Goal: Task Accomplishment & Management: Manage account settings

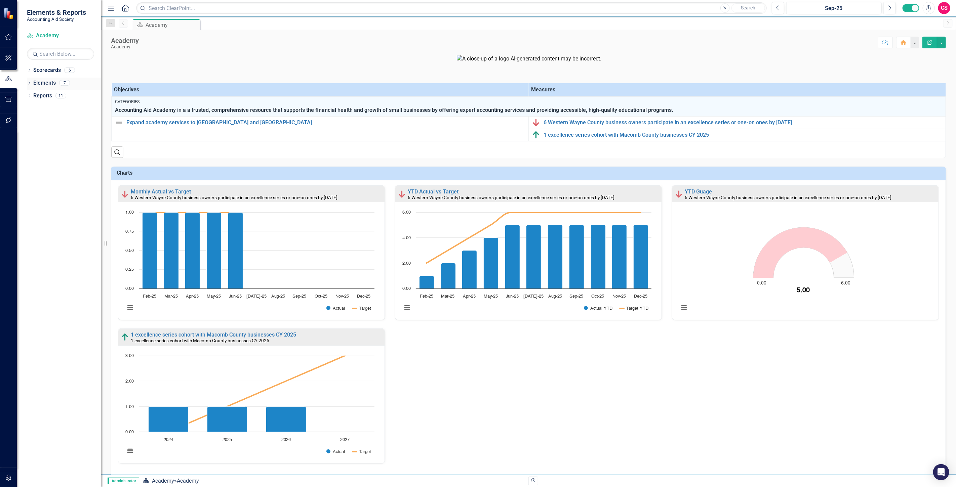
click at [42, 85] on link "Elements" at bounding box center [44, 83] width 23 height 8
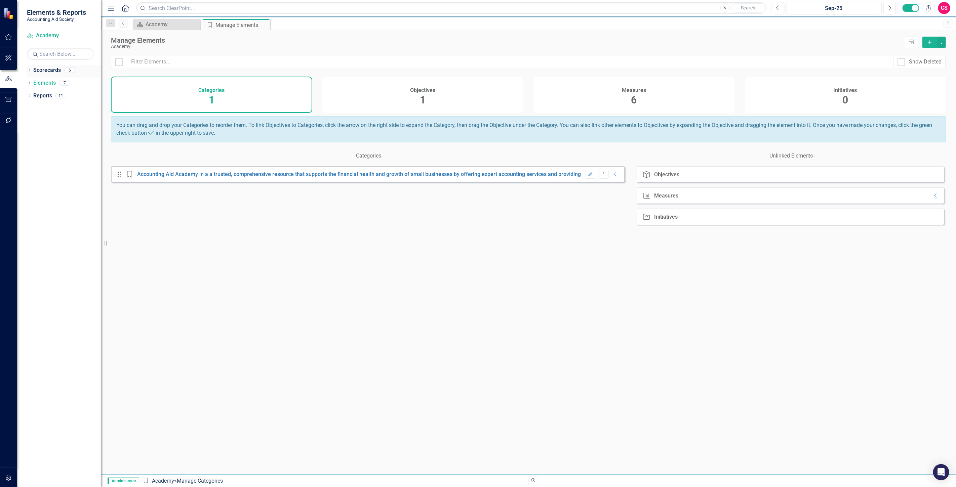
click at [51, 71] on link "Scorecards" at bounding box center [47, 71] width 28 height 8
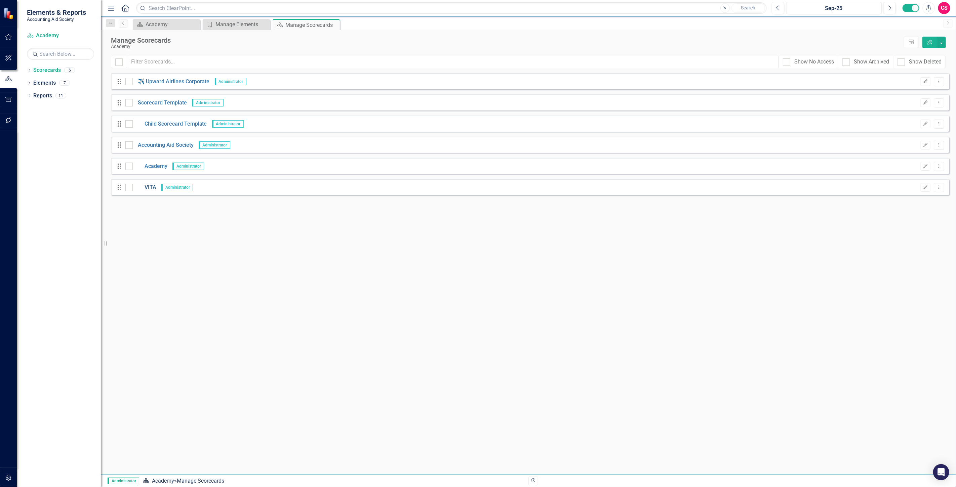
click at [150, 190] on link "VITA" at bounding box center [145, 188] width 24 height 8
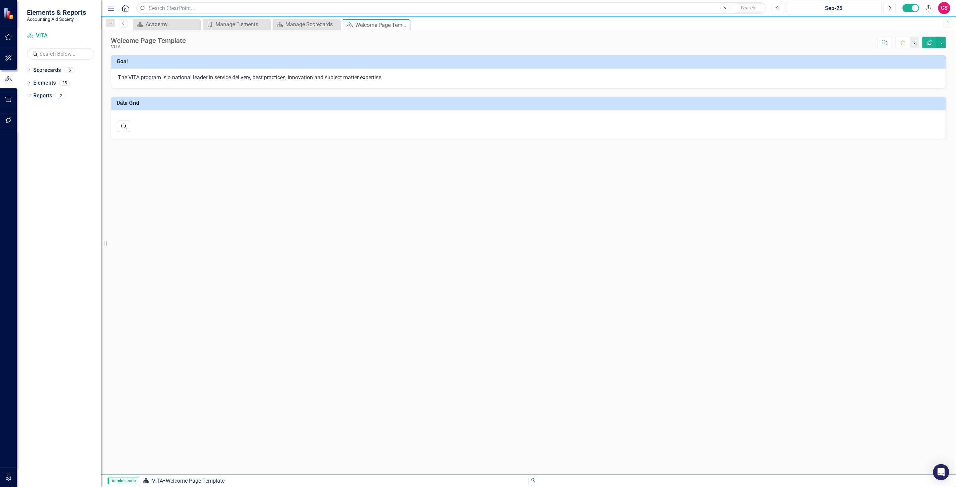
click at [914, 41] on button "button" at bounding box center [914, 43] width 9 height 12
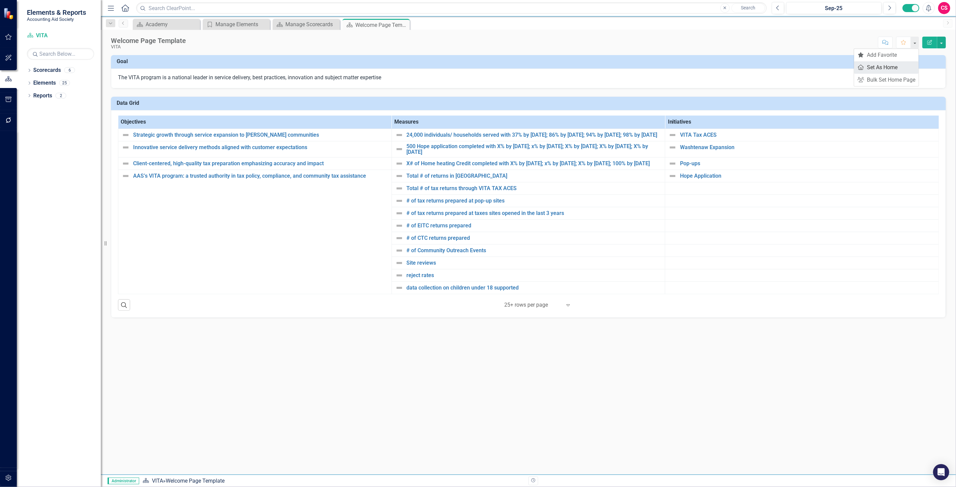
click at [886, 69] on link "Home Set As Home" at bounding box center [886, 67] width 65 height 12
click at [185, 133] on link "Strategic growth through service expansion to [PERSON_NAME] communities" at bounding box center [260, 135] width 255 height 6
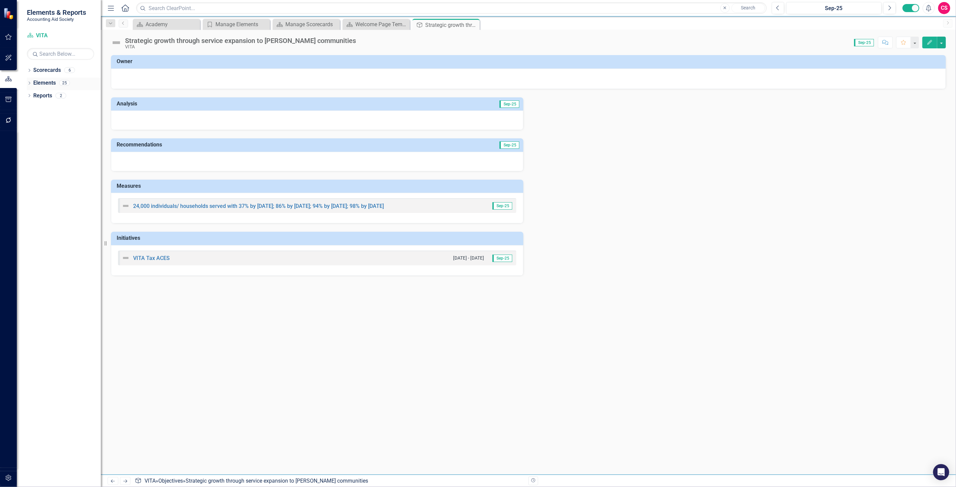
click at [50, 82] on link "Elements" at bounding box center [44, 83] width 23 height 8
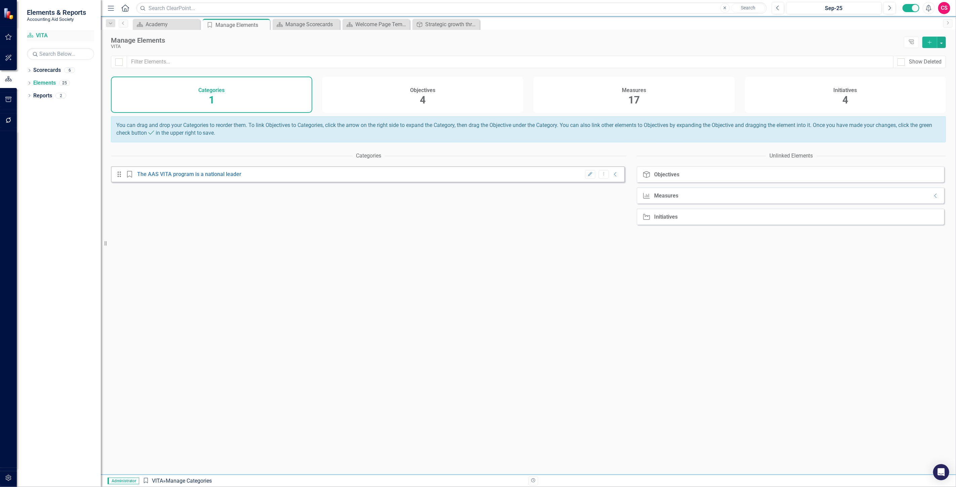
click at [40, 34] on link "Scorecard VITA" at bounding box center [60, 36] width 67 height 8
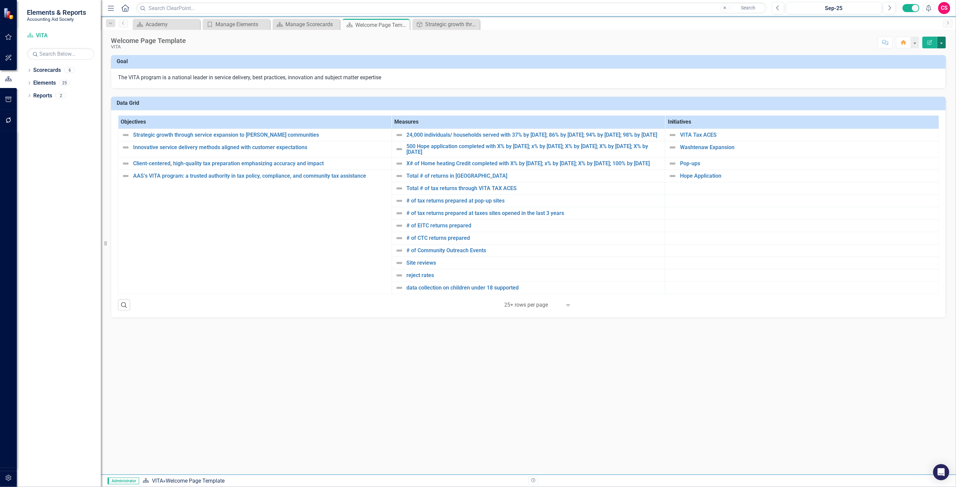
click at [943, 42] on button "button" at bounding box center [941, 43] width 9 height 12
click at [918, 69] on link "Edit Report Edit Layout" at bounding box center [918, 67] width 54 height 12
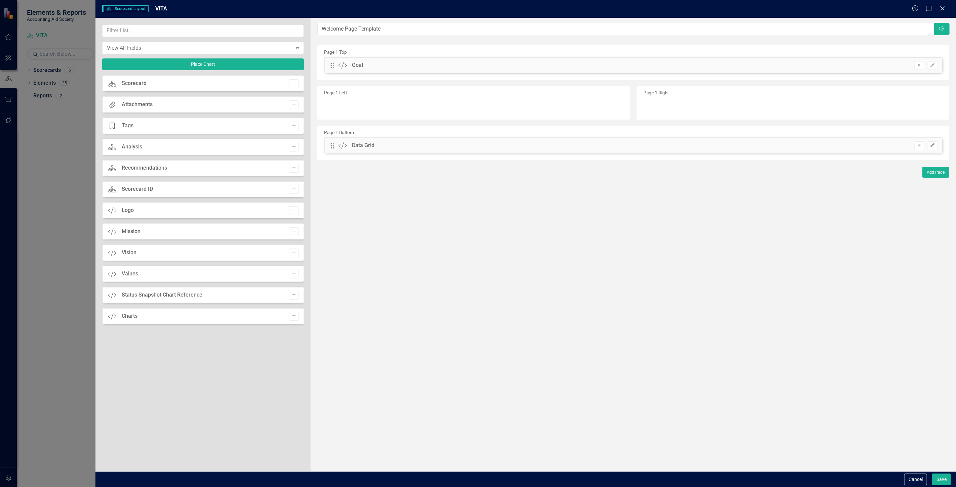
click at [933, 144] on icon "button" at bounding box center [932, 145] width 4 height 4
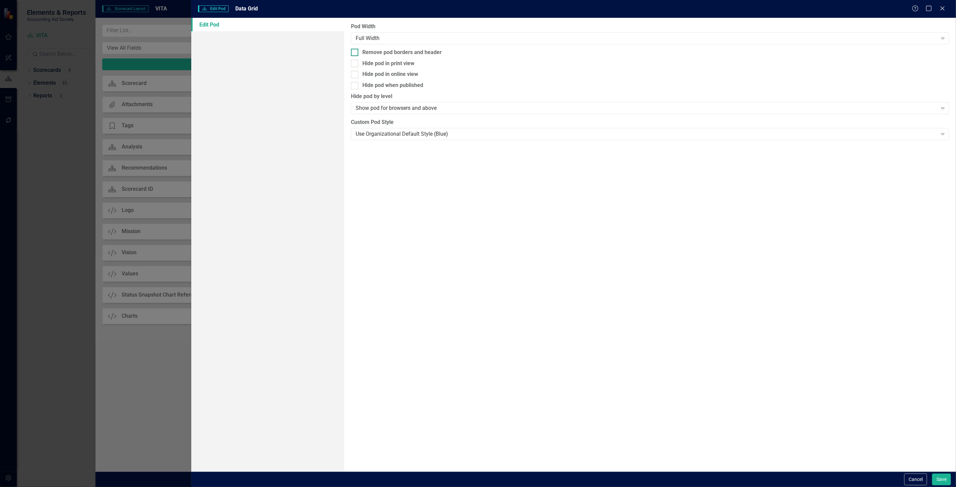
click at [395, 49] on div "Remove pod borders and header" at bounding box center [401, 53] width 79 height 8
click at [355, 49] on input "Remove pod borders and header" at bounding box center [353, 51] width 4 height 4
checkbox input "true"
click at [949, 476] on button "Save" at bounding box center [941, 480] width 19 height 12
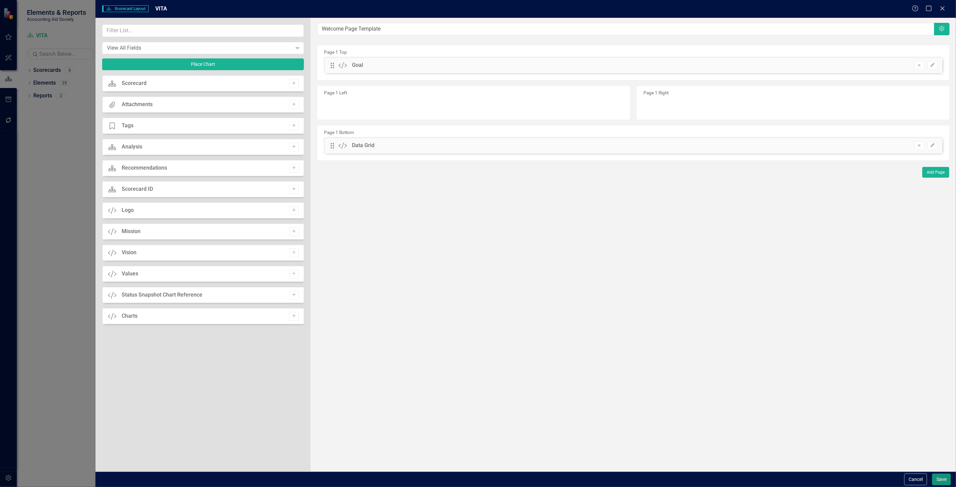
click at [940, 481] on button "Save" at bounding box center [941, 480] width 19 height 12
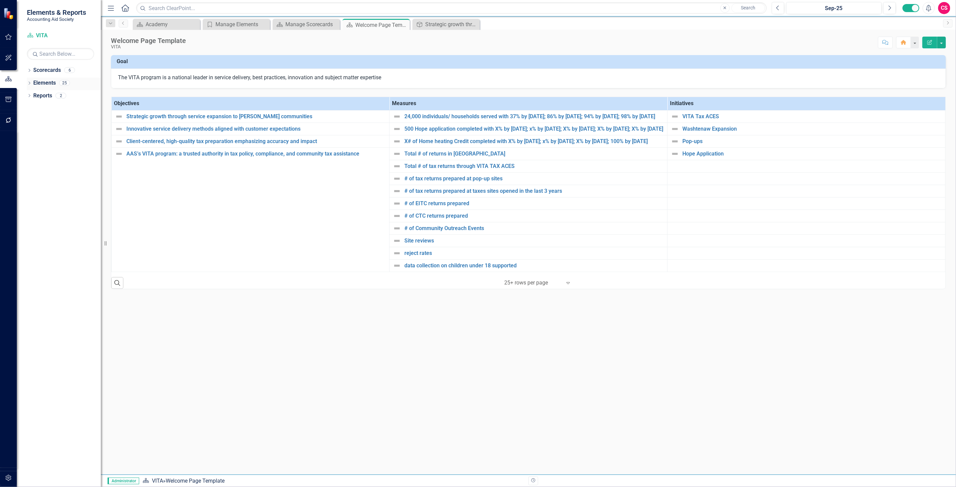
click at [49, 81] on link "Elements" at bounding box center [44, 83] width 23 height 8
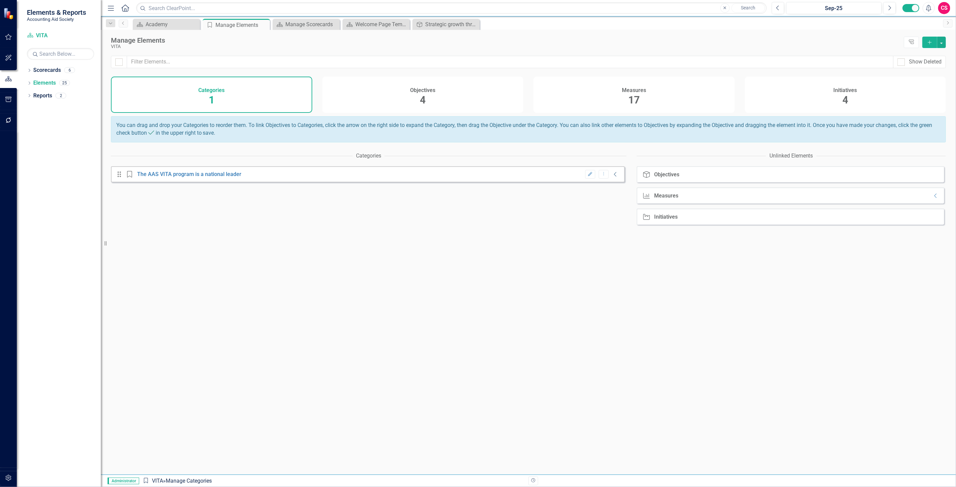
click at [612, 177] on icon "Collapse" at bounding box center [615, 174] width 7 height 5
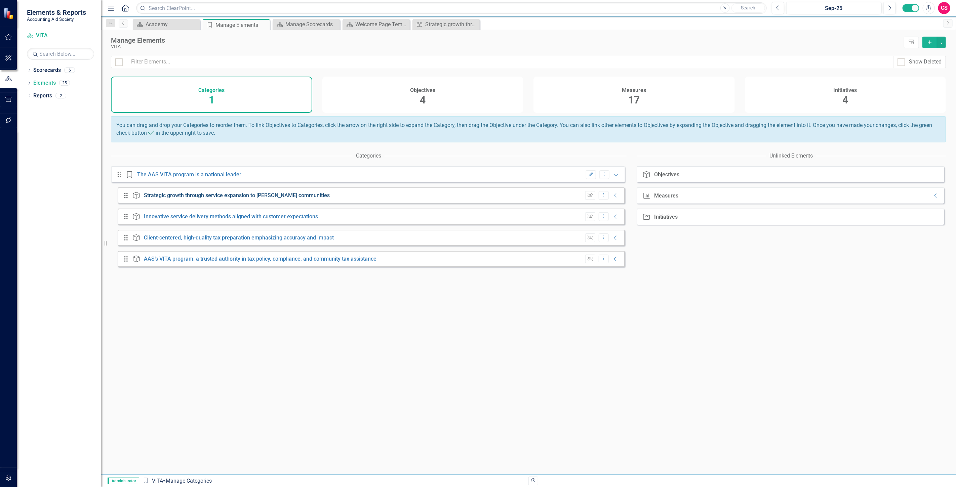
click at [167, 199] on link "Strategic growth through service expansion to [PERSON_NAME] communities" at bounding box center [237, 195] width 186 height 6
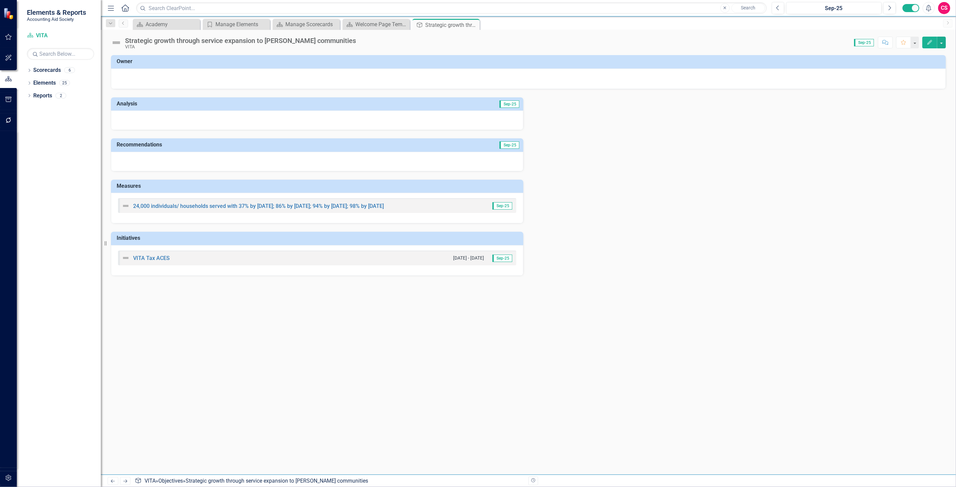
click at [123, 49] on div "Strategic growth through service expansion to [PERSON_NAME] communities VITA" at bounding box center [235, 43] width 248 height 13
click at [119, 47] on img at bounding box center [116, 42] width 11 height 11
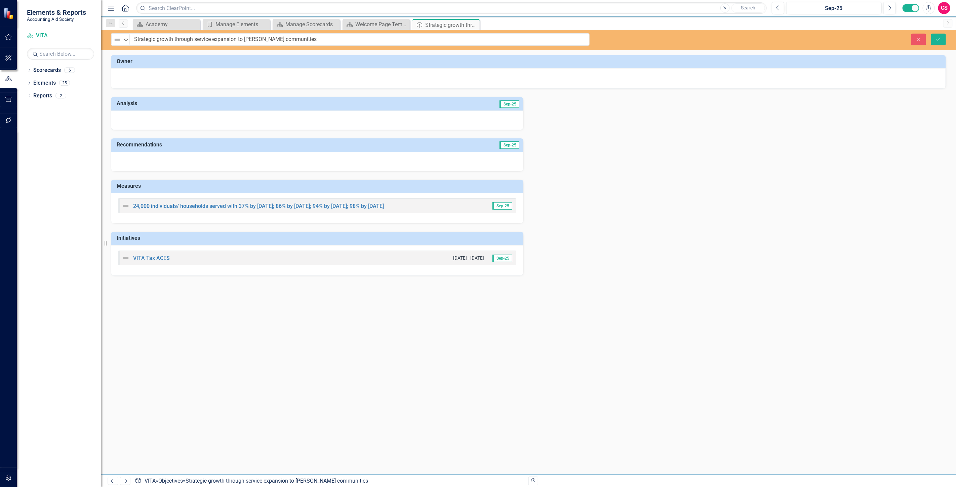
click at [118, 46] on div "Not Defined Expand Strategic growth through service expansion to [PERSON_NAME] …" at bounding box center [528, 40] width 855 height 20
click at [119, 43] on img at bounding box center [117, 40] width 8 height 8
click at [914, 42] on button "Close" at bounding box center [918, 40] width 15 height 12
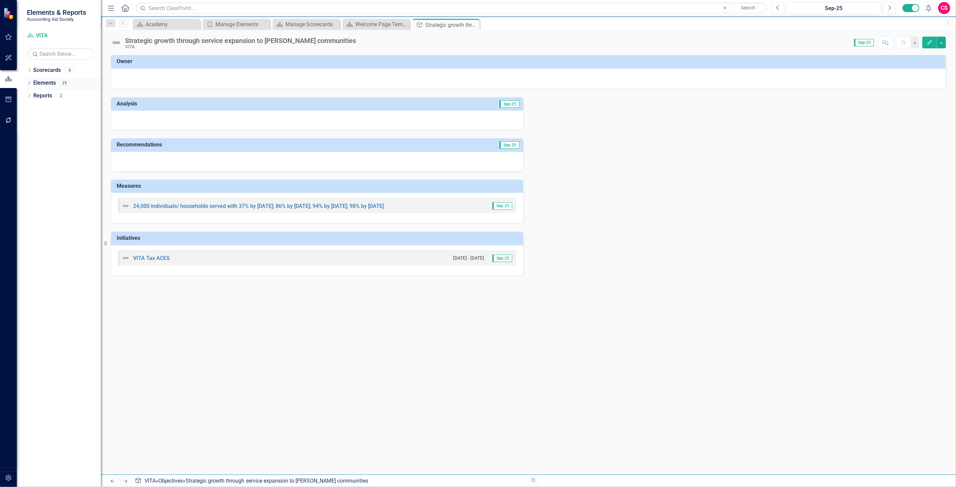
click at [49, 84] on link "Elements" at bounding box center [44, 83] width 23 height 8
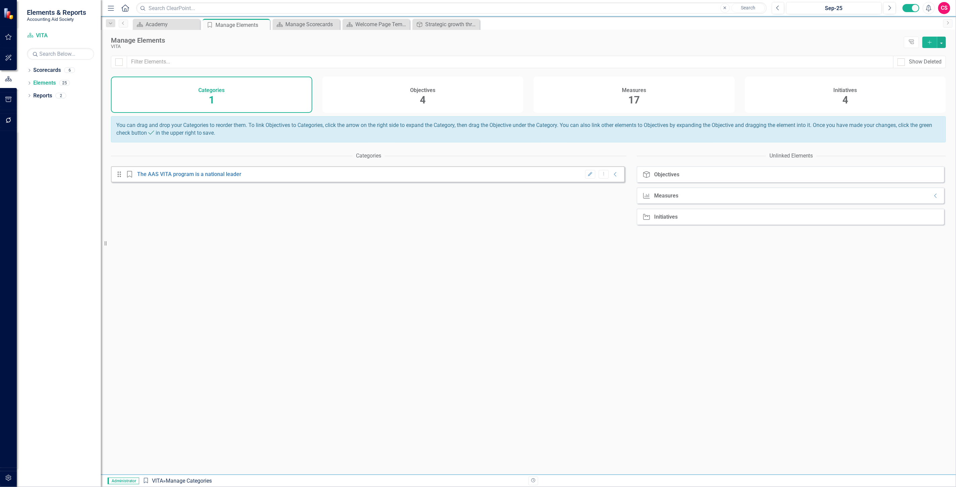
click at [675, 96] on div "Measures 17" at bounding box center [633, 95] width 201 height 36
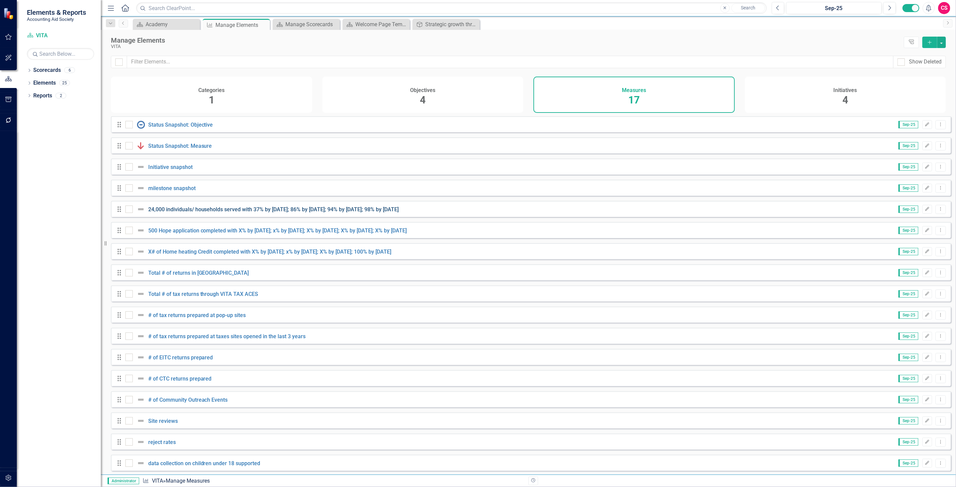
click at [192, 213] on link "24,000 individuals/ households served with 37% by [DATE]; 86% by [DATE]; 94% by…" at bounding box center [273, 209] width 251 height 6
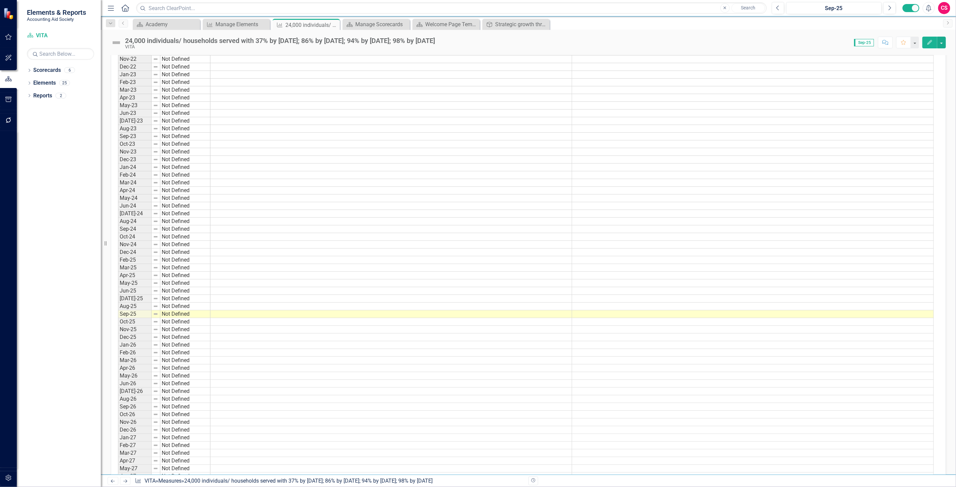
scroll to position [336, 0]
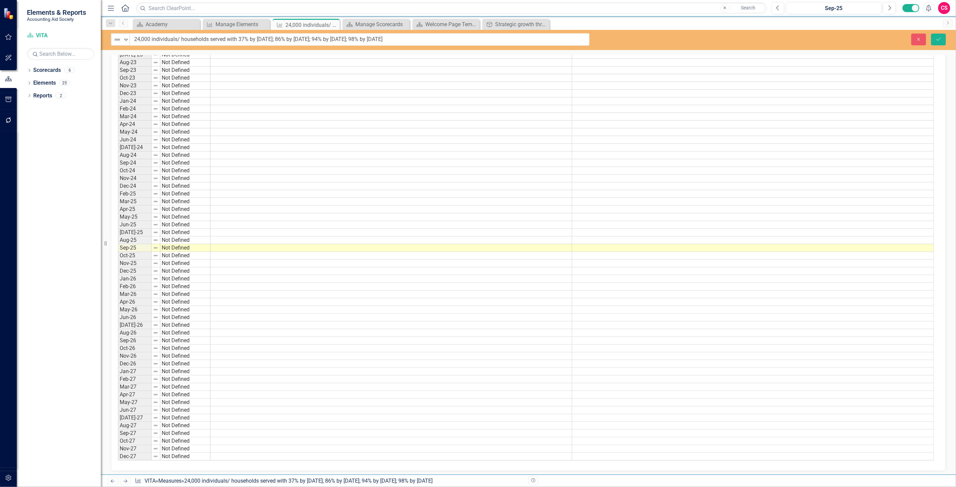
drag, startPoint x: 259, startPoint y: 41, endPoint x: 281, endPoint y: 34, distance: 22.4
drag, startPoint x: 241, startPoint y: 41, endPoint x: 278, endPoint y: 44, distance: 36.5
click at [278, 44] on input "24,000 individuals/ households served with 37% by [DATE]; 86% by [DATE]; 94% by…" at bounding box center [359, 39] width 459 height 12
click at [918, 38] on icon "Close" at bounding box center [918, 39] width 6 height 5
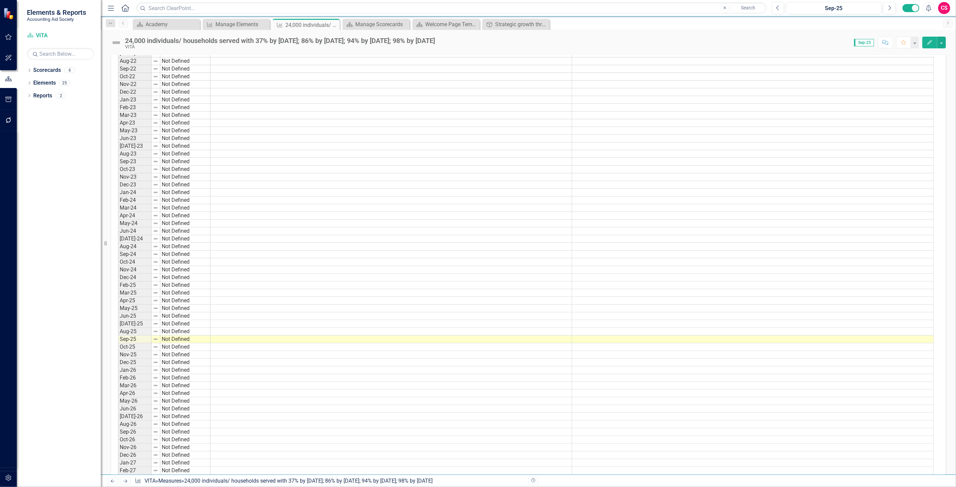
scroll to position [149, 0]
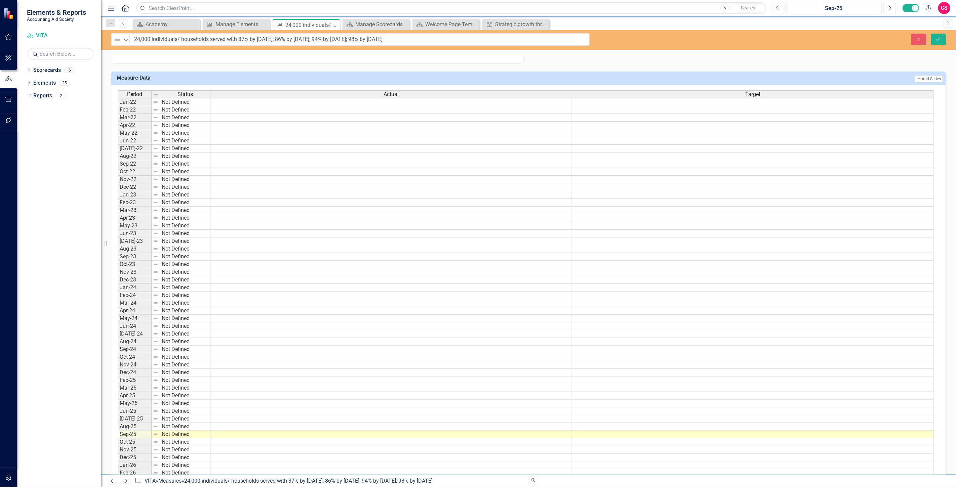
drag, startPoint x: 281, startPoint y: 41, endPoint x: 302, endPoint y: 41, distance: 21.2
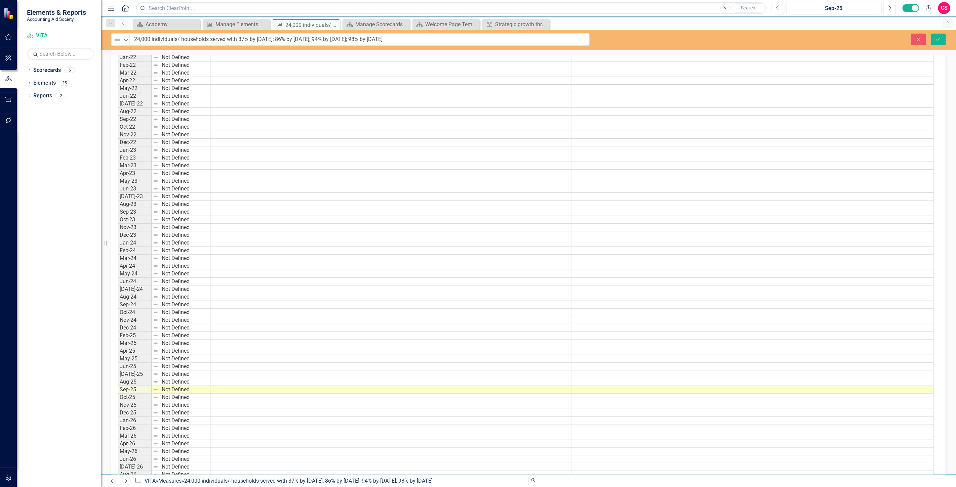
scroll to position [261, 0]
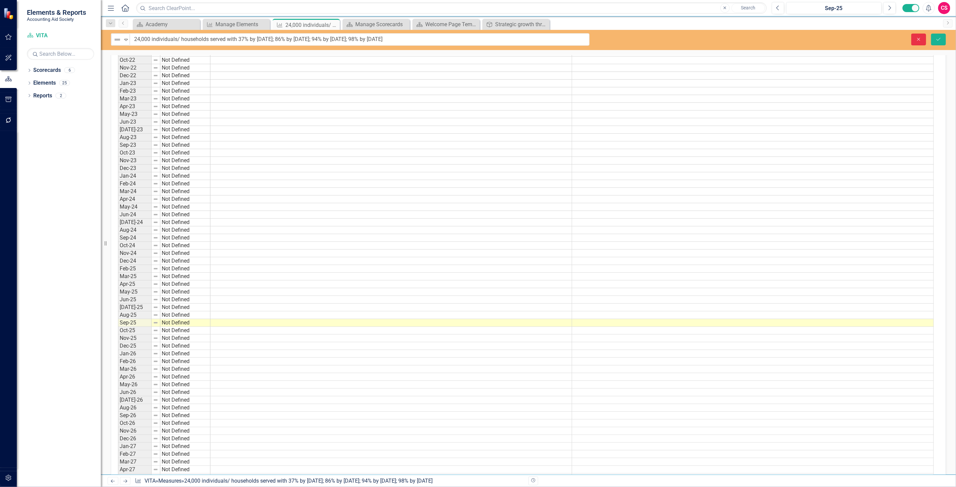
click at [920, 40] on icon "Close" at bounding box center [918, 39] width 6 height 5
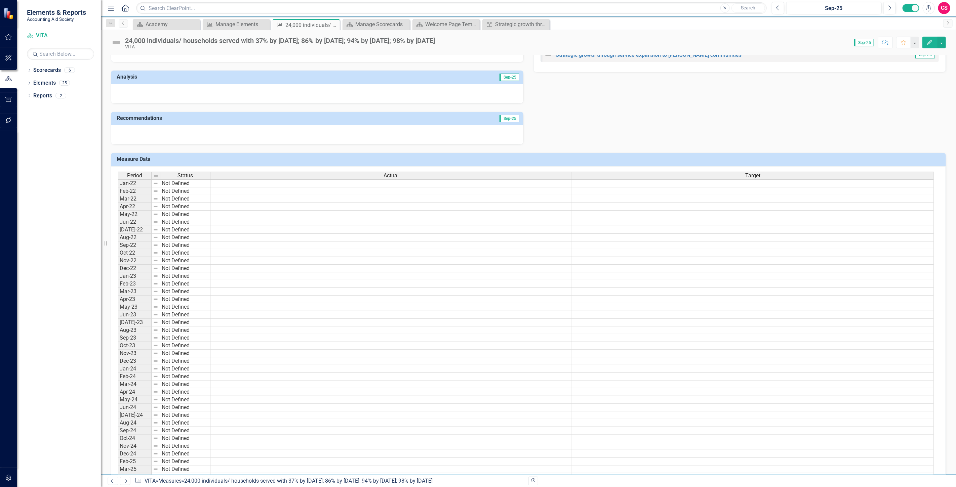
scroll to position [0, 0]
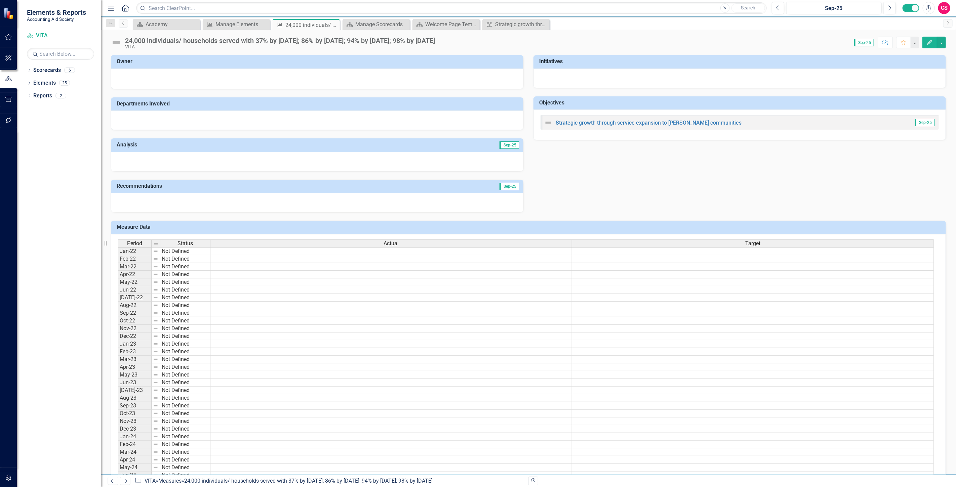
click at [220, 117] on div at bounding box center [317, 120] width 412 height 19
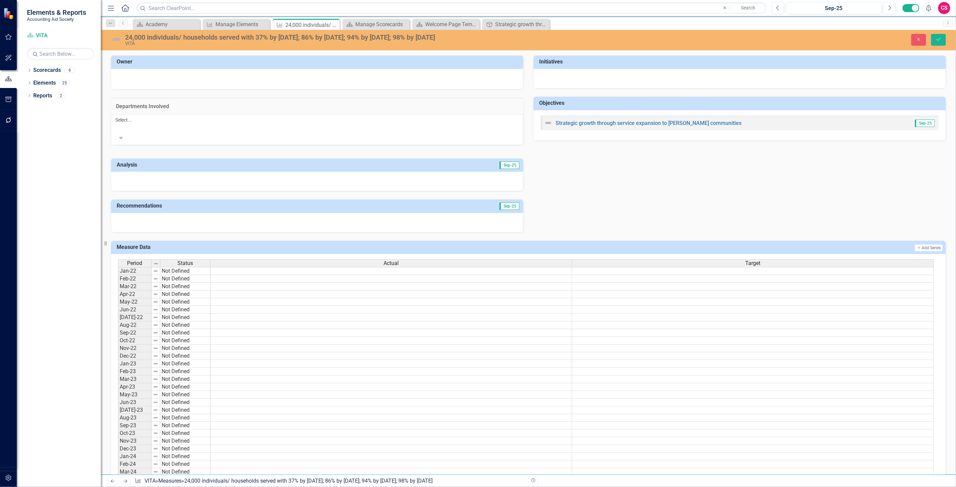
click at [117, 127] on div at bounding box center [116, 128] width 1 height 8
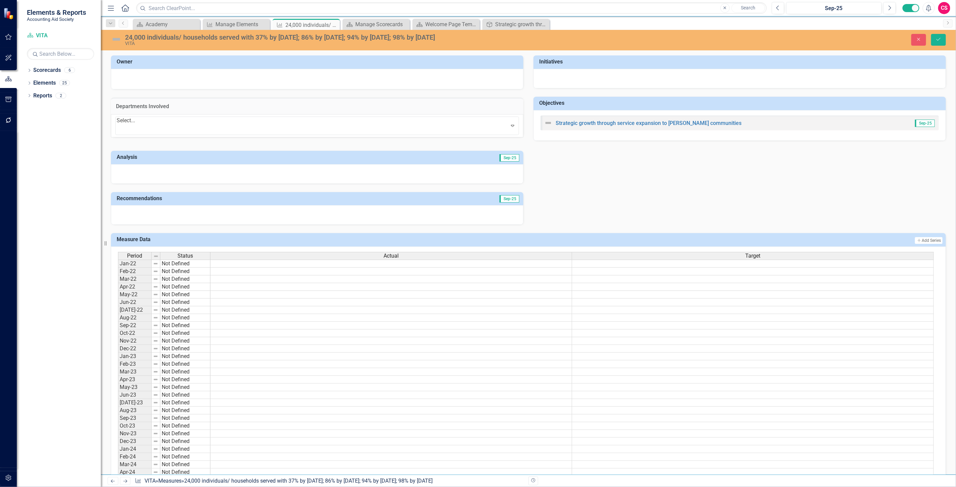
click at [223, 106] on h3 "Departments Involved" at bounding box center [317, 107] width 402 height 6
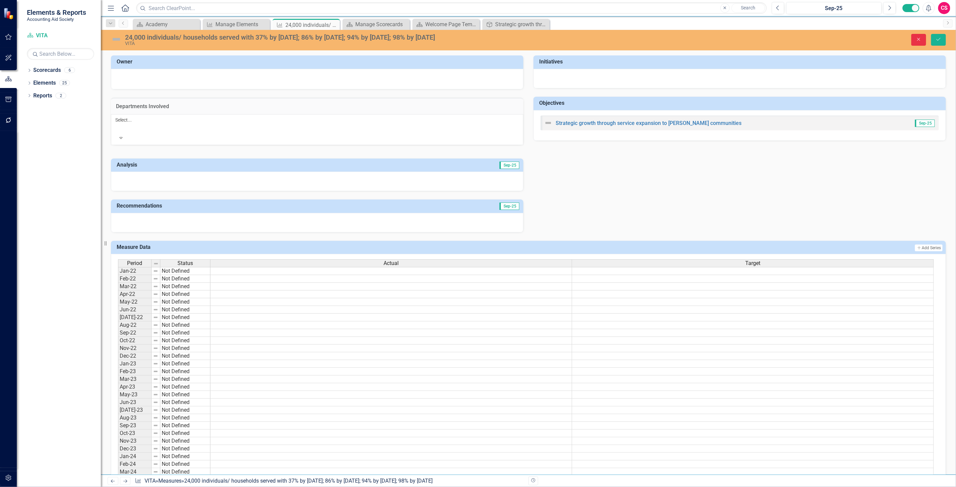
click at [912, 39] on button "Close" at bounding box center [918, 40] width 15 height 12
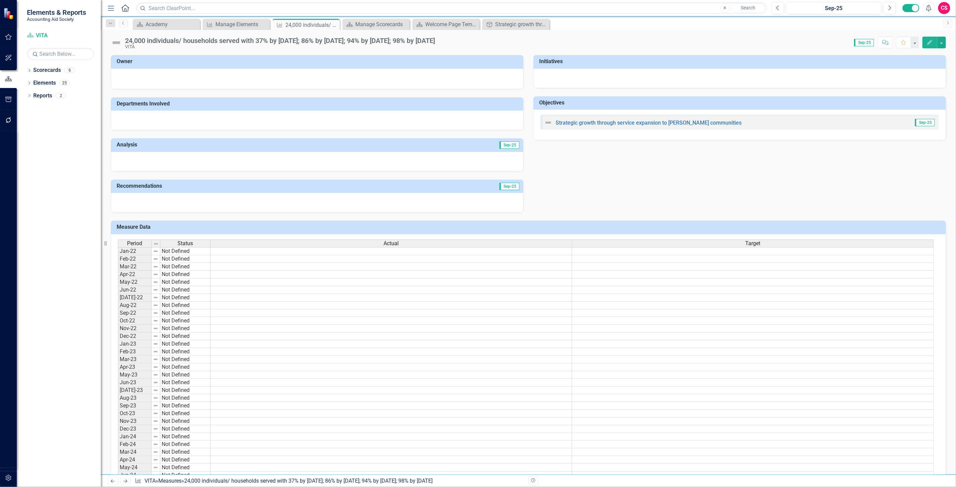
click at [928, 44] on icon "Edit" at bounding box center [930, 42] width 6 height 5
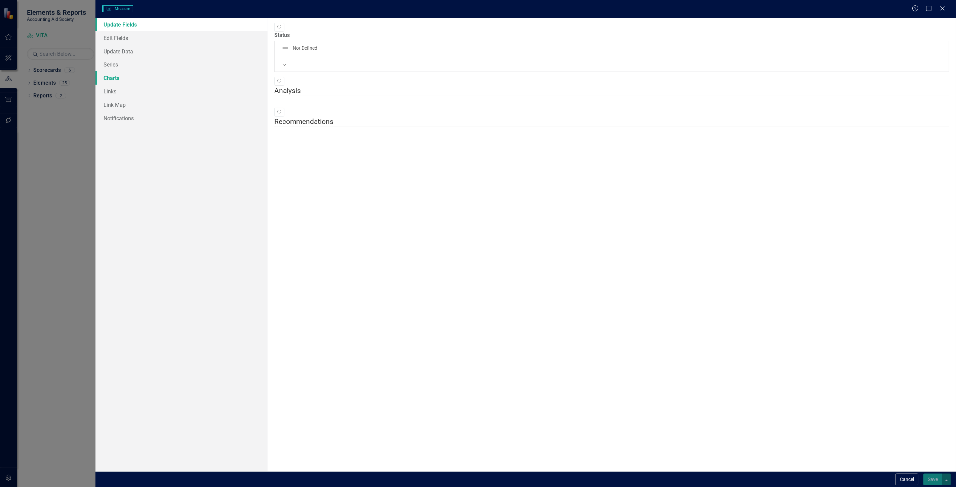
click at [171, 75] on link "Charts" at bounding box center [181, 77] width 172 height 13
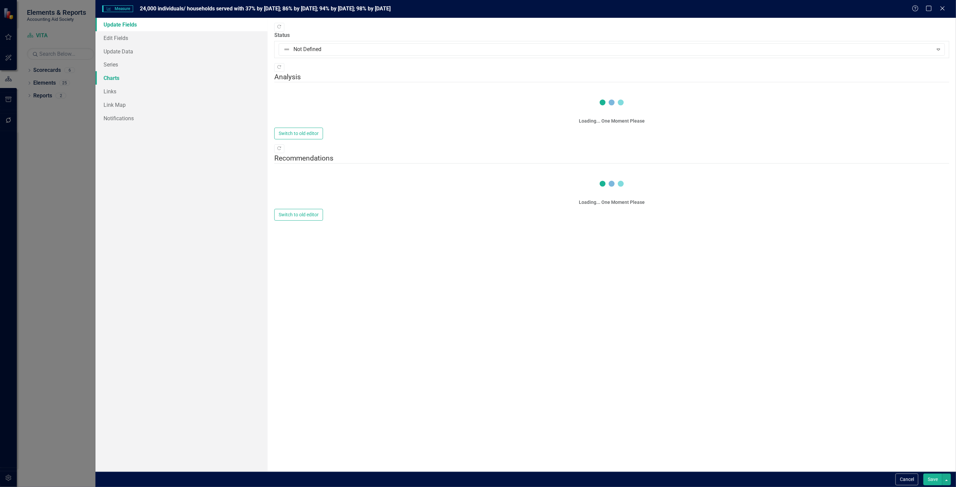
click at [164, 79] on link "Charts" at bounding box center [181, 77] width 172 height 13
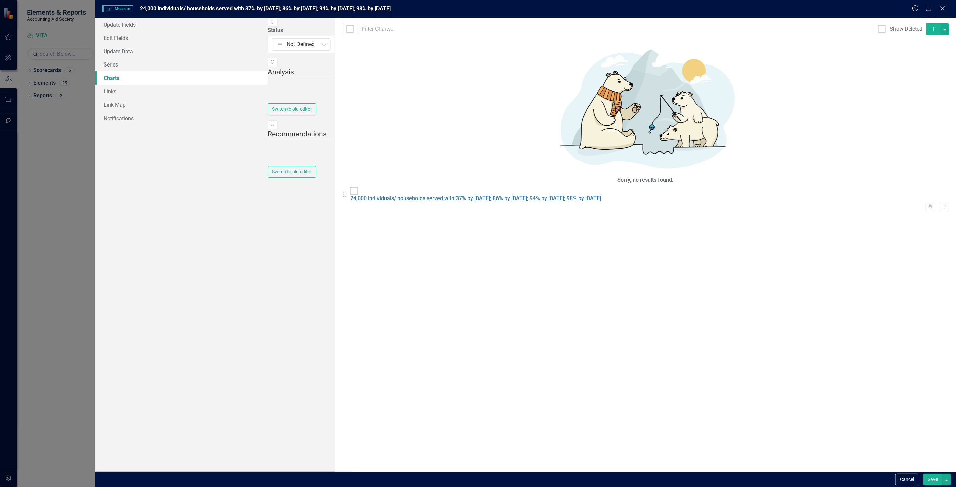
checkbox input "false"
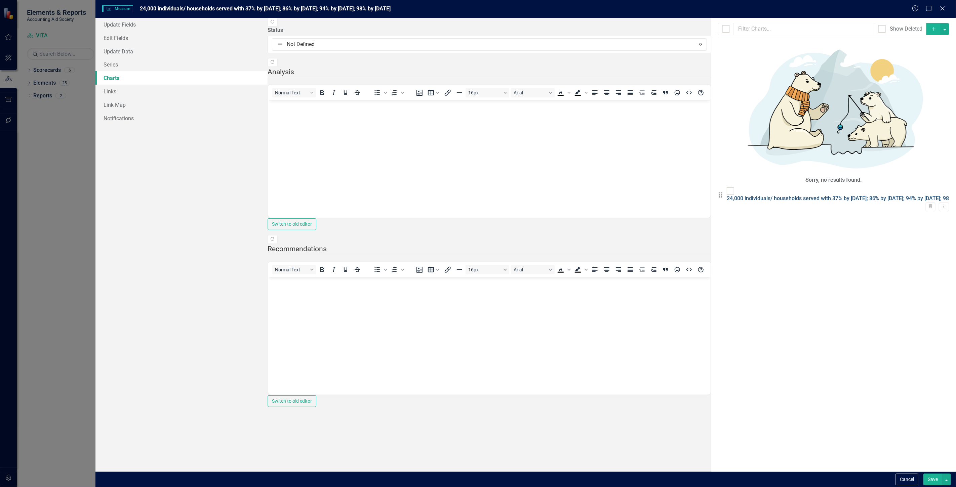
click at [727, 195] on link "24,000 individuals/ households served with 37% by [DATE]; 86% by [DATE]; 94% by…" at bounding box center [852, 198] width 251 height 6
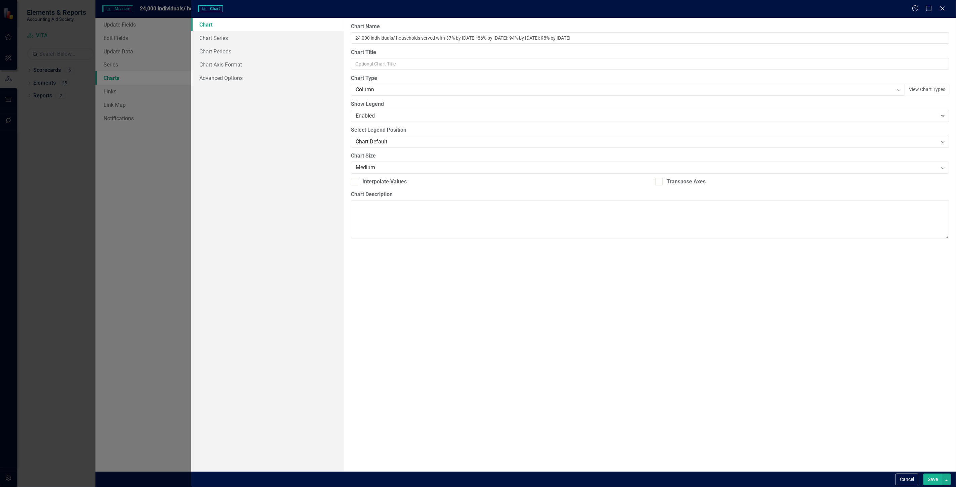
type input "24,000 individuals/ households served with 37% by [DATE]; 86% by [DATE]; 94% by…"
click at [380, 93] on div "Column" at bounding box center [625, 90] width 538 height 8
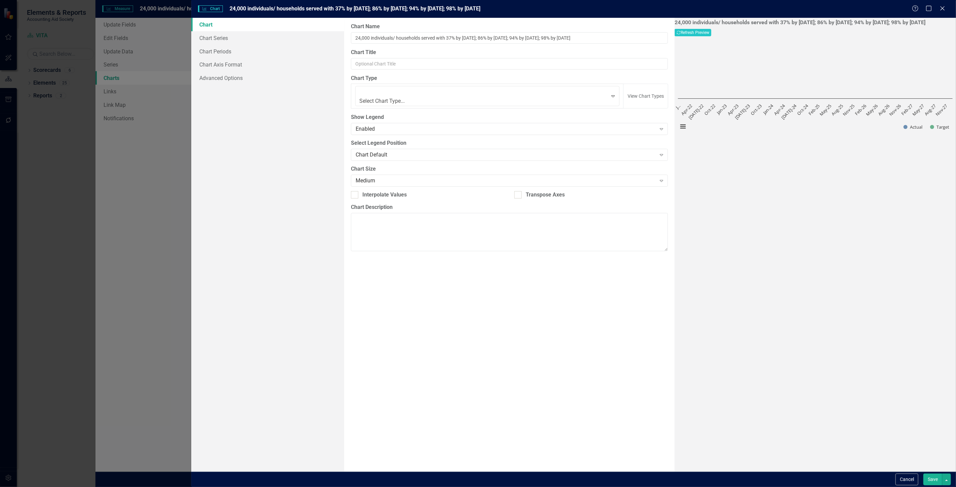
scroll to position [37, 0]
click at [711, 30] on button "Recalculate Refresh Preview" at bounding box center [692, 32] width 37 height 7
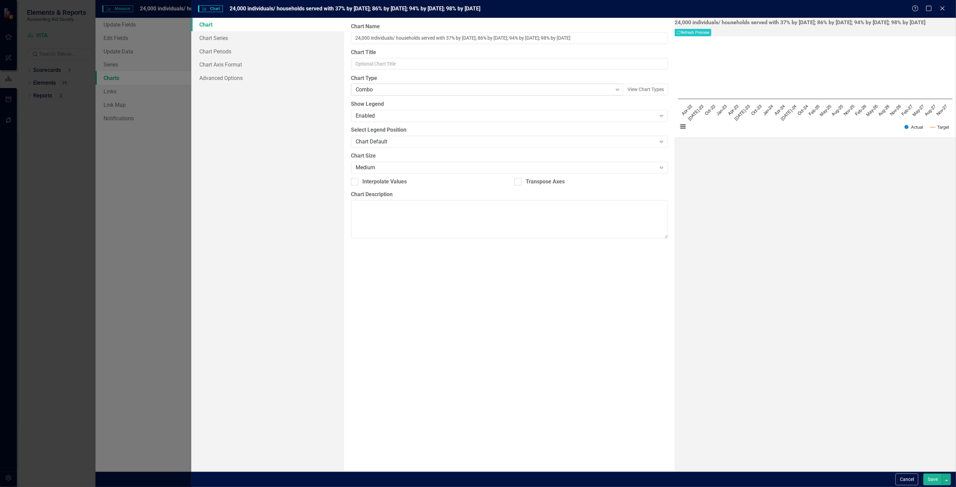
click at [429, 92] on div "Combo" at bounding box center [484, 90] width 256 height 8
click at [681, 32] on icon "Recalculate" at bounding box center [679, 33] width 4 height 4
click at [623, 93] on button "View Chart Types" at bounding box center [645, 90] width 45 height 12
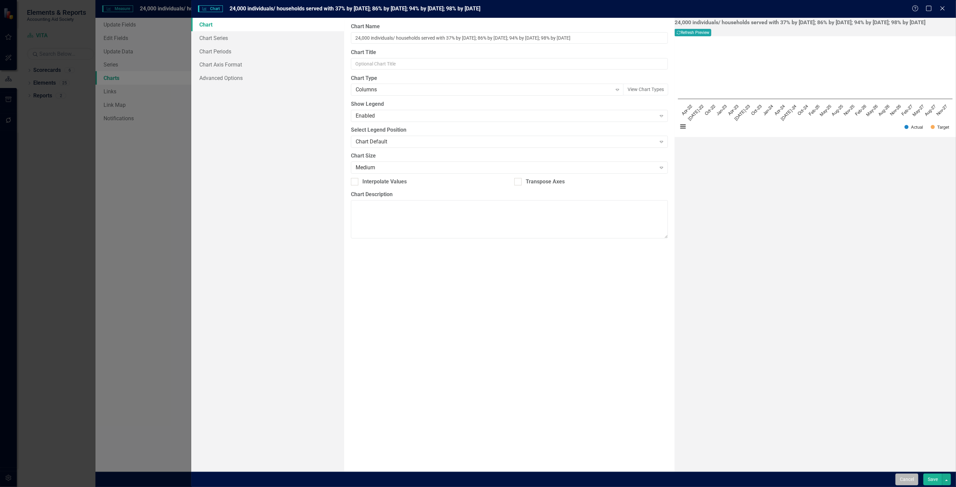
click at [918, 483] on button "Cancel" at bounding box center [906, 480] width 23 height 12
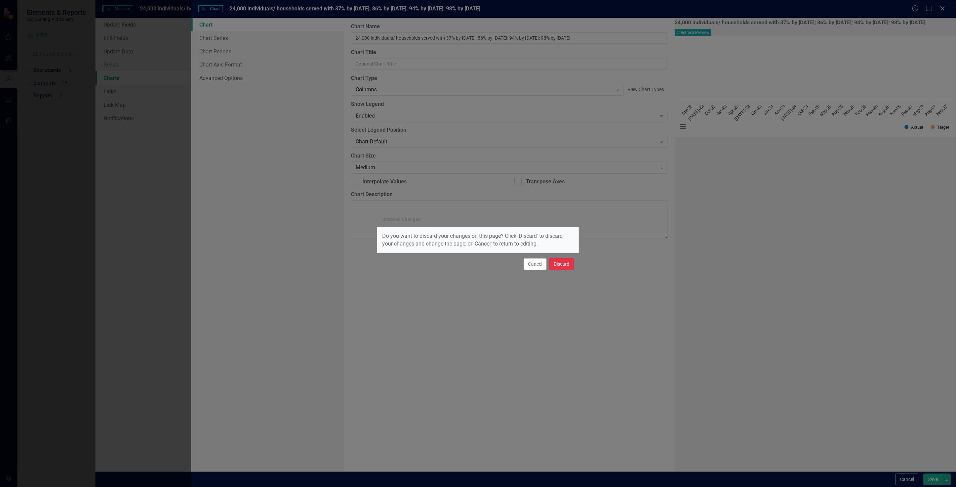
click at [555, 265] on button "Discard" at bounding box center [561, 264] width 25 height 12
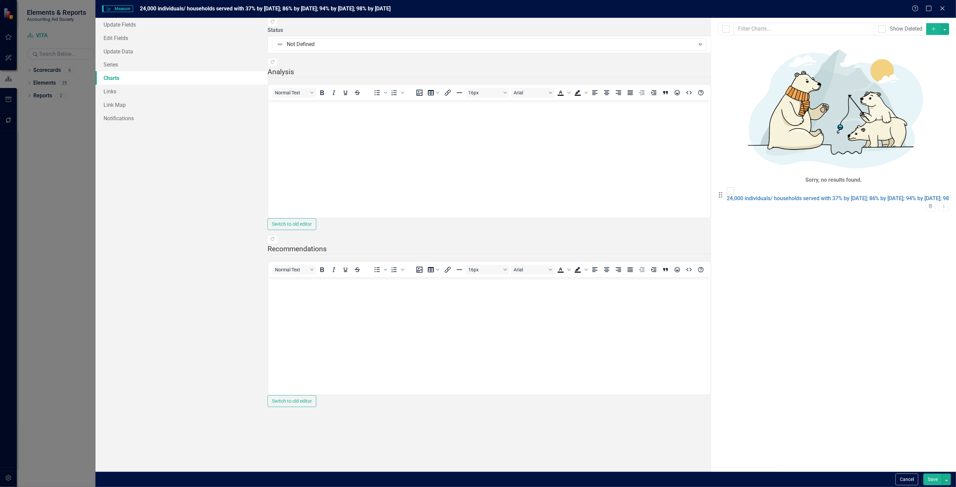
click at [909, 477] on button "Cancel" at bounding box center [906, 480] width 23 height 12
click at [55, 68] on link "Scorecards" at bounding box center [47, 71] width 28 height 8
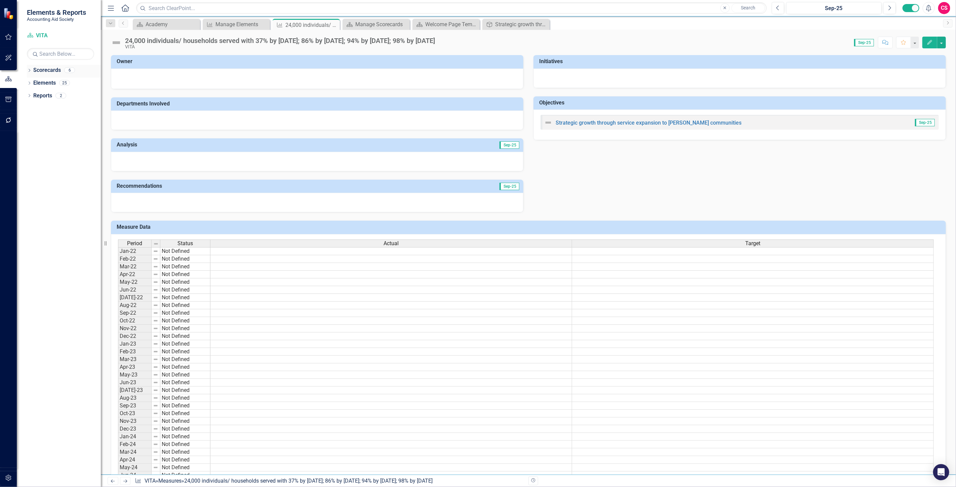
click at [52, 66] on div "Scorecards" at bounding box center [47, 70] width 28 height 11
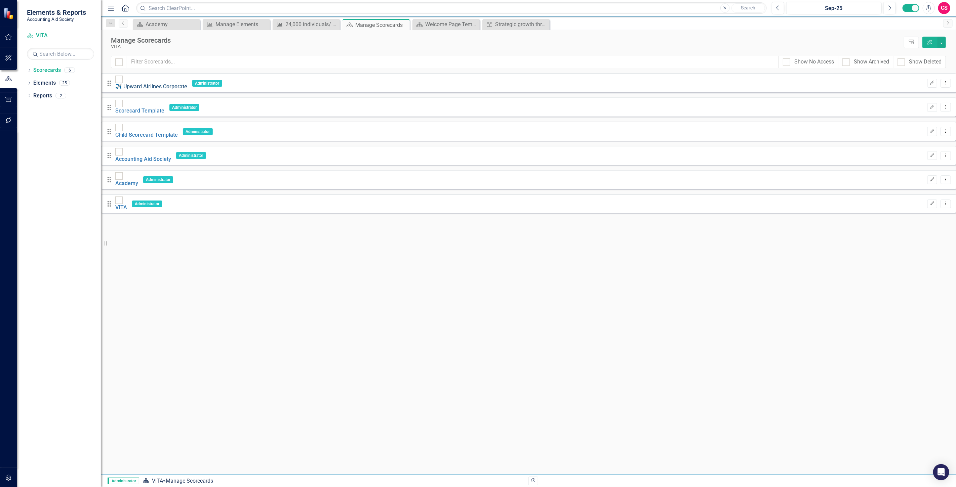
click at [162, 83] on link "✈️ Upward Airlines Corporate" at bounding box center [151, 86] width 72 height 6
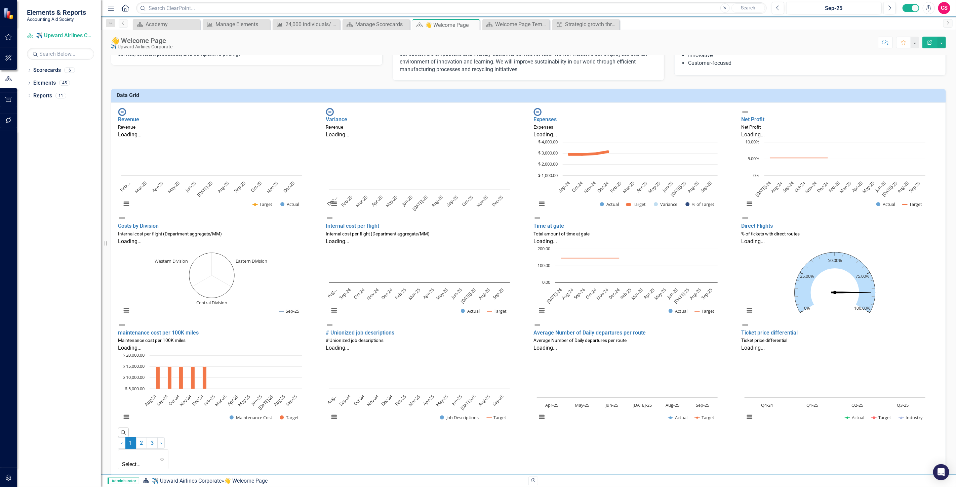
scroll to position [75, 0]
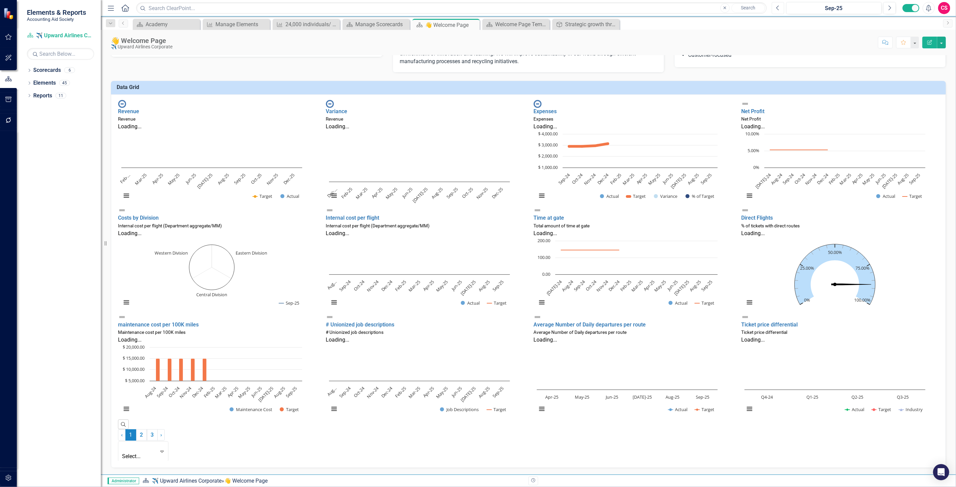
click at [778, 7] on icon "Previous" at bounding box center [778, 8] width 4 height 6
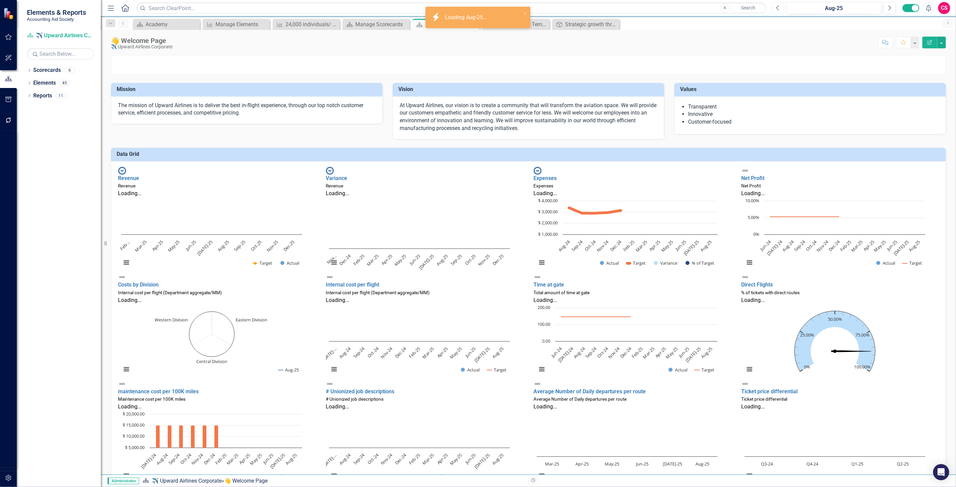
click at [778, 5] on icon "Previous" at bounding box center [778, 8] width 4 height 6
click at [778, 6] on button "Previous" at bounding box center [778, 8] width 12 height 12
click at [778, 6] on icon "Previous" at bounding box center [778, 8] width 4 height 6
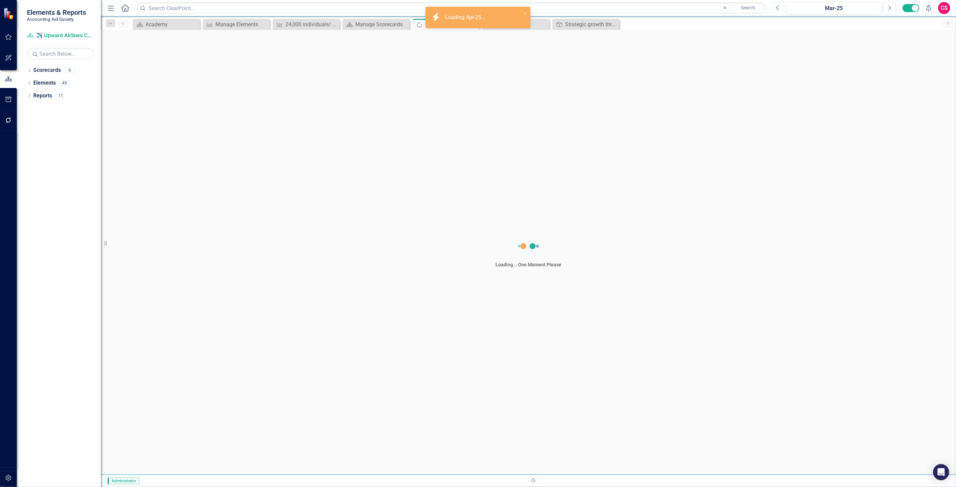
click at [778, 6] on icon "Previous" at bounding box center [778, 8] width 4 height 6
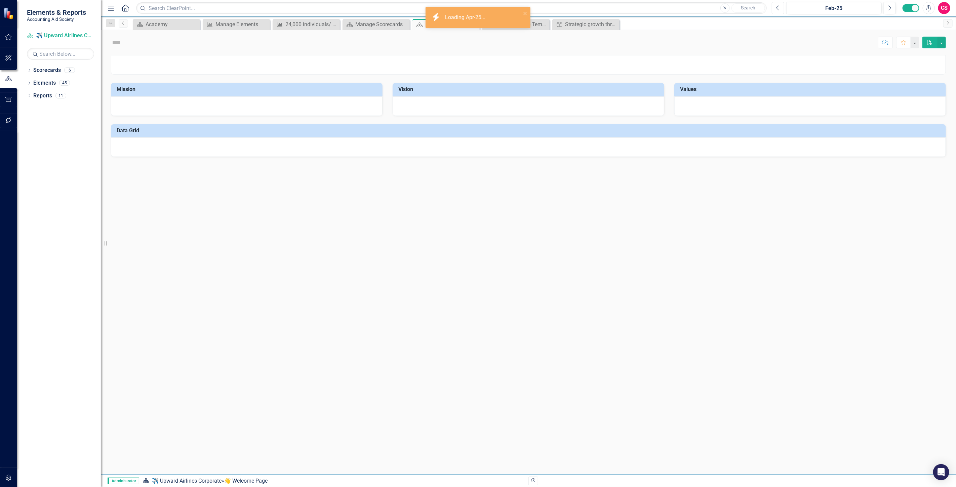
click at [778, 6] on icon "Previous" at bounding box center [778, 8] width 4 height 6
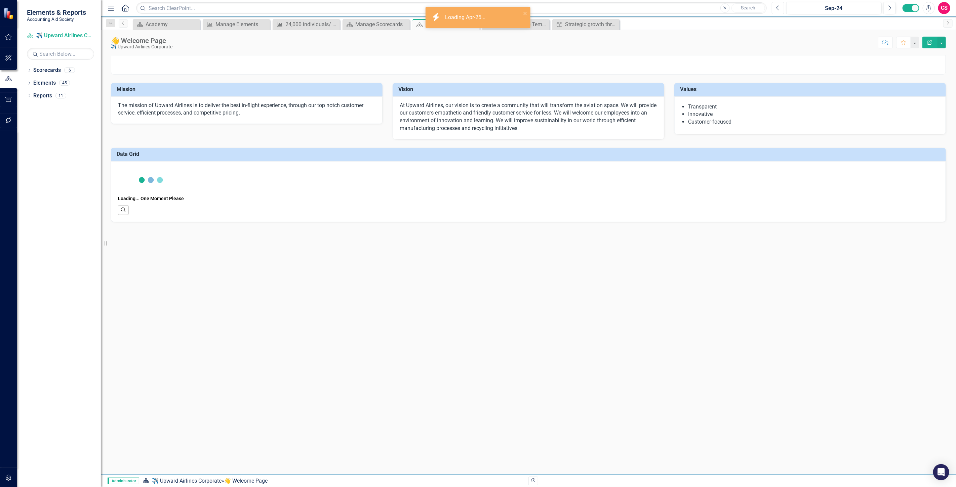
click at [778, 6] on icon "Previous" at bounding box center [778, 8] width 4 height 6
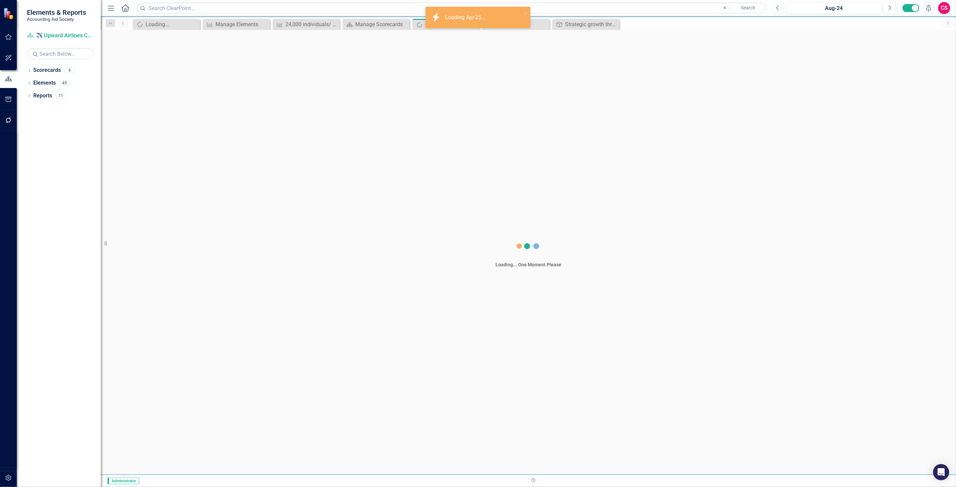
click at [778, 6] on icon "Previous" at bounding box center [778, 8] width 4 height 6
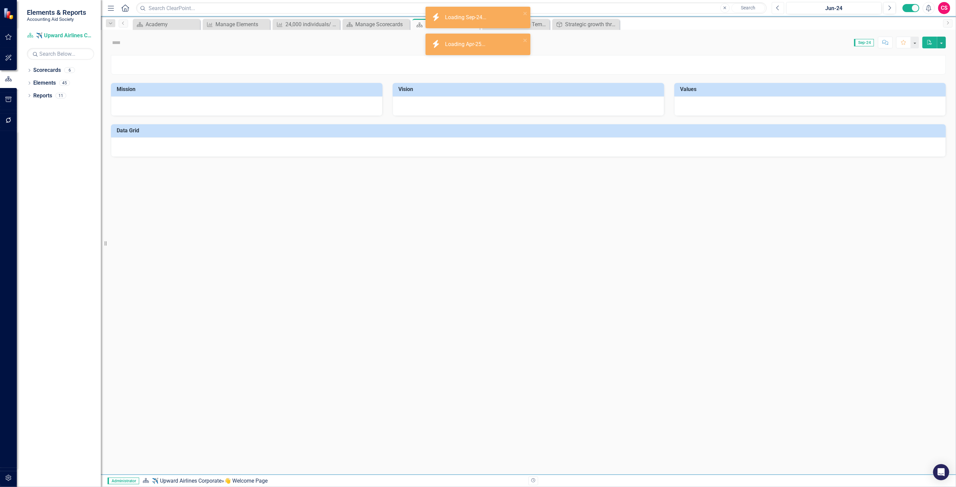
click at [778, 6] on icon "Previous" at bounding box center [778, 8] width 4 height 6
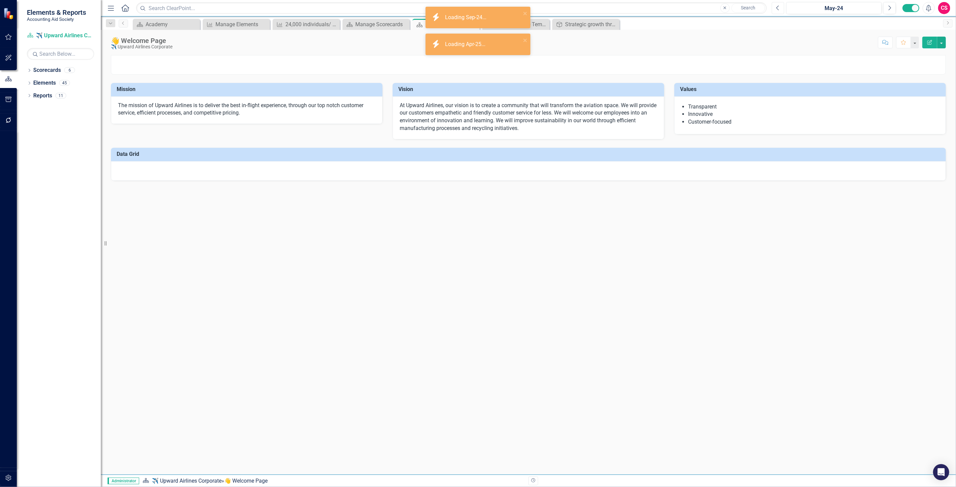
click at [778, 6] on icon "Previous" at bounding box center [778, 8] width 4 height 6
click at [778, 7] on icon "Previous" at bounding box center [778, 8] width 4 height 6
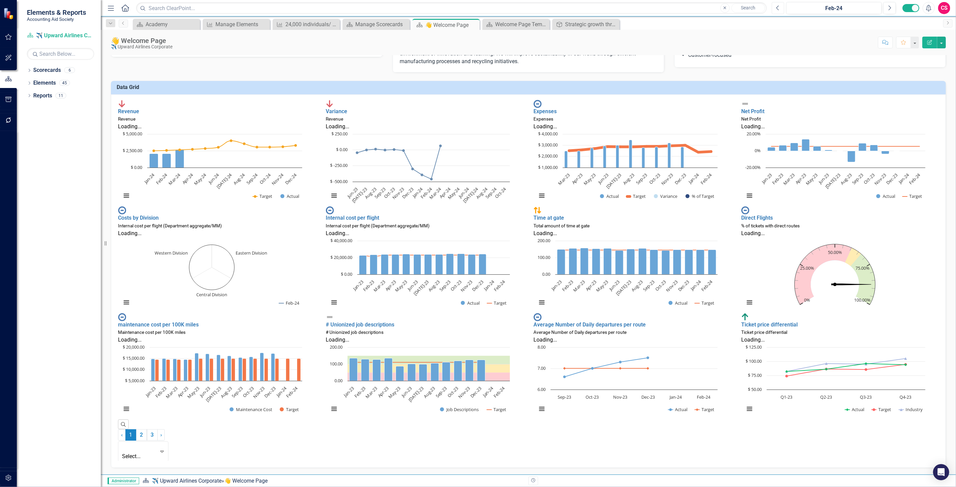
scroll to position [254, 0]
click at [303, 26] on div "24,000 individuals/ households served with 37% by [DATE]; 86% by [DATE]; 94% by…" at bounding box center [307, 24] width 44 height 8
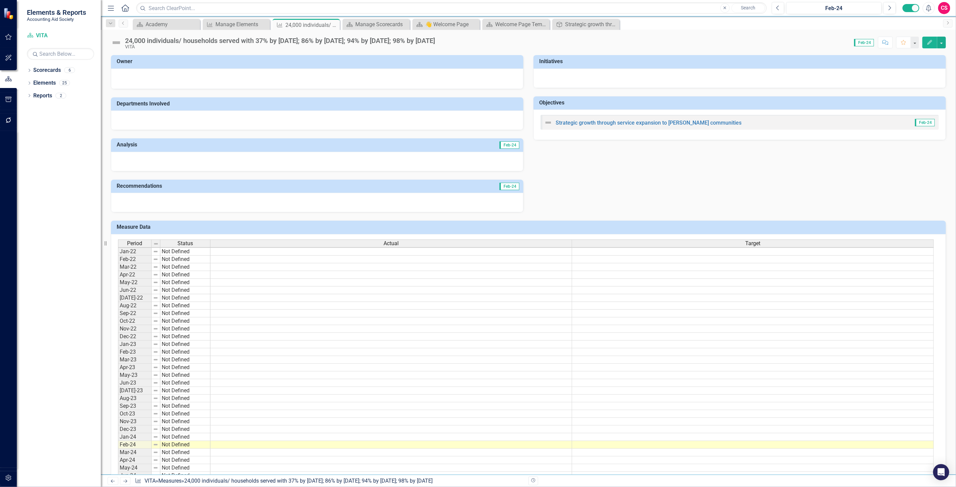
scroll to position [2, 0]
click at [429, 25] on div "👋 Welcome Page" at bounding box center [447, 24] width 44 height 8
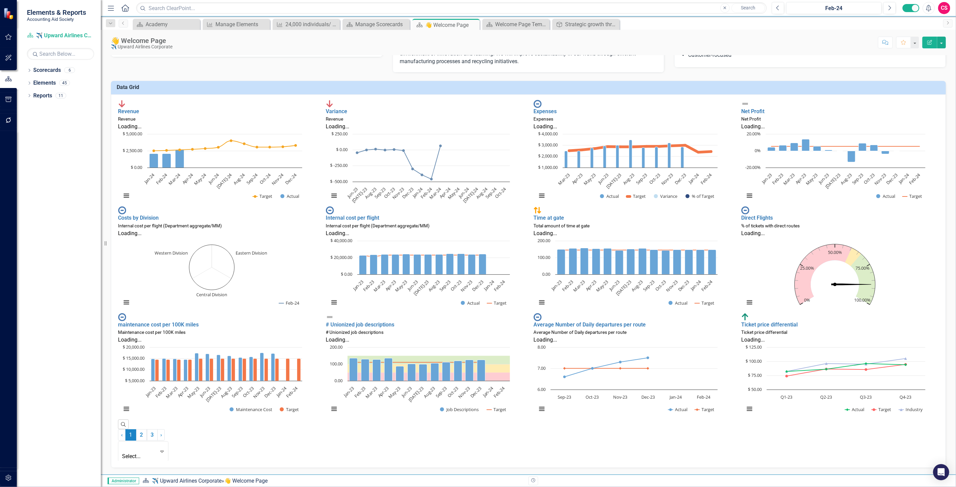
scroll to position [187, 0]
click at [590, 123] on div "Expenses" at bounding box center [632, 119] width 198 height 8
click at [584, 123] on div "Expenses" at bounding box center [632, 119] width 198 height 8
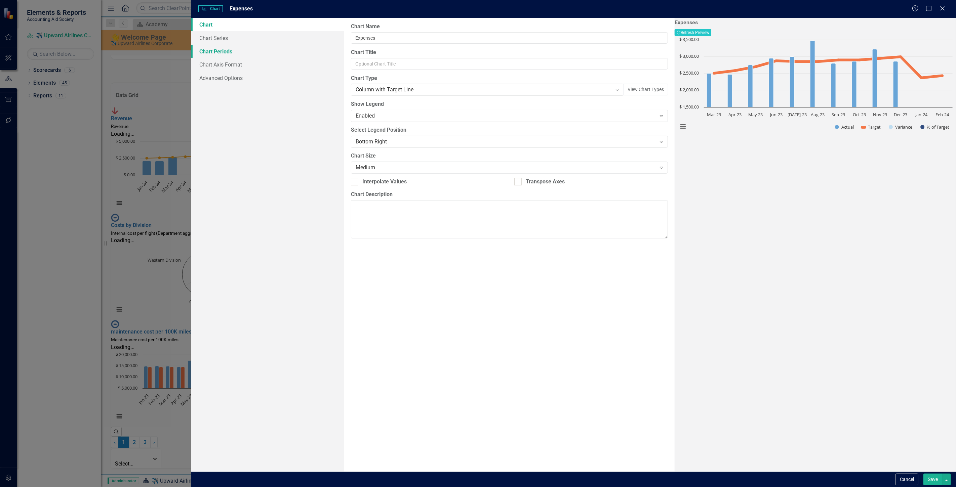
click at [235, 50] on link "Chart Periods" at bounding box center [267, 51] width 153 height 13
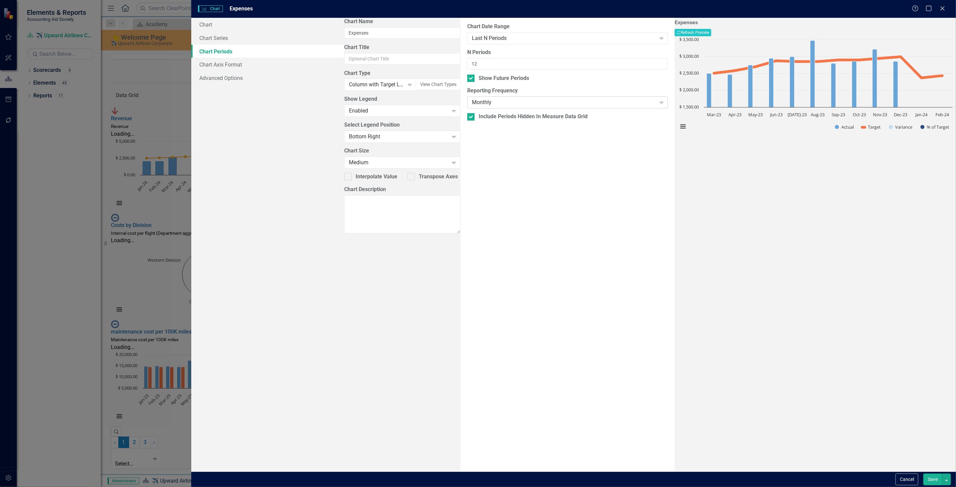
click at [472, 106] on div "Monthly" at bounding box center [564, 103] width 184 height 8
click at [711, 32] on button "Recalculate Refresh Preview" at bounding box center [692, 32] width 37 height 7
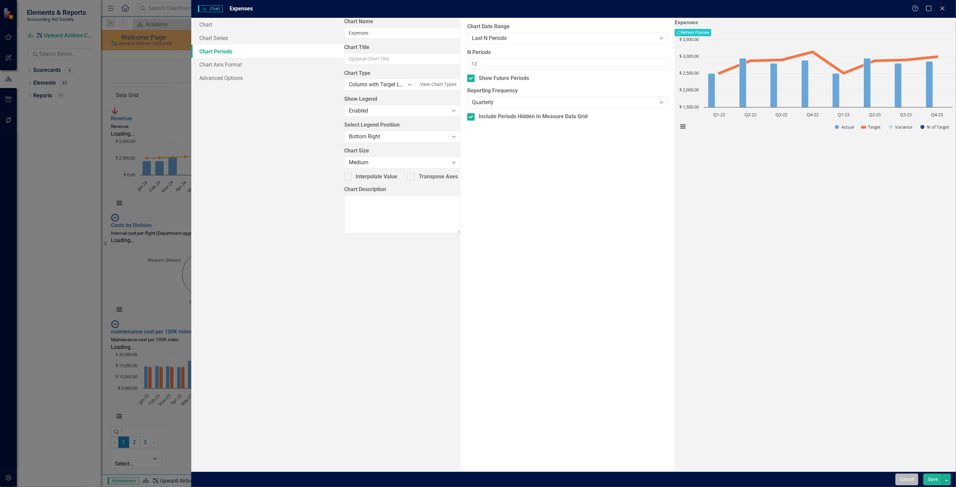
click at [905, 475] on button "Cancel" at bounding box center [906, 480] width 23 height 12
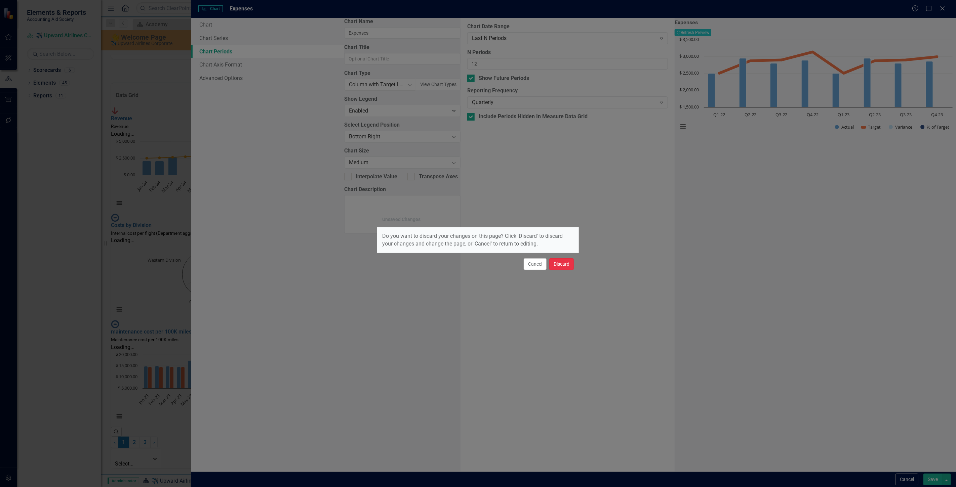
drag, startPoint x: 566, startPoint y: 263, endPoint x: 424, endPoint y: 36, distance: 267.5
click at [566, 264] on button "Discard" at bounding box center [561, 264] width 25 height 12
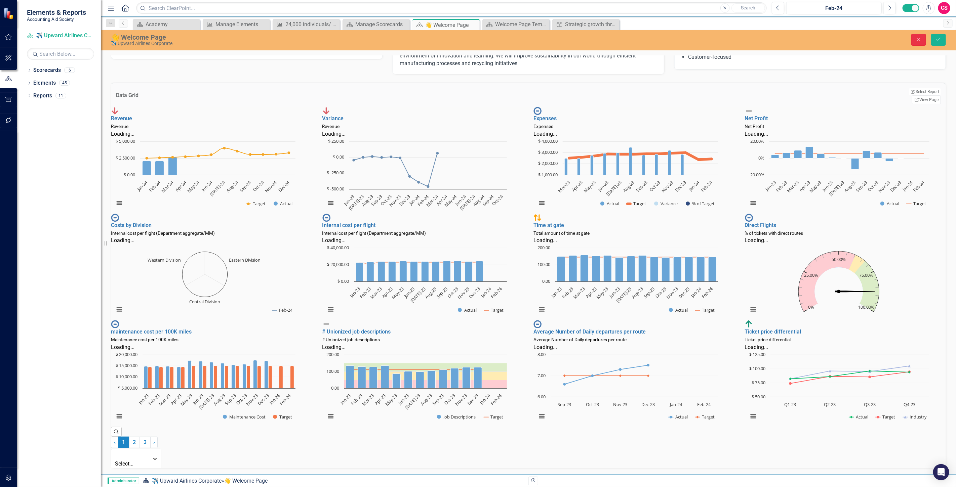
click at [913, 42] on button "Close" at bounding box center [918, 40] width 15 height 12
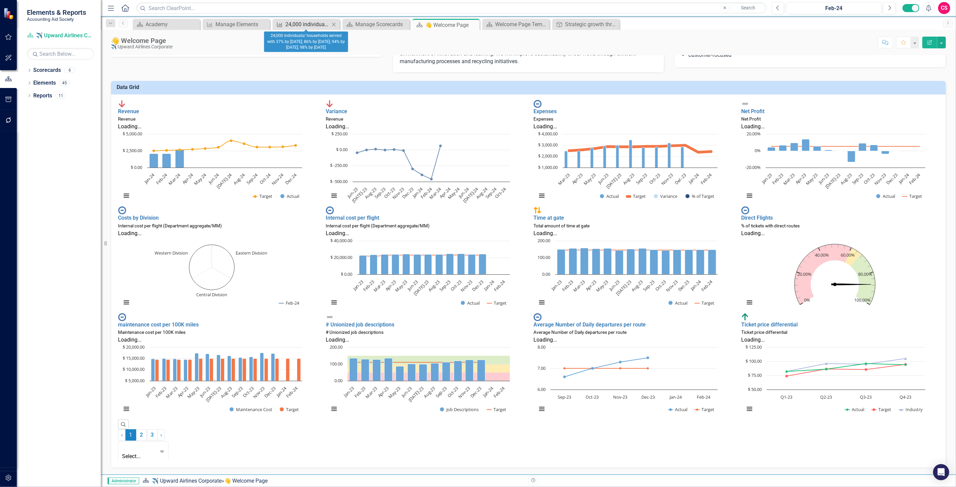
click at [294, 28] on div "24,000 individuals/ households served with 37% by [DATE]; 86% by [DATE]; 94% by…" at bounding box center [307, 24] width 44 height 8
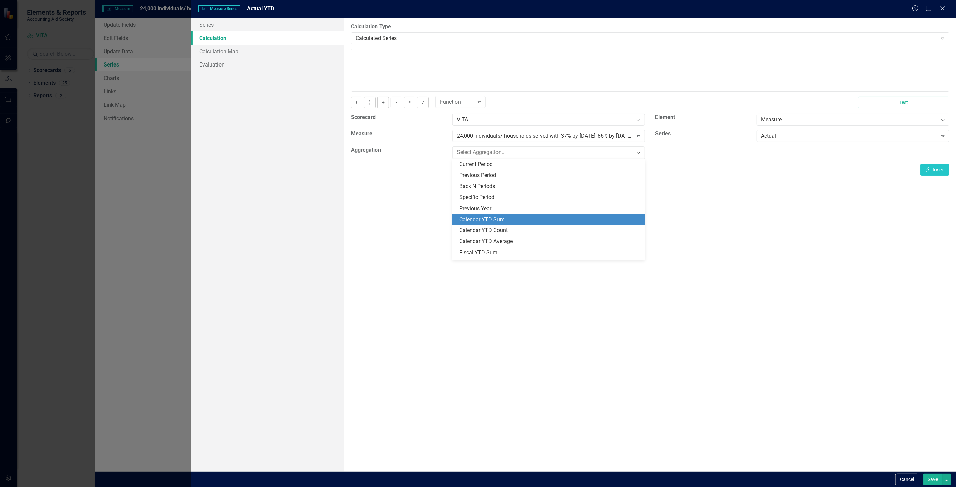
click at [472, 222] on div "Calendar YTD Sum" at bounding box center [550, 220] width 182 height 8
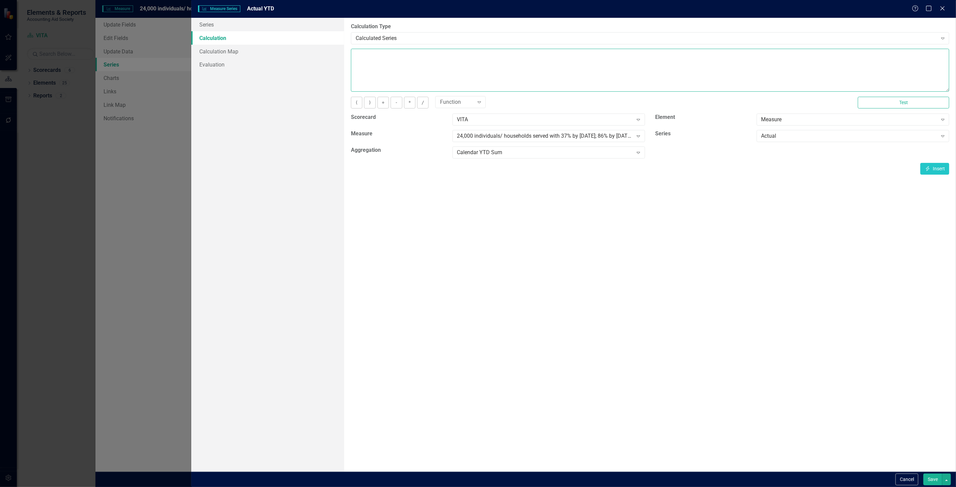
drag, startPoint x: 469, startPoint y: 63, endPoint x: 473, endPoint y: 63, distance: 4.4
click at [472, 63] on textarea at bounding box center [650, 70] width 598 height 43
click at [938, 162] on div "Scorecard VITA Expand Element Measure Expand Measure 24,000 individuals/ househ…" at bounding box center [650, 138] width 608 height 49
click at [938, 175] on div "By default, series in ClearPoint are not calculated. So, if you leave the form …" at bounding box center [650, 245] width 612 height 454
click at [932, 170] on button "Insert Insert" at bounding box center [934, 169] width 29 height 12
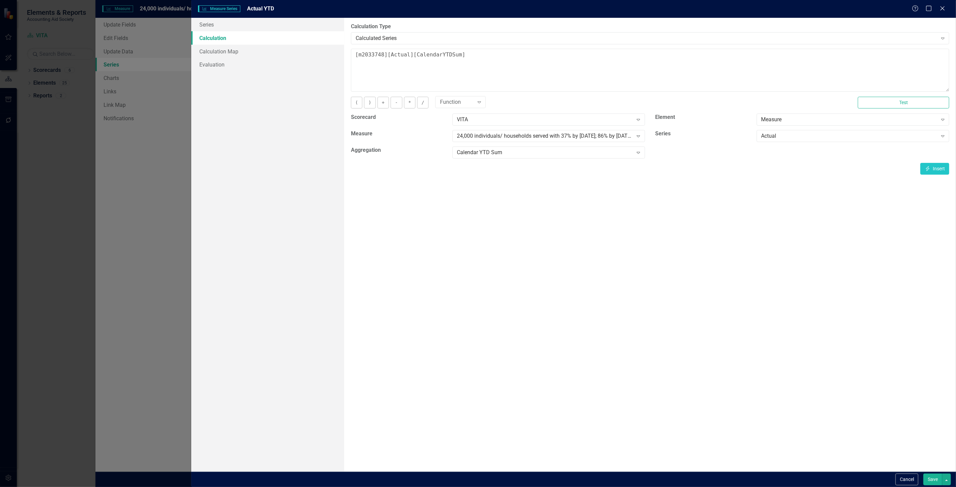
click at [932, 483] on button "Save" at bounding box center [932, 480] width 19 height 12
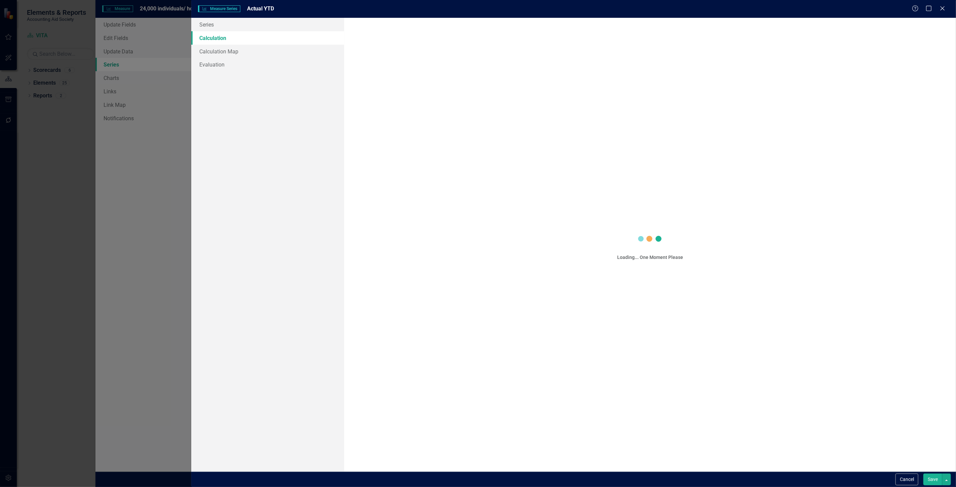
click at [930, 481] on button "Save" at bounding box center [932, 480] width 19 height 12
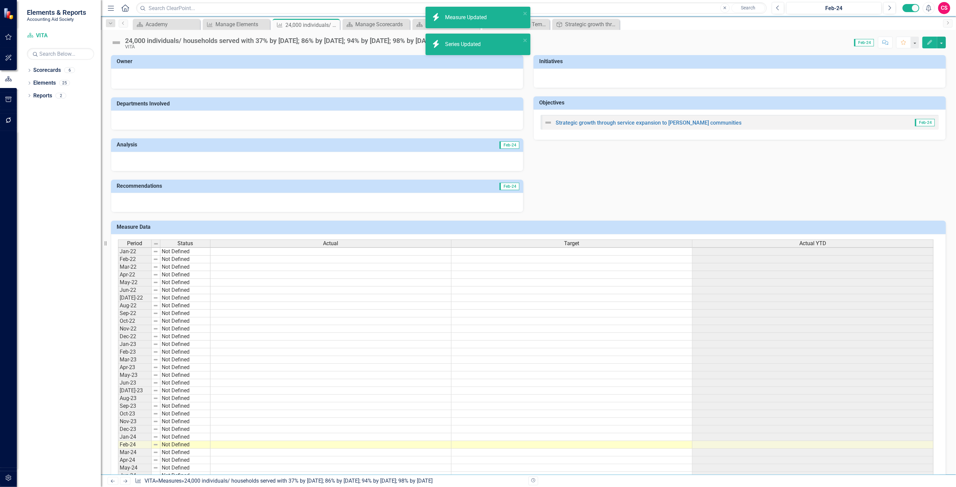
drag, startPoint x: 925, startPoint y: 46, endPoint x: 919, endPoint y: 41, distance: 7.4
click at [924, 46] on button "Edit" at bounding box center [929, 43] width 15 height 12
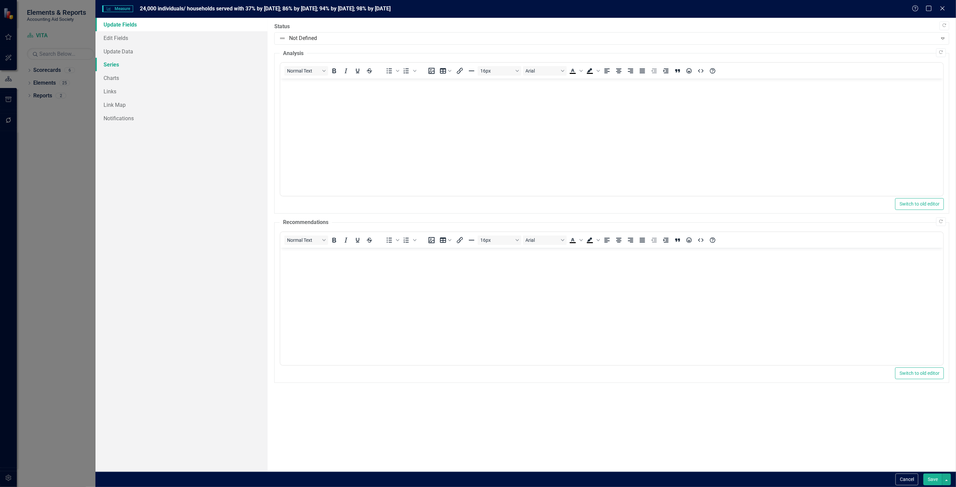
click at [146, 69] on link "Series" at bounding box center [181, 64] width 172 height 13
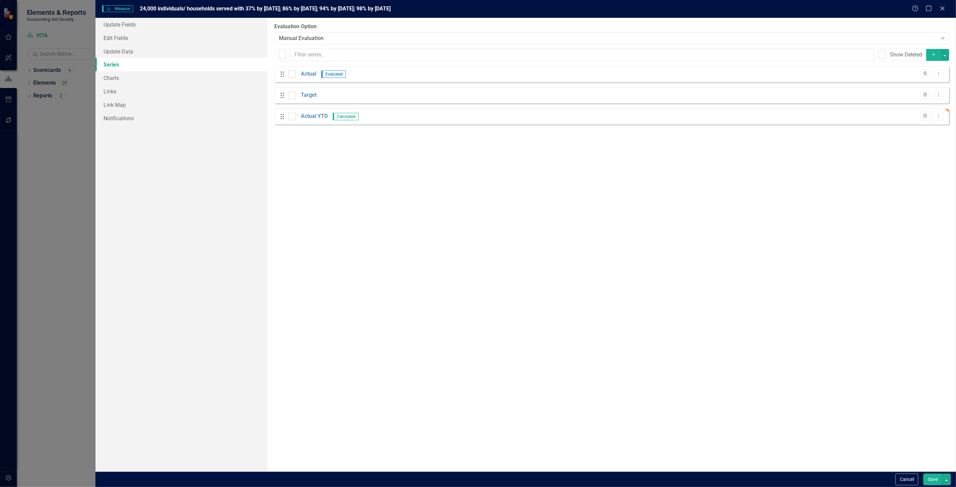
click at [928, 59] on button "Add" at bounding box center [933, 55] width 15 height 12
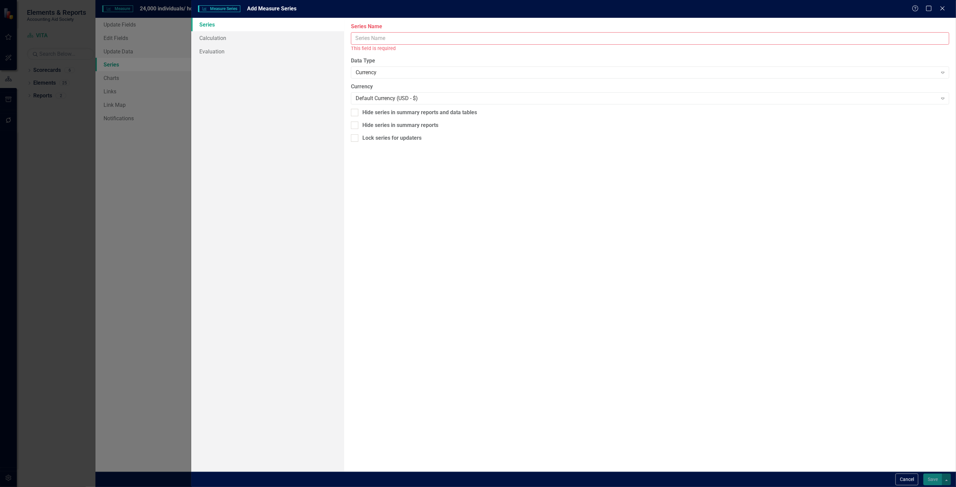
click at [398, 43] on input "Series Name" at bounding box center [650, 38] width 598 height 12
type input "Target YTD"
click at [422, 63] on div "Currency" at bounding box center [647, 65] width 582 height 8
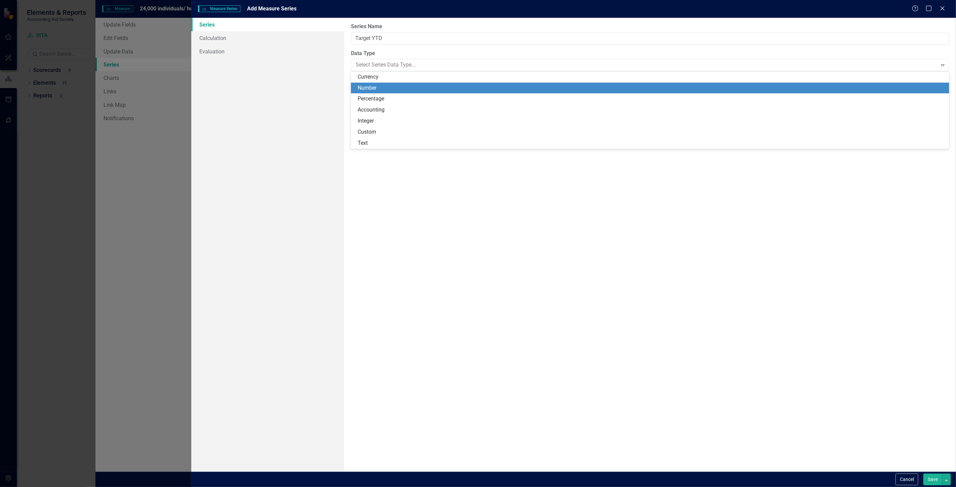
click at [395, 86] on div "Number" at bounding box center [651, 88] width 587 height 8
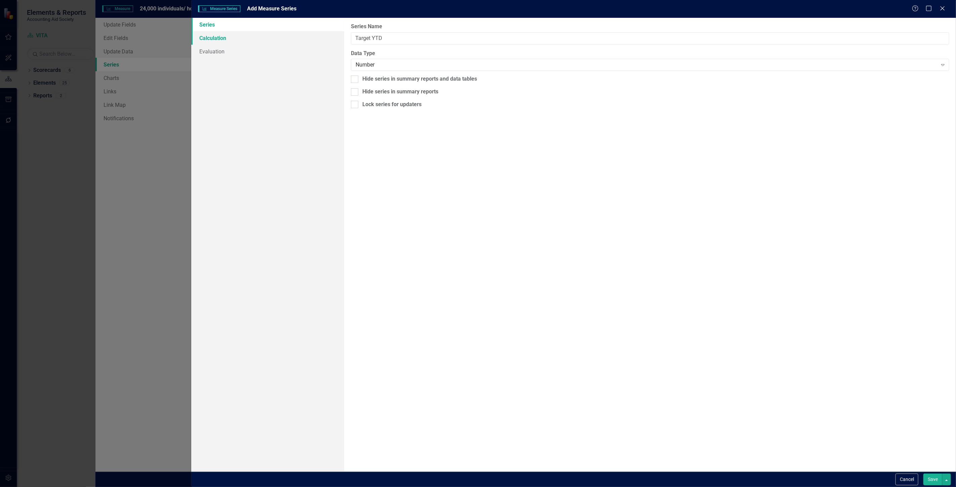
click at [284, 35] on link "Calculation" at bounding box center [267, 37] width 153 height 13
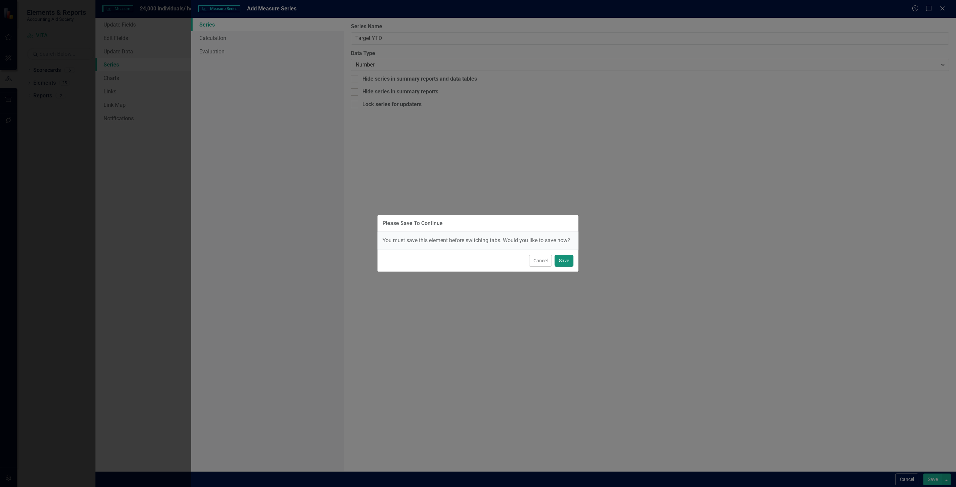
click at [566, 261] on button "Save" at bounding box center [564, 261] width 19 height 12
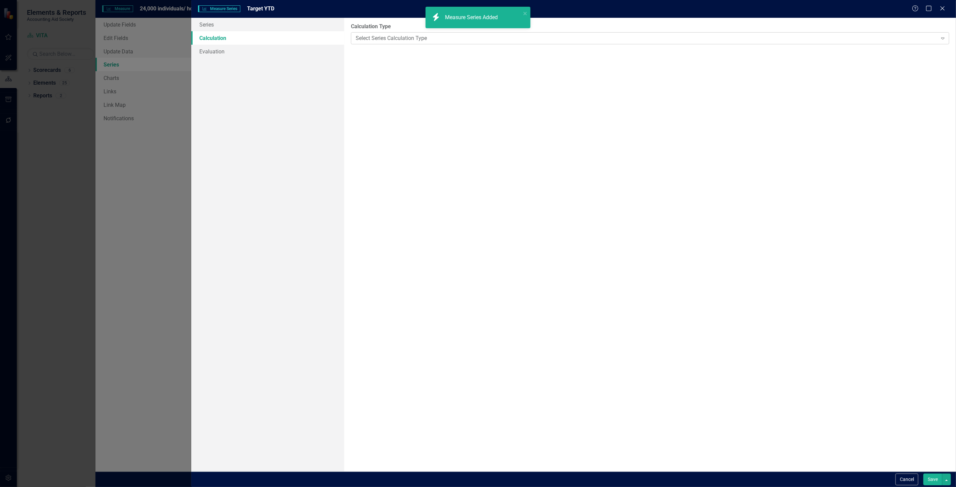
click at [362, 38] on div "Select Series Calculation Type" at bounding box center [647, 38] width 582 height 8
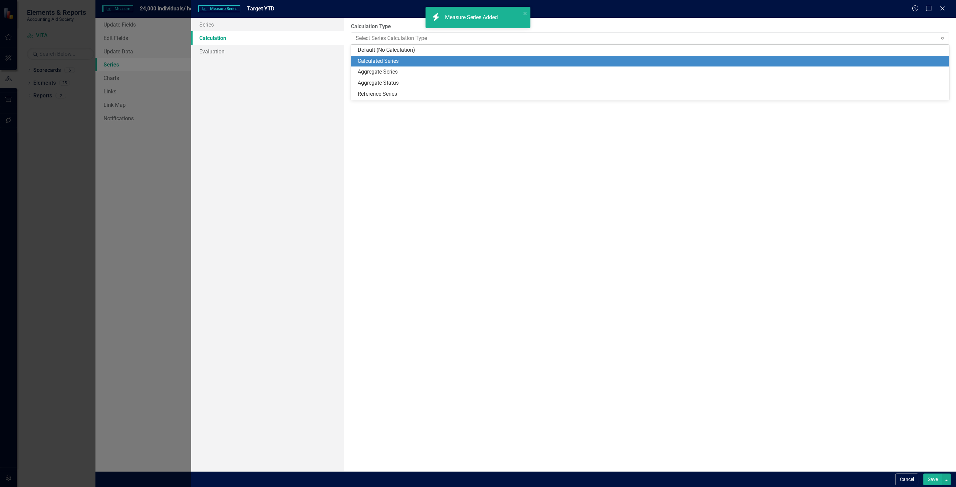
click at [368, 64] on div "Calculated Series" at bounding box center [651, 61] width 587 height 8
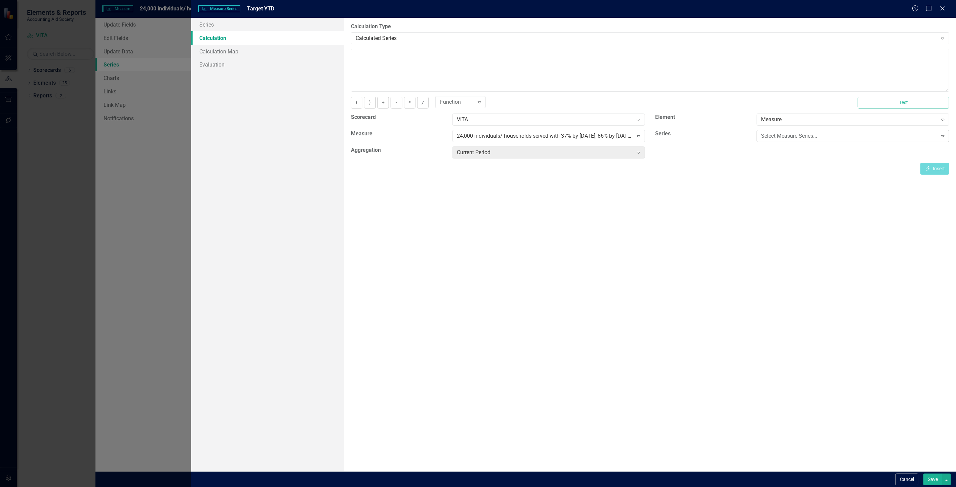
click at [772, 138] on div "Select Measure Series..." at bounding box center [849, 136] width 176 height 8
click at [772, 162] on div "Target" at bounding box center [854, 159] width 182 height 8
click at [434, 89] on textarea at bounding box center [650, 70] width 598 height 43
click at [539, 157] on div "Current Period Expand" at bounding box center [548, 153] width 193 height 12
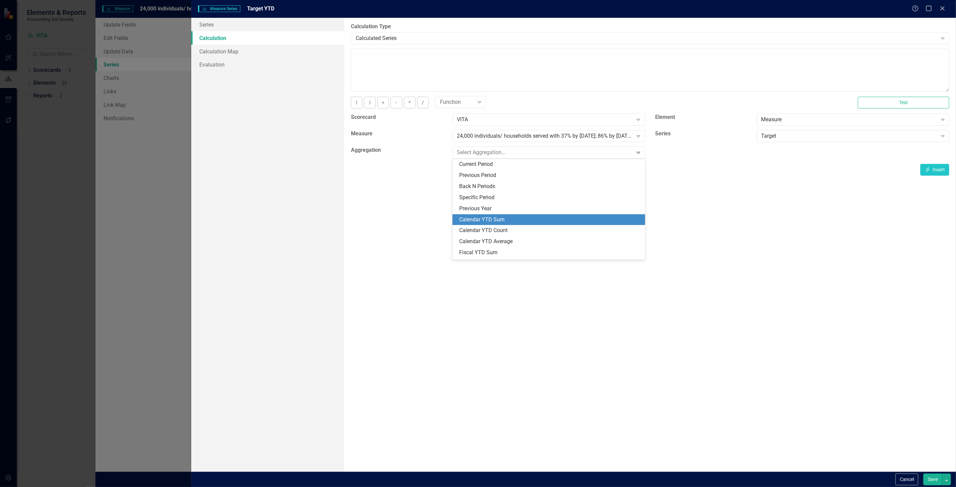
click at [508, 223] on div "Calendar YTD Sum" at bounding box center [550, 220] width 182 height 8
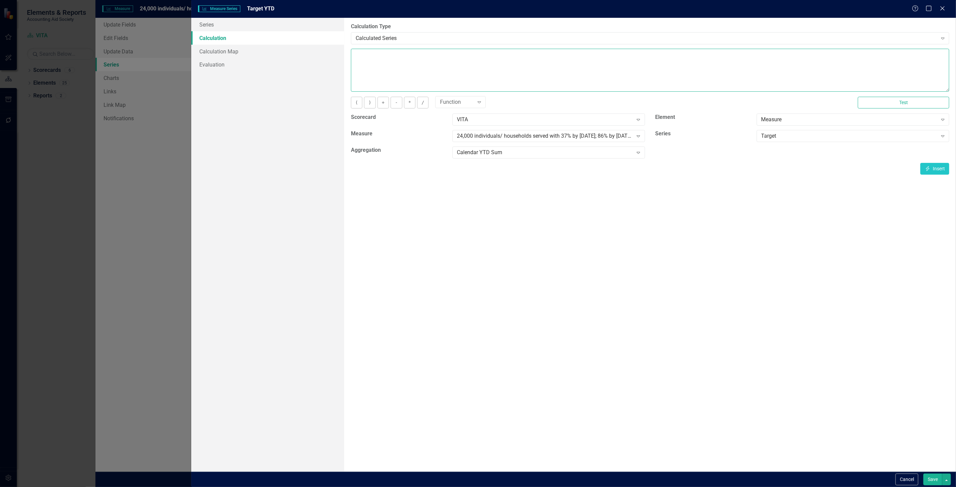
click at [409, 68] on textarea at bounding box center [650, 70] width 598 height 43
click at [927, 164] on button "Insert Insert" at bounding box center [934, 169] width 29 height 12
type textarea "[m2033748][Target][CalendarYTDSum]"
click at [933, 482] on button "Save" at bounding box center [932, 480] width 19 height 12
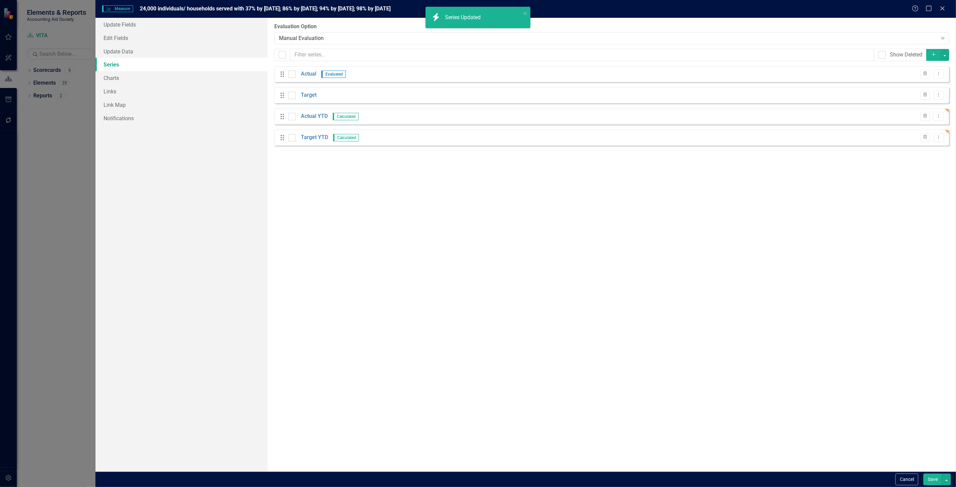
click at [931, 481] on button "Save" at bounding box center [932, 480] width 19 height 12
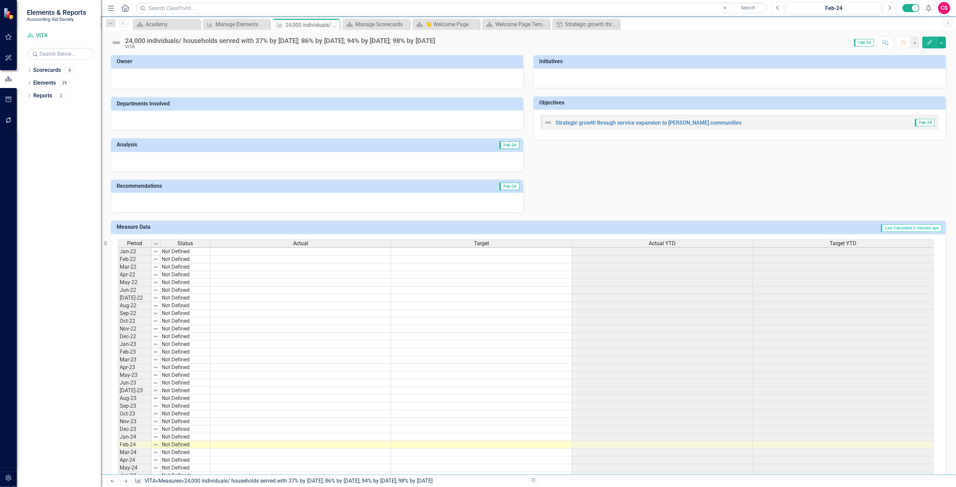
click at [4, 476] on button "button" at bounding box center [8, 479] width 15 height 14
click at [48, 107] on link "System Setup" at bounding box center [59, 103] width 84 height 8
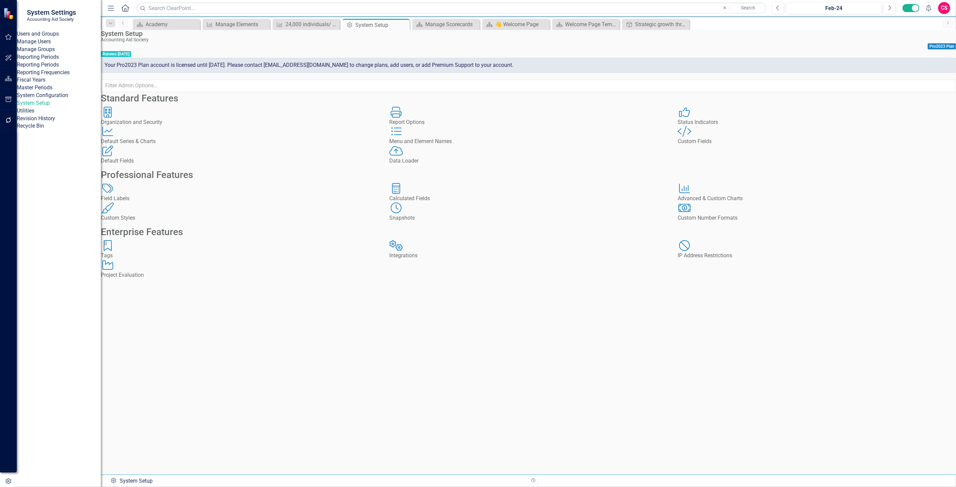
click at [735, 146] on div "Custom Fields" at bounding box center [817, 142] width 278 height 8
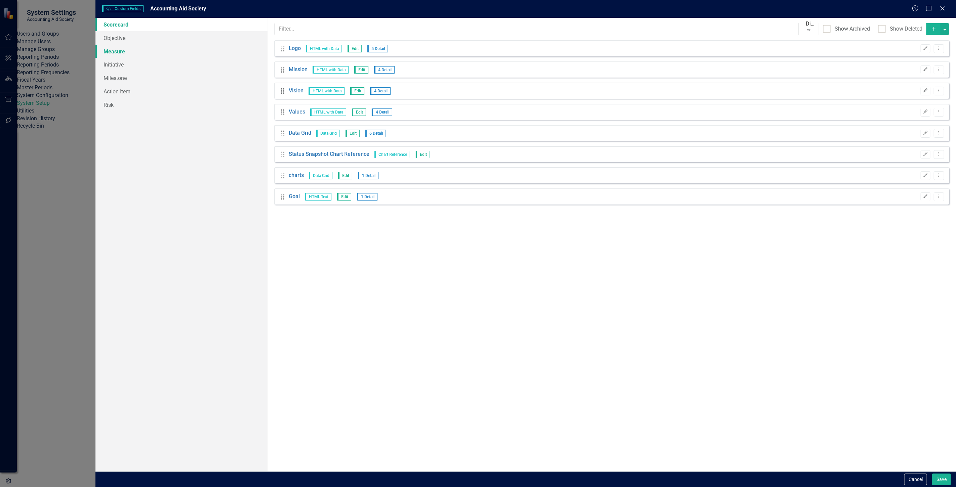
click at [117, 54] on link "Measure" at bounding box center [181, 51] width 172 height 13
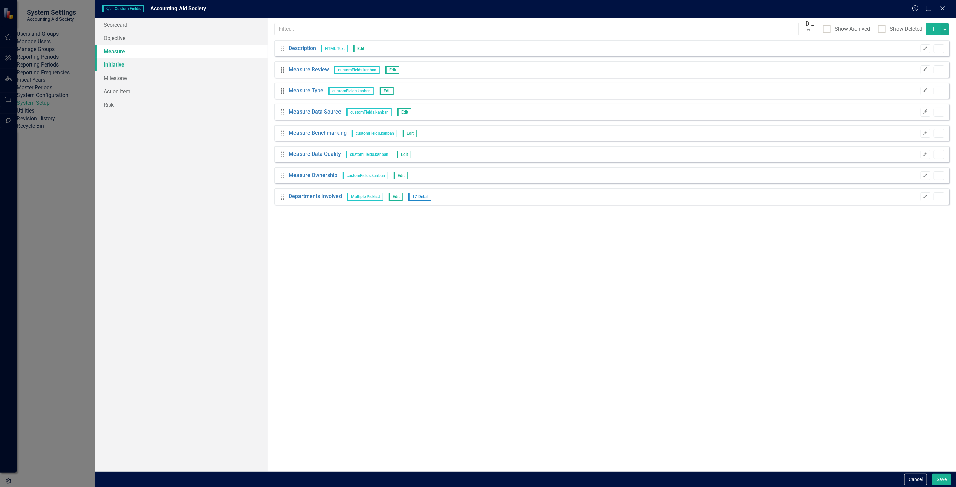
click at [146, 67] on link "Initiative" at bounding box center [181, 64] width 172 height 13
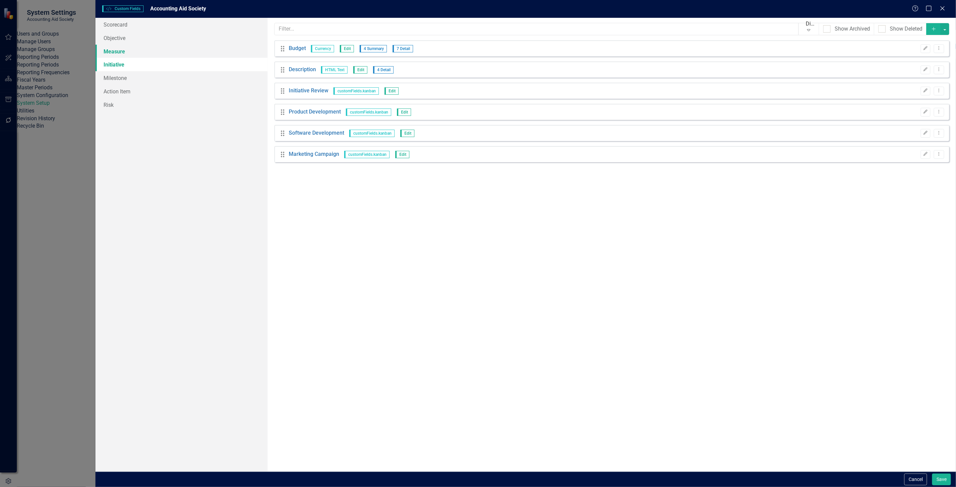
click at [199, 53] on link "Measure" at bounding box center [181, 51] width 172 height 13
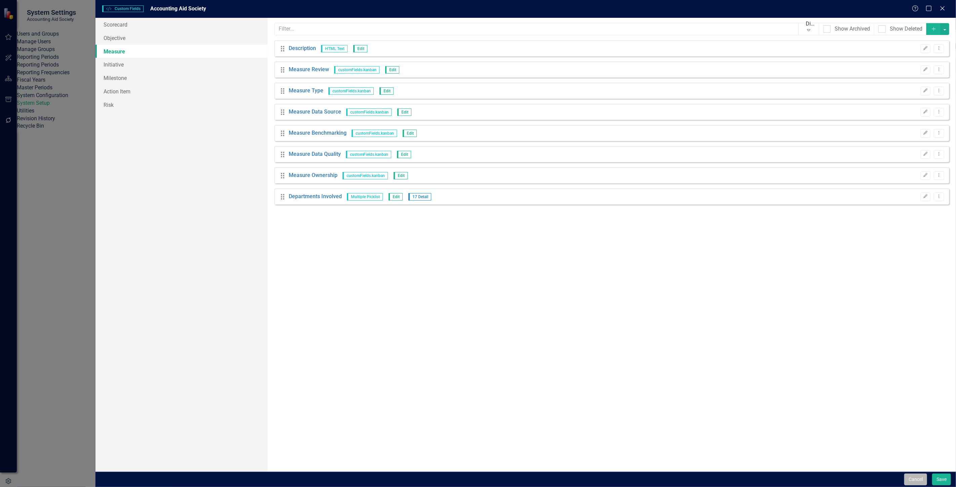
click at [919, 481] on button "Cancel" at bounding box center [915, 480] width 23 height 12
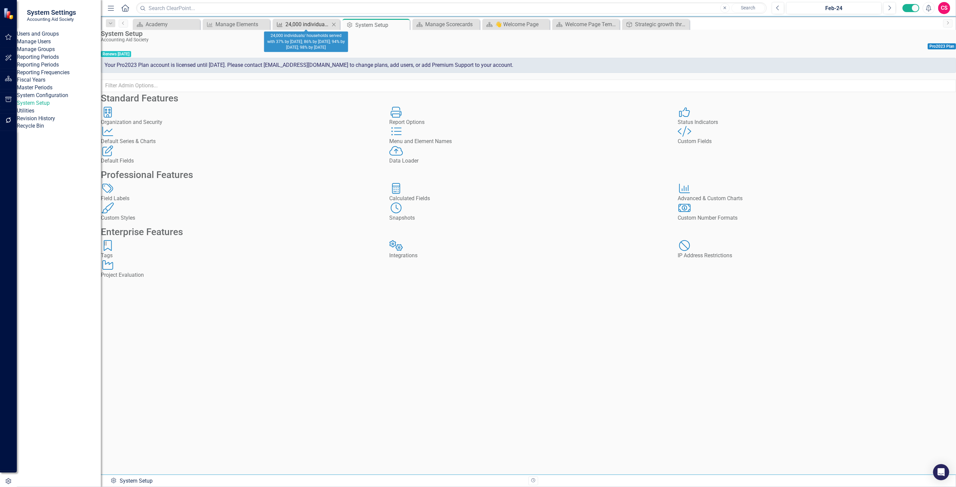
click at [291, 27] on div "24,000 individuals/ households served with 37% by [DATE]; 86% by [DATE]; 94% by…" at bounding box center [307, 24] width 44 height 8
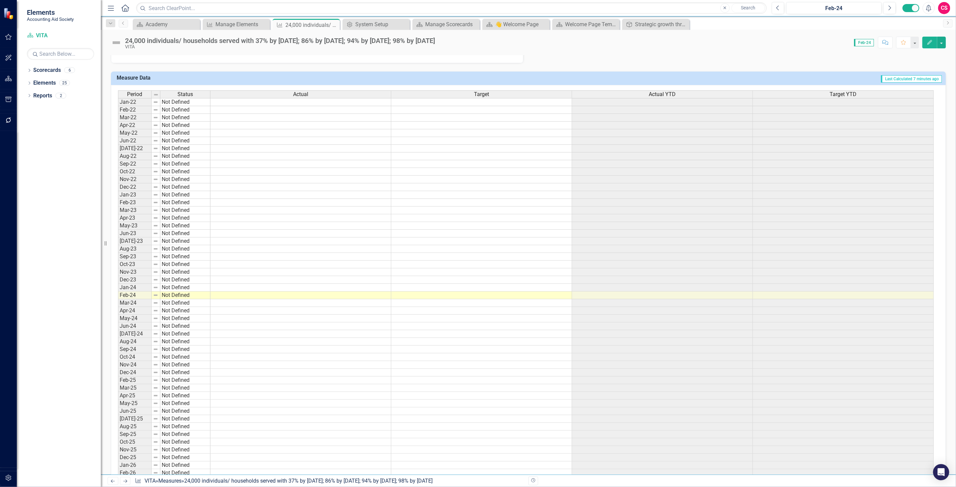
scroll to position [75, 0]
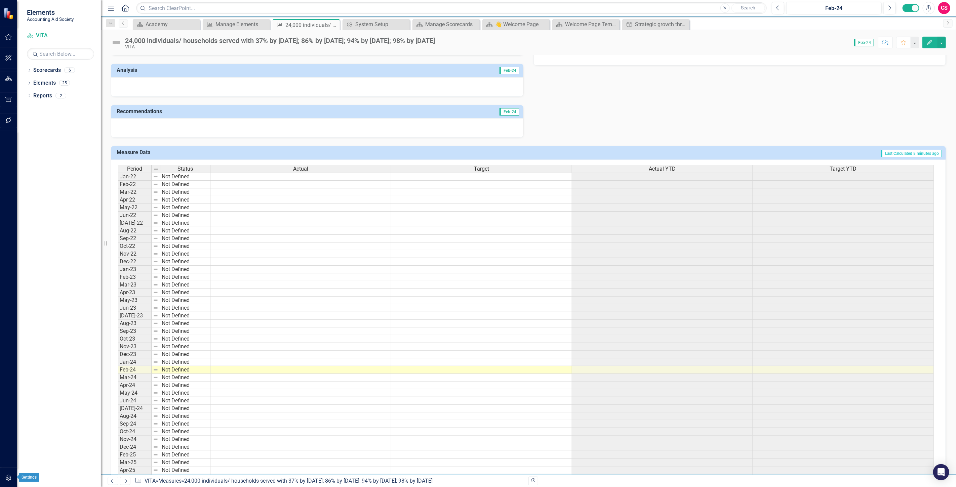
click at [14, 481] on button "button" at bounding box center [8, 479] width 15 height 14
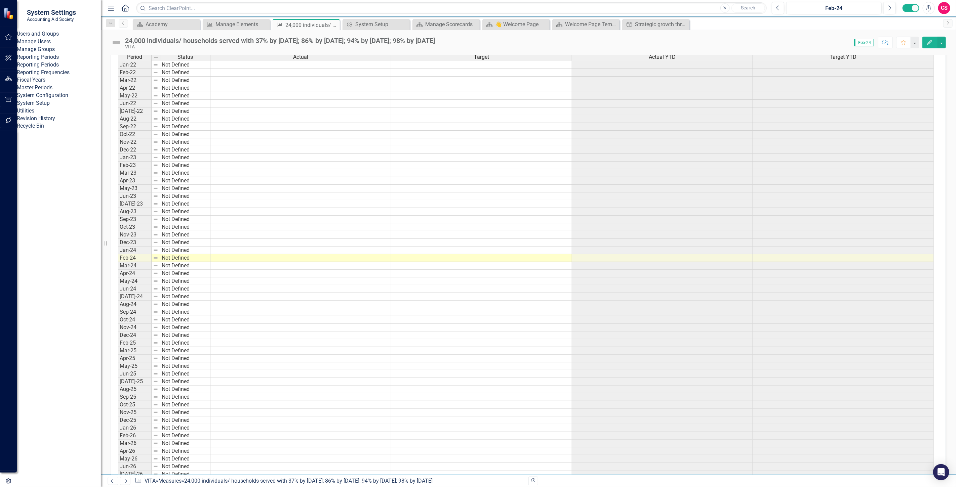
scroll to position [112, 0]
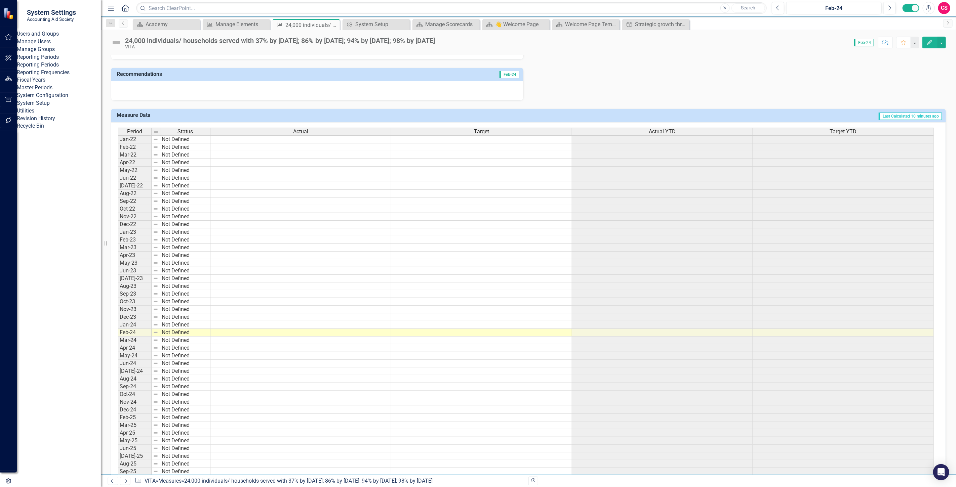
click at [72, 69] on div "Reporting Periods" at bounding box center [59, 65] width 84 height 8
click at [72, 77] on link "Reporting Frequencies" at bounding box center [59, 73] width 84 height 8
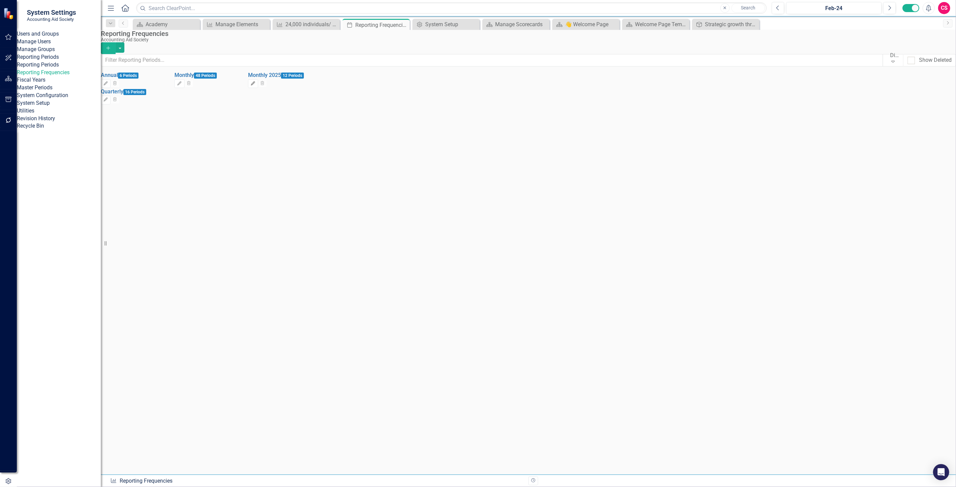
click at [258, 82] on button "Edit" at bounding box center [253, 83] width 10 height 9
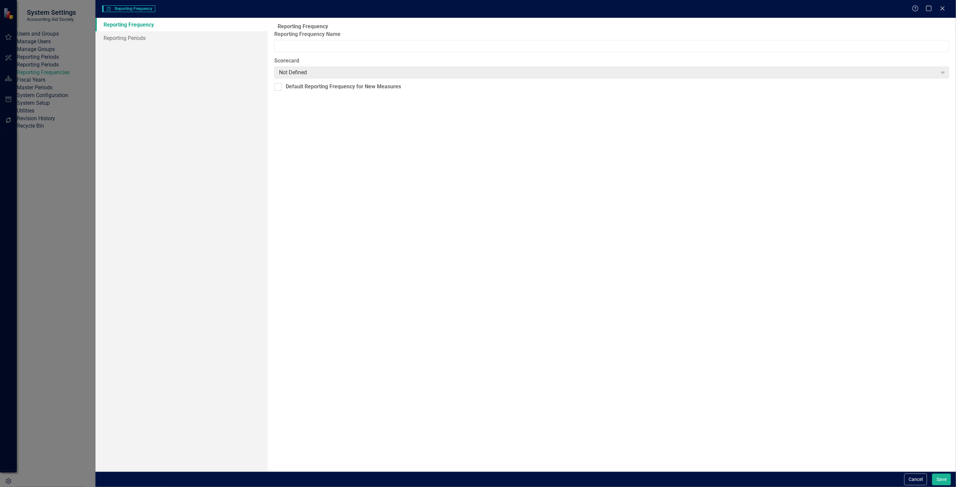
type input "Monthly 2025"
click at [168, 42] on link "Reporting Periods" at bounding box center [181, 37] width 172 height 13
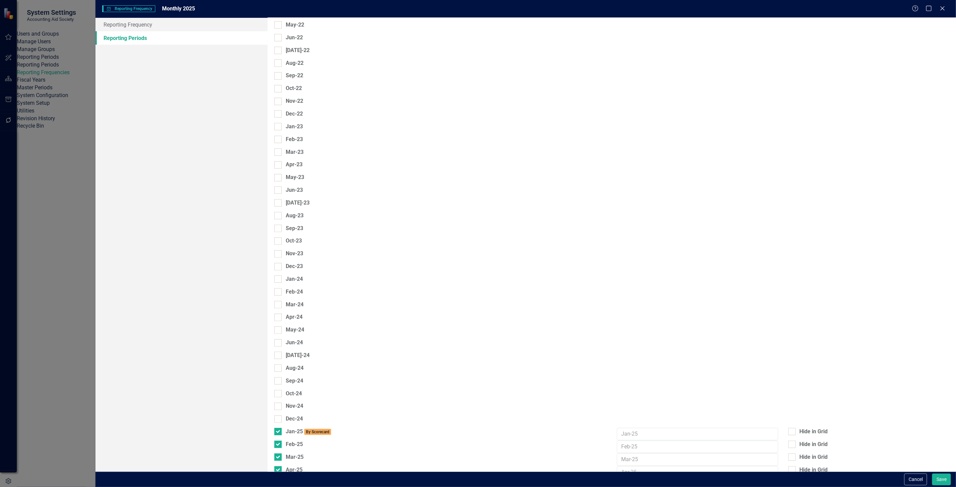
scroll to position [187, 0]
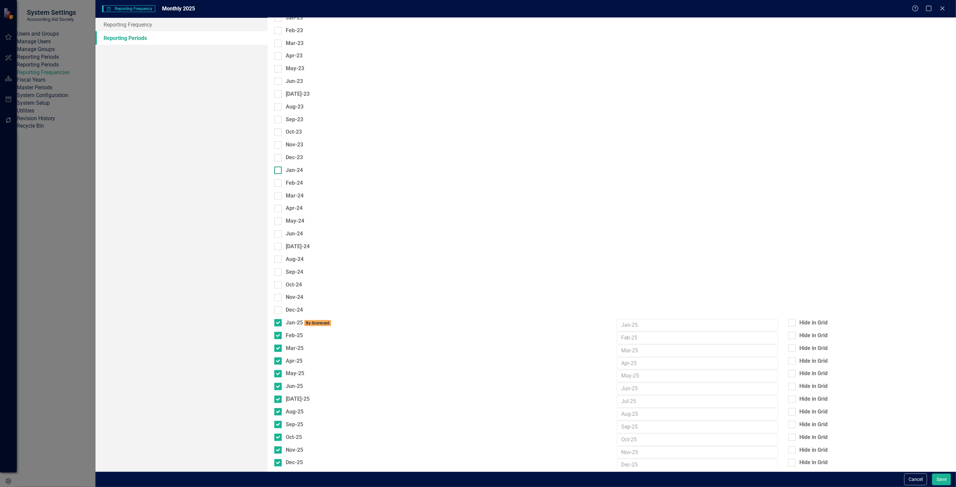
click at [303, 167] on div "Jan-24" at bounding box center [294, 171] width 17 height 8
click at [279, 167] on input "Jan-24" at bounding box center [276, 169] width 4 height 4
checkbox input "true"
click at [298, 179] on div "Feb-24" at bounding box center [294, 183] width 17 height 8
click at [279, 179] on input "Feb-24" at bounding box center [276, 181] width 4 height 4
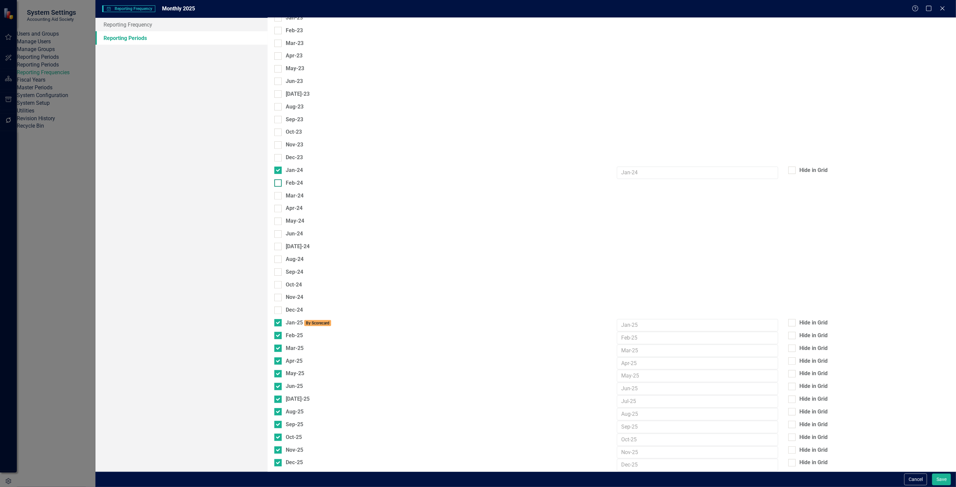
checkbox input "true"
click at [296, 192] on div "Mar-24" at bounding box center [440, 196] width 332 height 8
click at [296, 192] on div "Mar-24" at bounding box center [295, 196] width 18 height 8
click at [279, 192] on input "Mar-24" at bounding box center [276, 194] width 4 height 4
checkbox input "true"
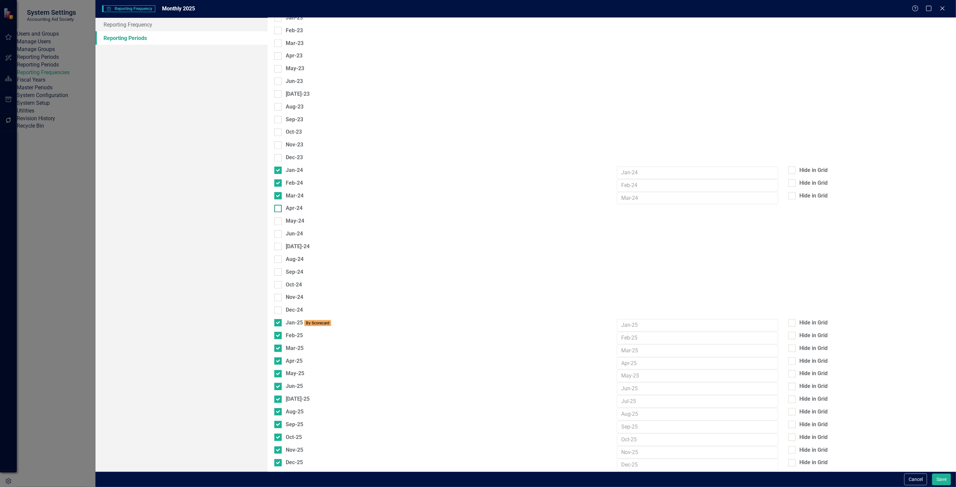
click at [297, 205] on div "Apr-24" at bounding box center [294, 209] width 17 height 8
click at [279, 205] on input "Apr-24" at bounding box center [276, 207] width 4 height 4
checkbox input "true"
click at [296, 217] on div "May-24" at bounding box center [295, 221] width 18 height 8
click at [279, 218] on input "May-24" at bounding box center [276, 220] width 4 height 4
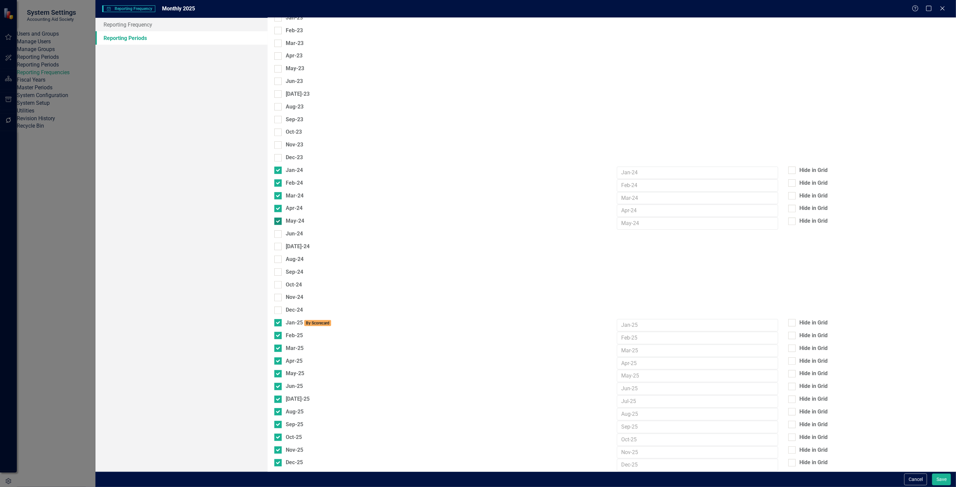
click at [295, 217] on div "May-24" at bounding box center [295, 221] width 18 height 8
click at [279, 218] on input "May-24" at bounding box center [276, 220] width 4 height 4
checkbox input "false"
click at [294, 230] on div "Jun-24" at bounding box center [294, 234] width 17 height 8
click at [279, 231] on input "Jun-24" at bounding box center [276, 233] width 4 height 4
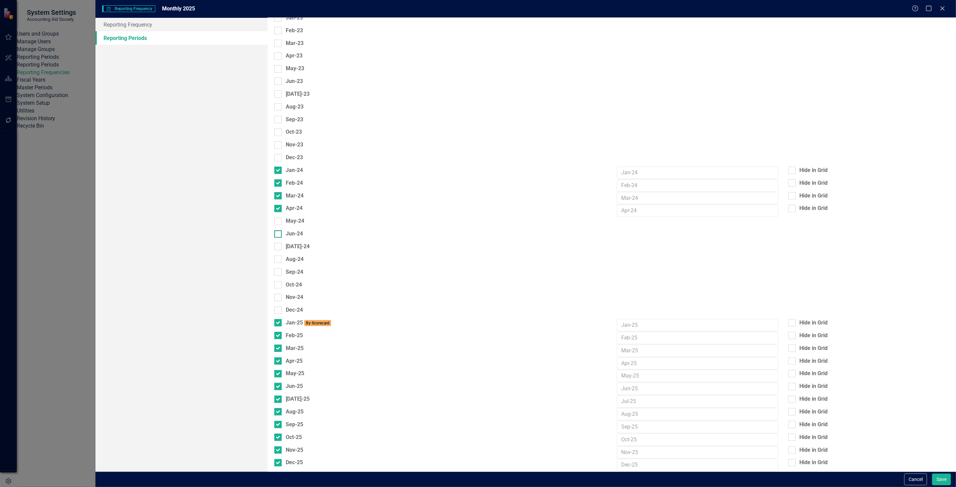
checkbox input "true"
click at [293, 217] on div "May-24" at bounding box center [295, 221] width 18 height 8
click at [279, 218] on input "May-24" at bounding box center [276, 220] width 4 height 4
checkbox input "true"
click at [295, 243] on div "[DATE]-24" at bounding box center [298, 247] width 24 height 8
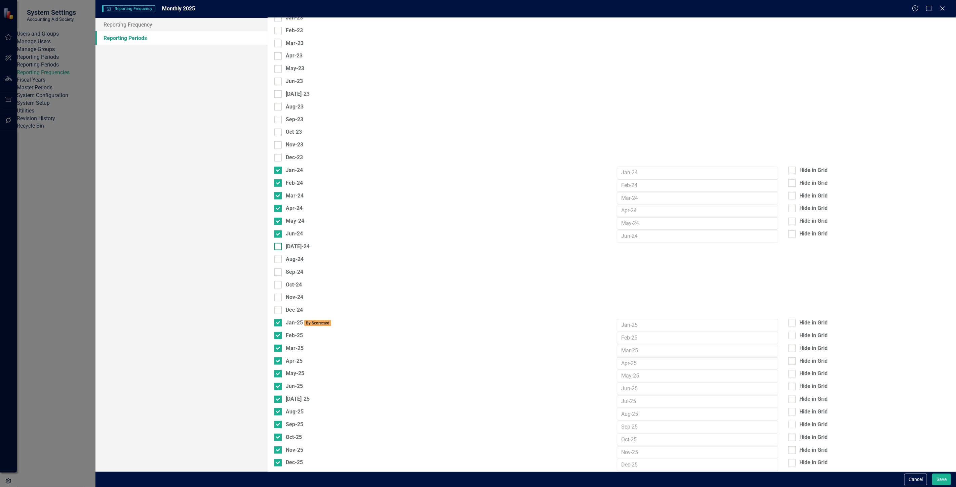
click at [279, 243] on input "[DATE]-24" at bounding box center [276, 245] width 4 height 4
checkbox input "true"
drag, startPoint x: 291, startPoint y: 244, endPoint x: 291, endPoint y: 249, distance: 5.0
click at [291, 256] on div "Aug-24" at bounding box center [295, 260] width 18 height 8
click at [279, 256] on input "Aug-24" at bounding box center [276, 258] width 4 height 4
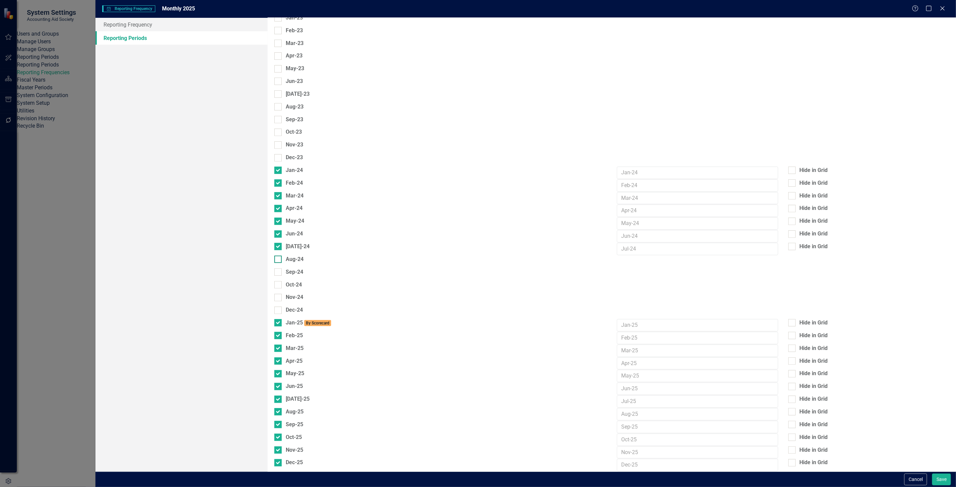
checkbox input "true"
click at [293, 256] on fieldset "Select Reporting Periods Since you may not be reporting on every element every …" at bounding box center [611, 306] width 675 height 941
drag, startPoint x: 293, startPoint y: 258, endPoint x: 295, endPoint y: 264, distance: 6.0
click at [293, 269] on div "Sep-24" at bounding box center [294, 273] width 17 height 8
click at [279, 269] on input "Sep-24" at bounding box center [276, 271] width 4 height 4
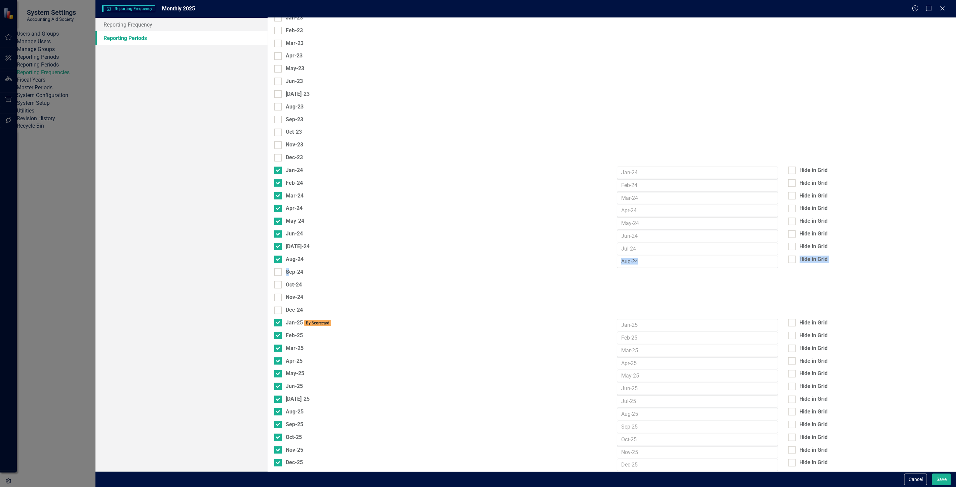
checkbox input "true"
click at [296, 281] on div "Oct-24" at bounding box center [294, 285] width 16 height 8
click at [279, 281] on input "Oct-24" at bounding box center [276, 283] width 4 height 4
checkbox input "true"
drag, startPoint x: 296, startPoint y: 281, endPoint x: 296, endPoint y: 290, distance: 9.4
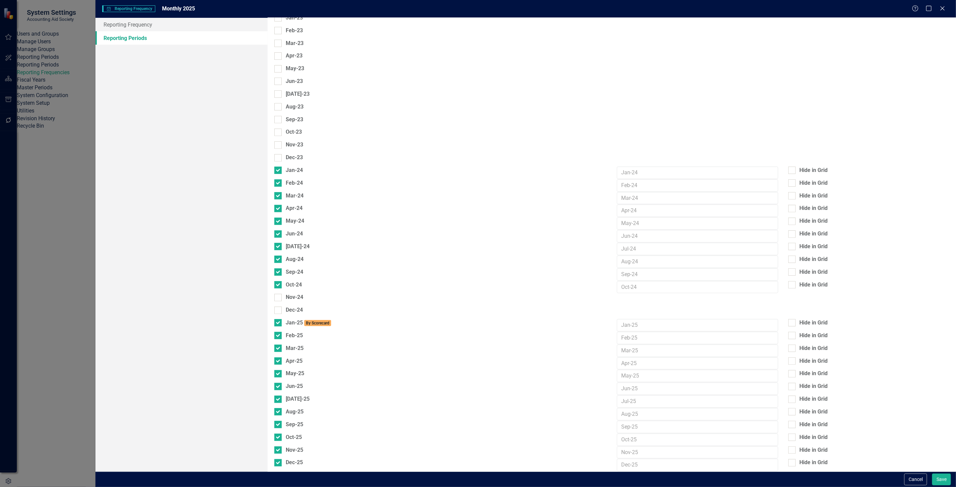
click at [296, 294] on div "Nov-24" at bounding box center [294, 298] width 17 height 8
click at [279, 294] on input "Nov-24" at bounding box center [276, 296] width 4 height 4
checkbox input "true"
click at [294, 306] on div "Dec-24" at bounding box center [294, 310] width 17 height 8
click at [279, 307] on input "Dec-24" at bounding box center [276, 309] width 4 height 4
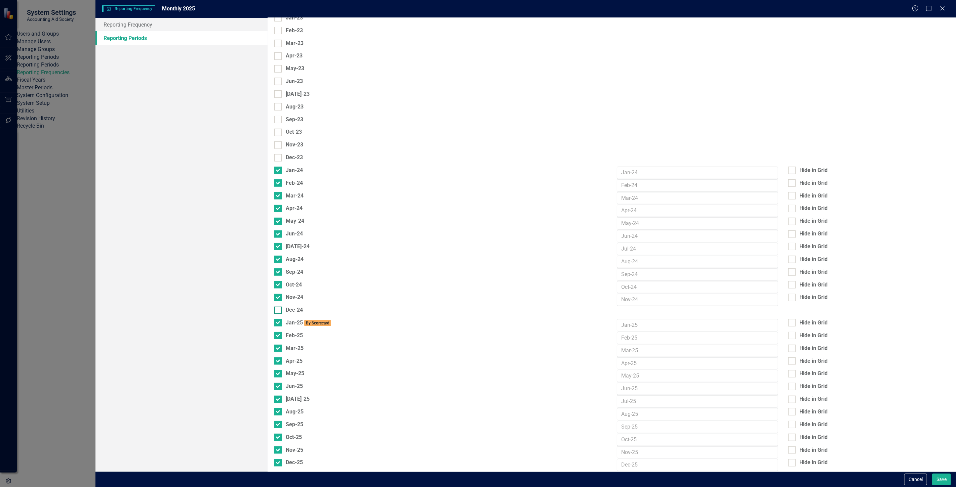
checkbox input "true"
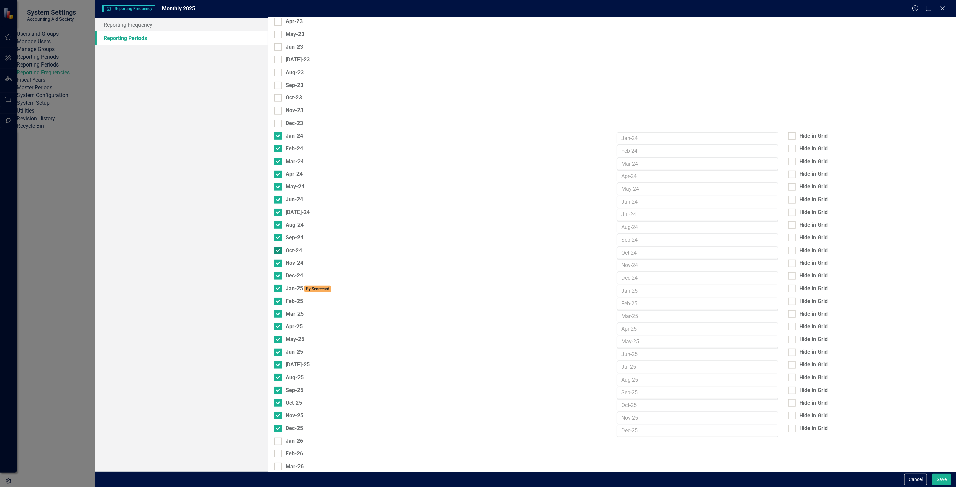
scroll to position [261, 0]
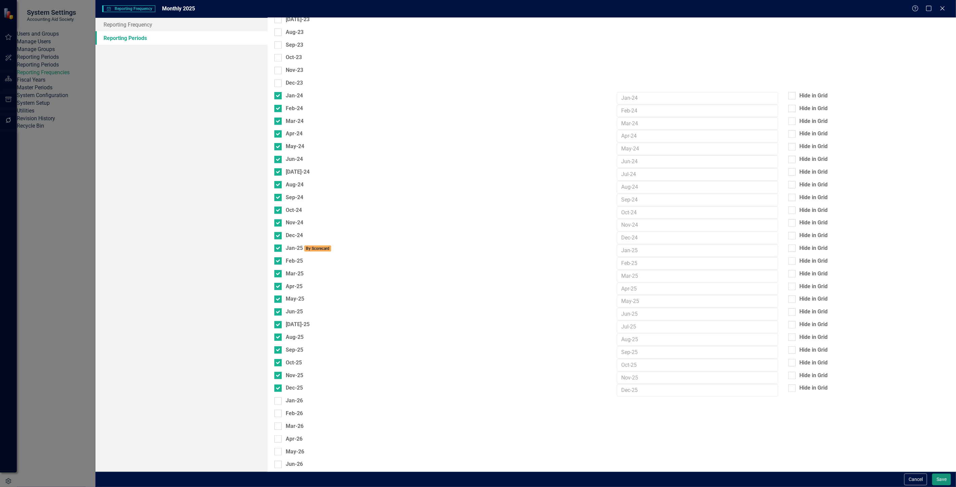
click at [940, 481] on button "Save" at bounding box center [941, 480] width 19 height 12
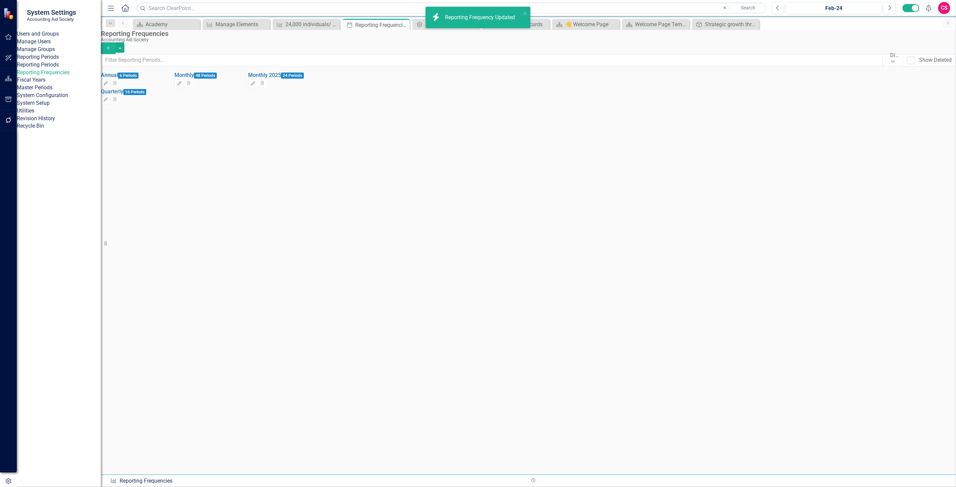
click at [467, 19] on div "Reporting Frequency Updated" at bounding box center [481, 18] width 72 height 8
click at [292, 22] on div "24,000 individuals/ households served with 37% by [DATE]; 86% by [DATE]; 94% by…" at bounding box center [307, 24] width 44 height 8
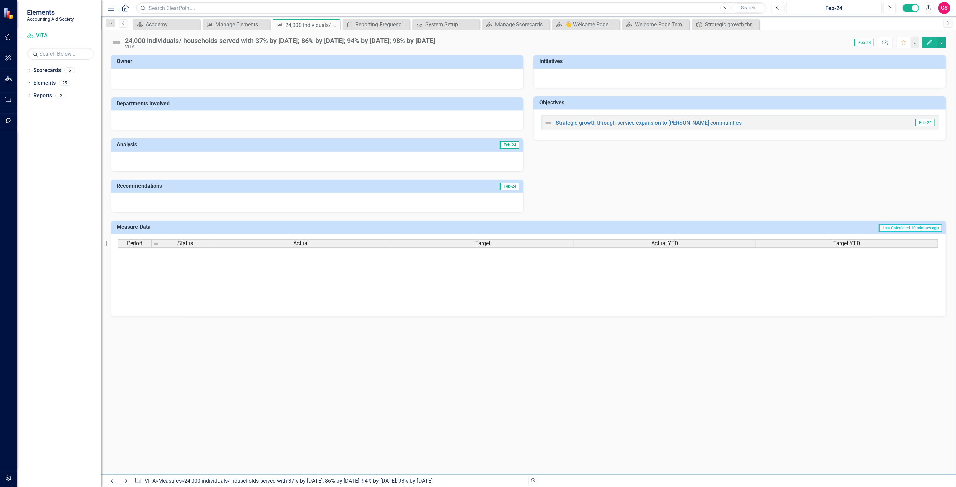
click at [928, 43] on icon "button" at bounding box center [929, 42] width 5 height 5
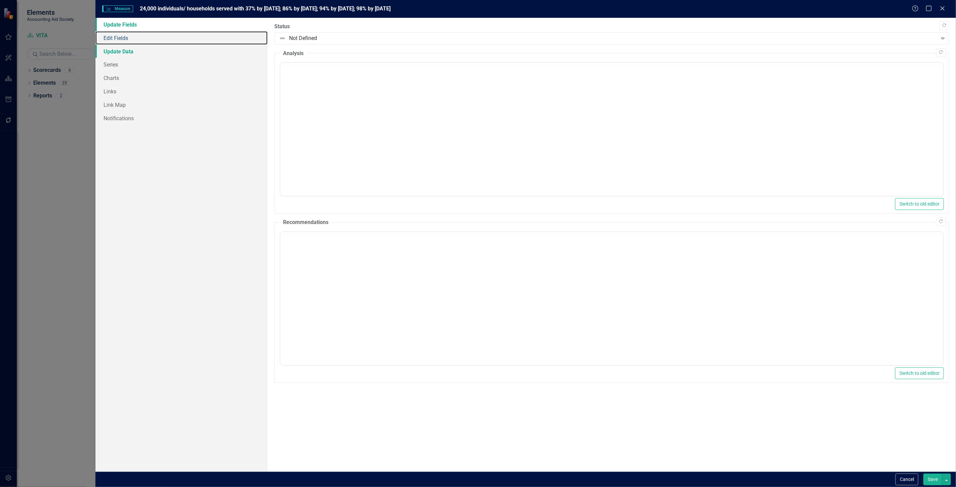
click at [120, 38] on link "Edit Fields" at bounding box center [181, 37] width 172 height 13
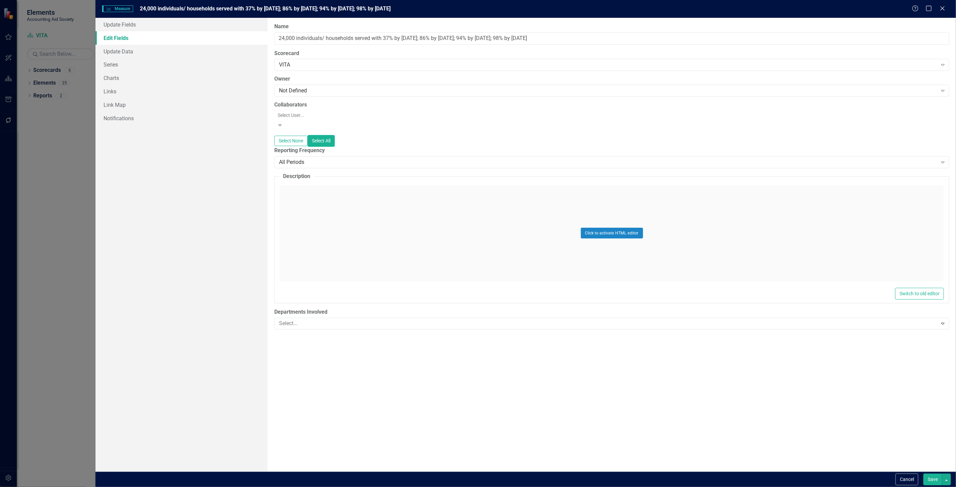
click at [320, 149] on label "Reporting Frequency" at bounding box center [611, 151] width 675 height 8
click at [317, 161] on div "All Periods" at bounding box center [608, 163] width 658 height 8
drag, startPoint x: 307, startPoint y: 199, endPoint x: 308, endPoint y: 195, distance: 4.1
click at [928, 480] on button "Save" at bounding box center [932, 480] width 19 height 12
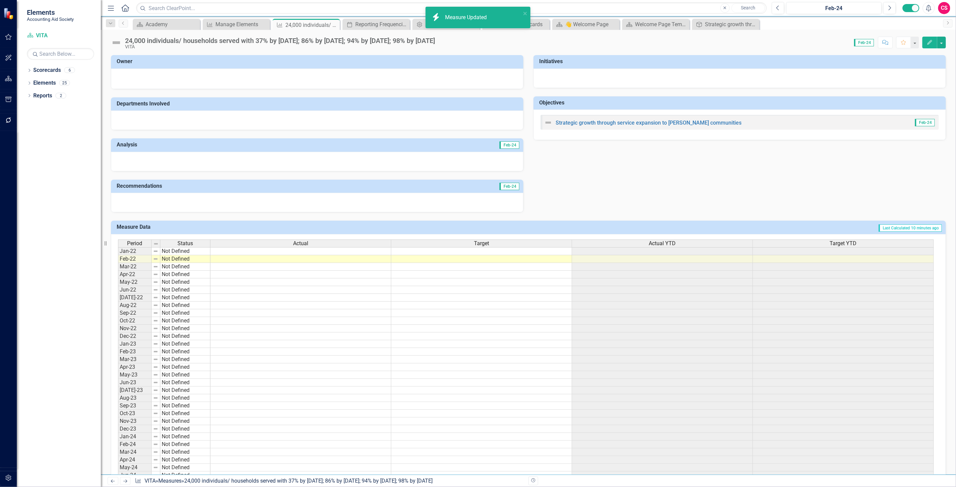
click at [522, 16] on div "icon.bolt Measure Updated" at bounding box center [475, 17] width 95 height 15
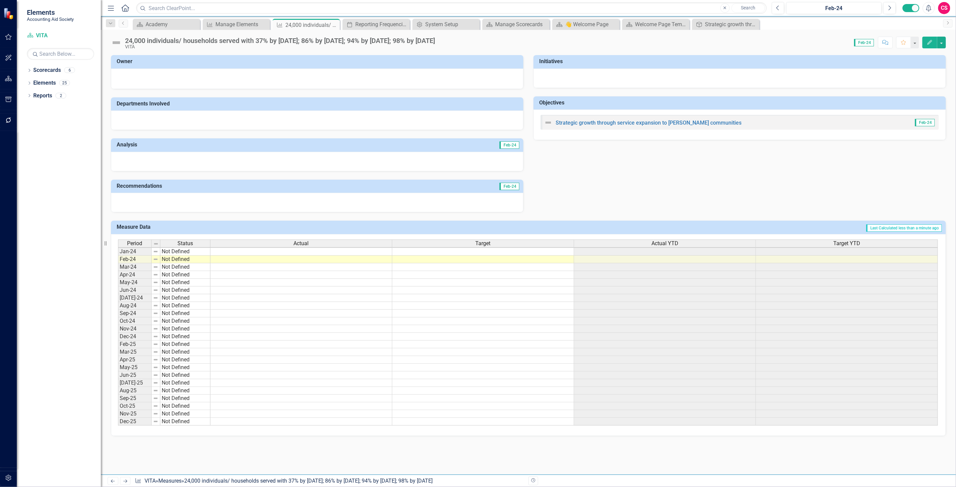
scroll to position [1, 0]
click at [48, 80] on link "Elements" at bounding box center [44, 83] width 23 height 8
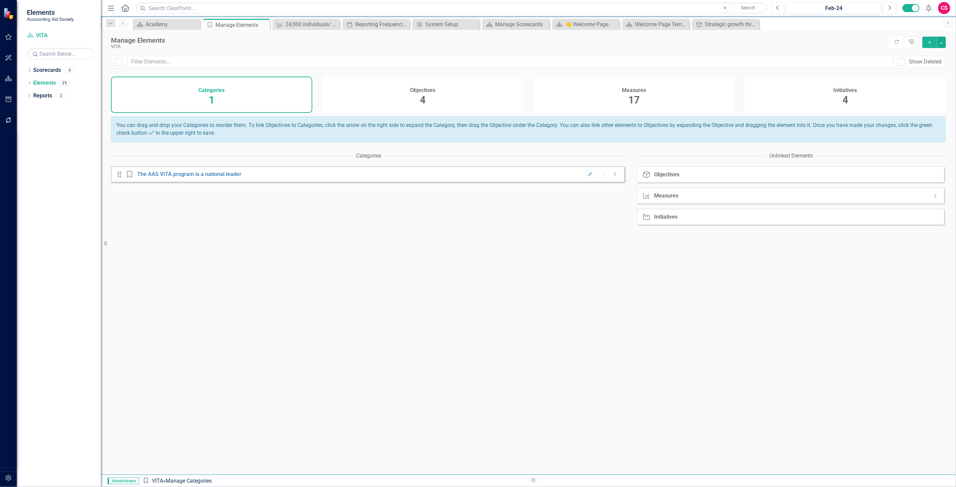
click at [837, 95] on div "Initiatives 4" at bounding box center [845, 95] width 201 height 36
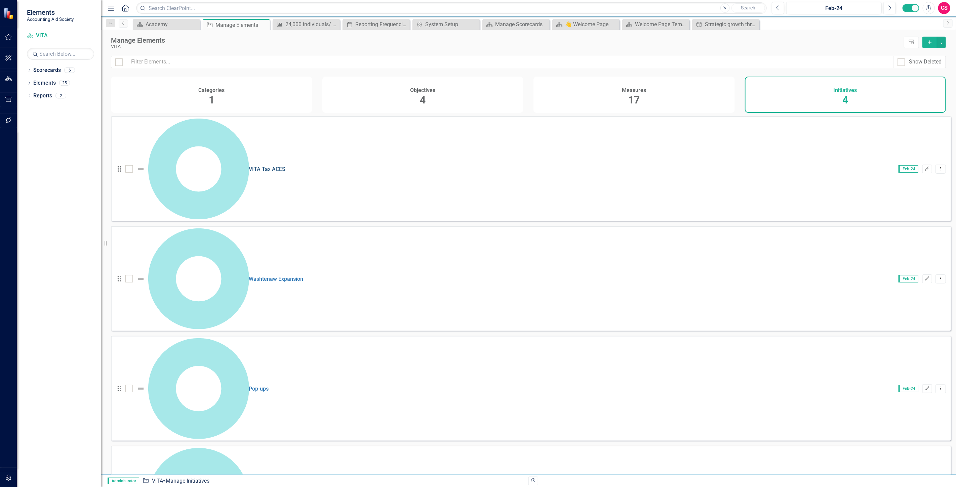
click at [249, 166] on link "VITA Tax ACES" at bounding box center [267, 169] width 37 height 6
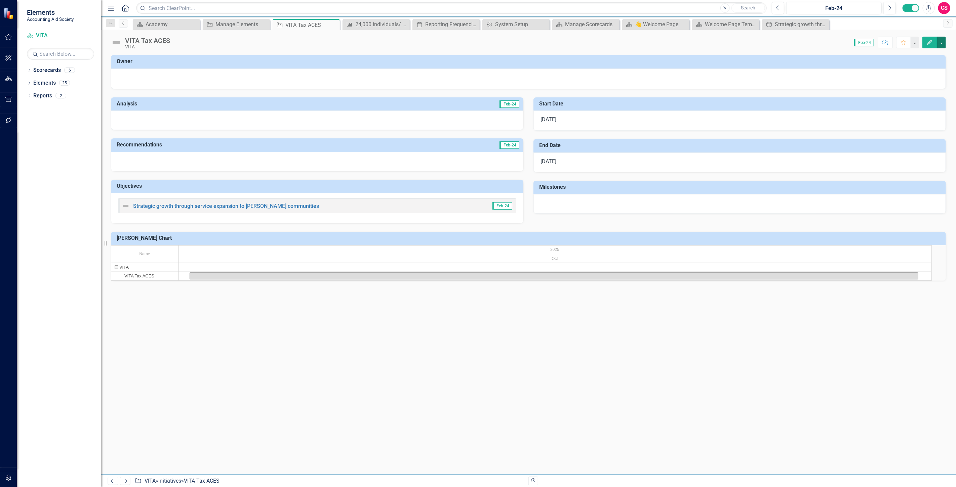
click at [940, 41] on button "button" at bounding box center [941, 43] width 9 height 12
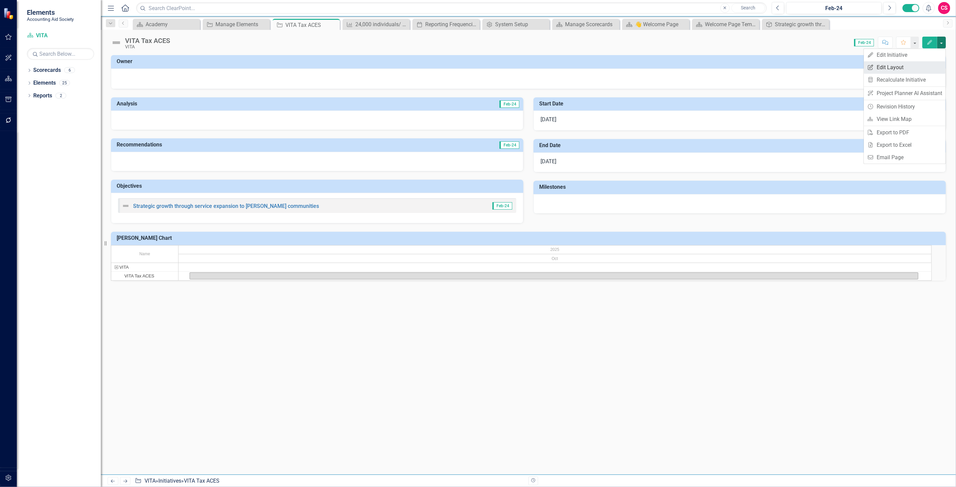
click at [908, 67] on link "Edit Report Edit Layout" at bounding box center [905, 67] width 82 height 12
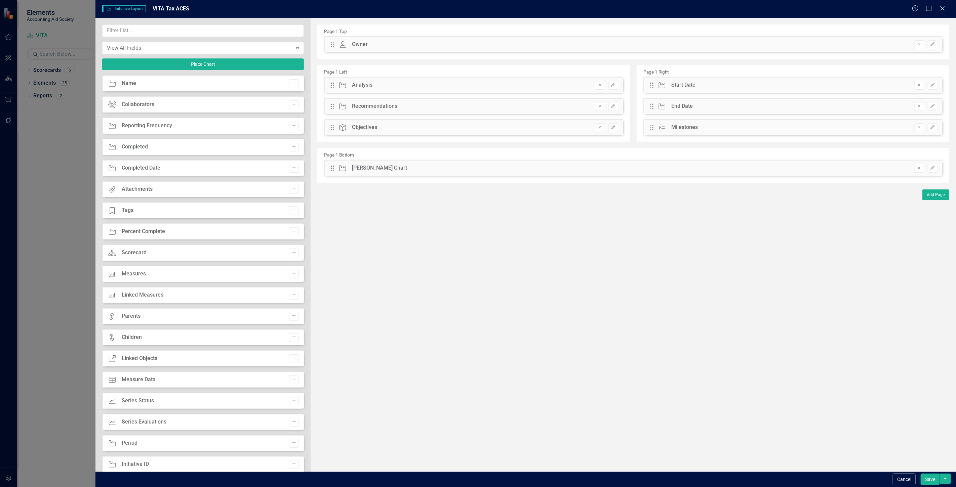
scroll to position [318, 0]
click at [136, 32] on input "text" at bounding box center [203, 31] width 202 height 12
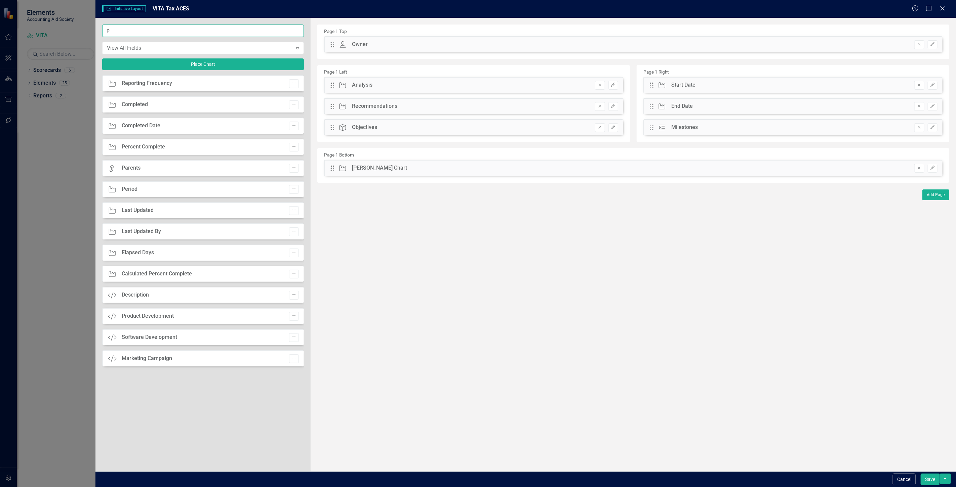
scroll to position [0, 0]
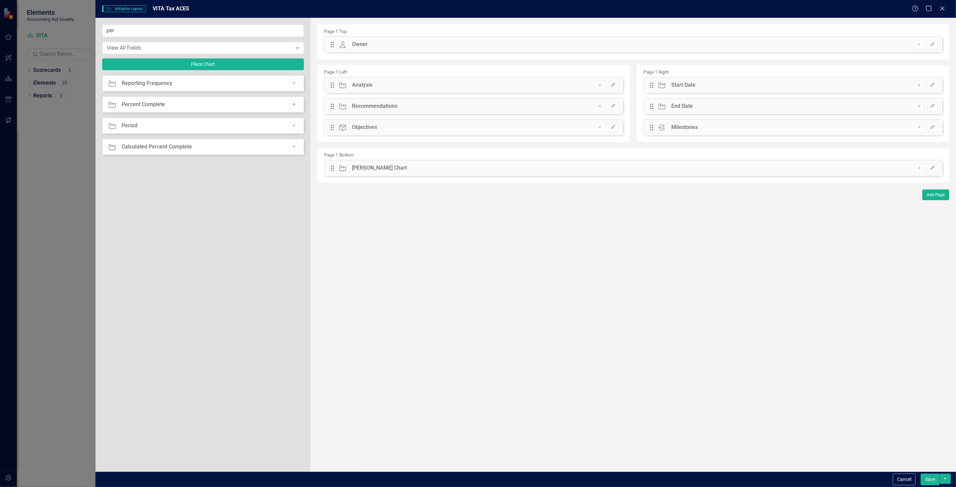
click at [289, 103] on button "Add" at bounding box center [294, 104] width 10 height 9
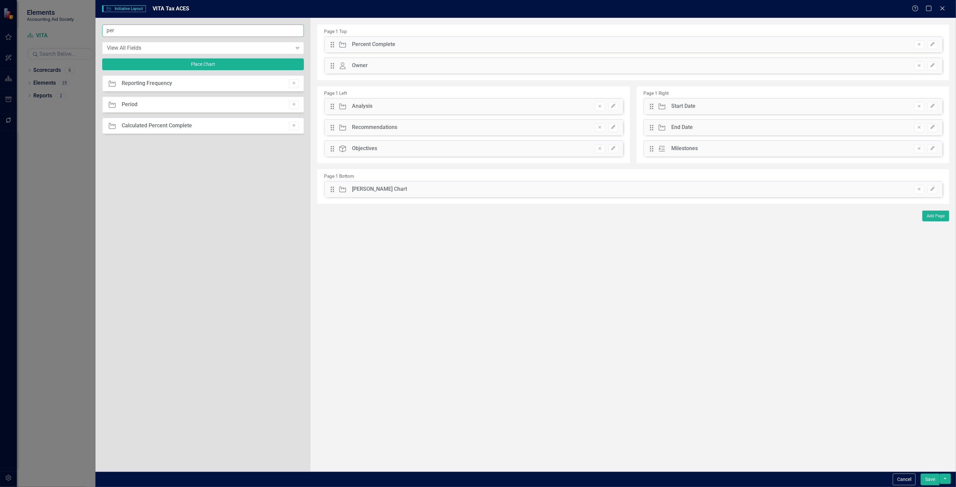
drag, startPoint x: 123, startPoint y: 34, endPoint x: 72, endPoint y: 34, distance: 51.1
click at [72, 34] on div "Initiative Initiative Layout VITA Tax ACES Help Maximize Close per View All Fie…" at bounding box center [478, 243] width 956 height 487
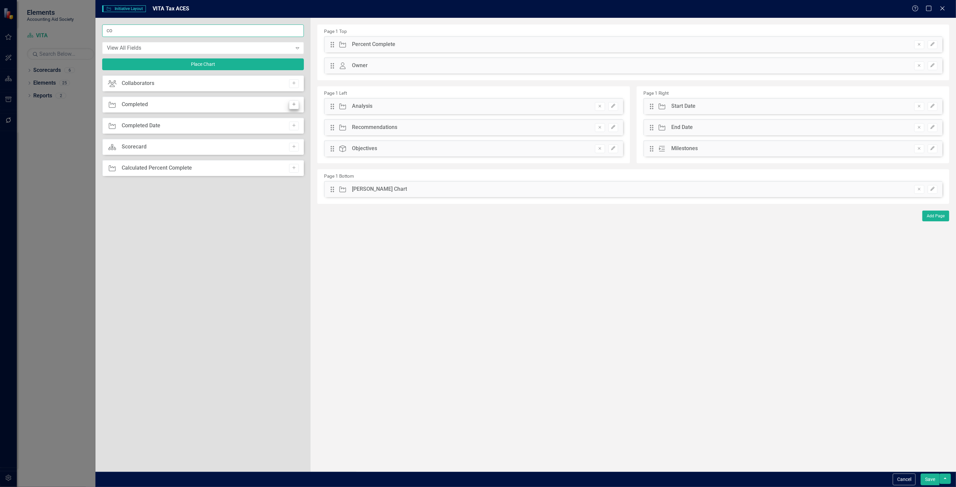
type input "co"
click at [292, 108] on button "Add" at bounding box center [294, 104] width 10 height 9
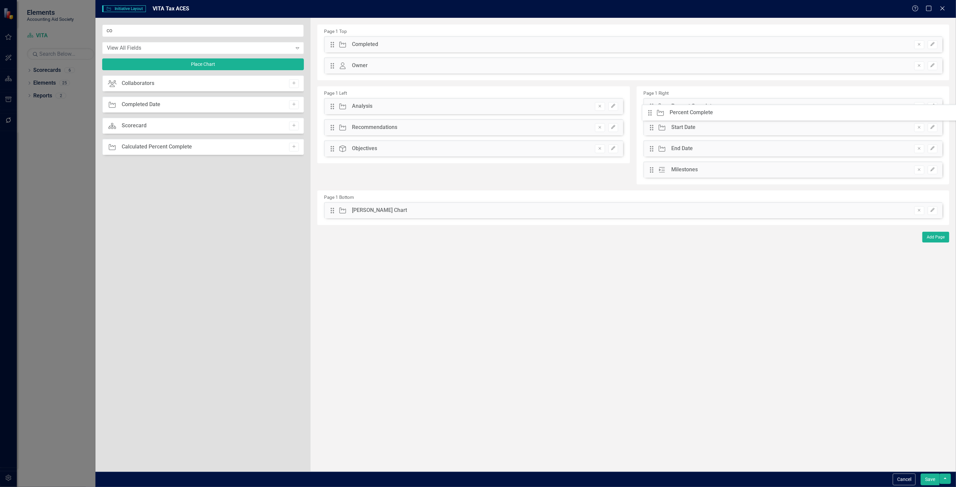
drag, startPoint x: 369, startPoint y: 79, endPoint x: 621, endPoint y: 93, distance: 252.4
drag, startPoint x: 333, startPoint y: 47, endPoint x: 690, endPoint y: 147, distance: 370.2
click at [930, 478] on button "Save" at bounding box center [929, 480] width 19 height 12
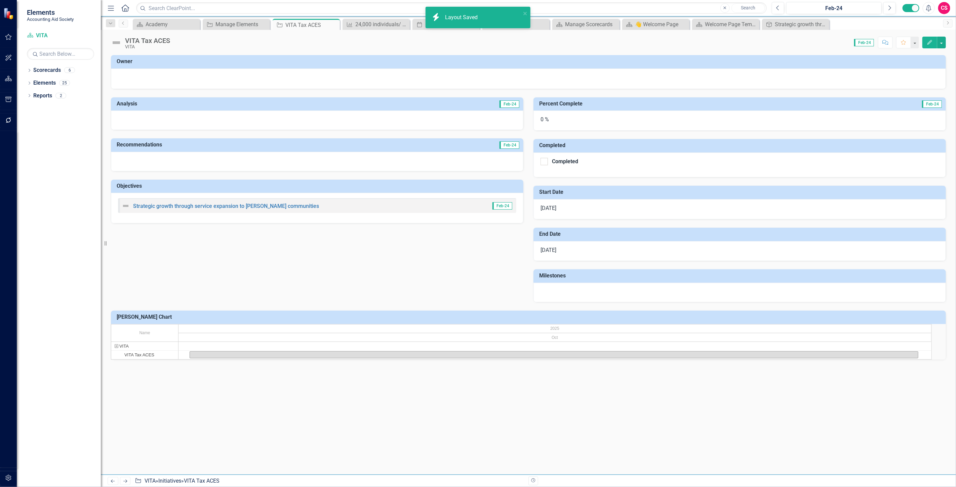
drag, startPoint x: 569, startPoint y: 123, endPoint x: 560, endPoint y: 115, distance: 11.6
click at [564, 119] on div "0 %" at bounding box center [739, 121] width 412 height 20
click at [560, 115] on div "0 %" at bounding box center [739, 121] width 412 height 20
click at [557, 126] on div "0 %" at bounding box center [739, 121] width 412 height 20
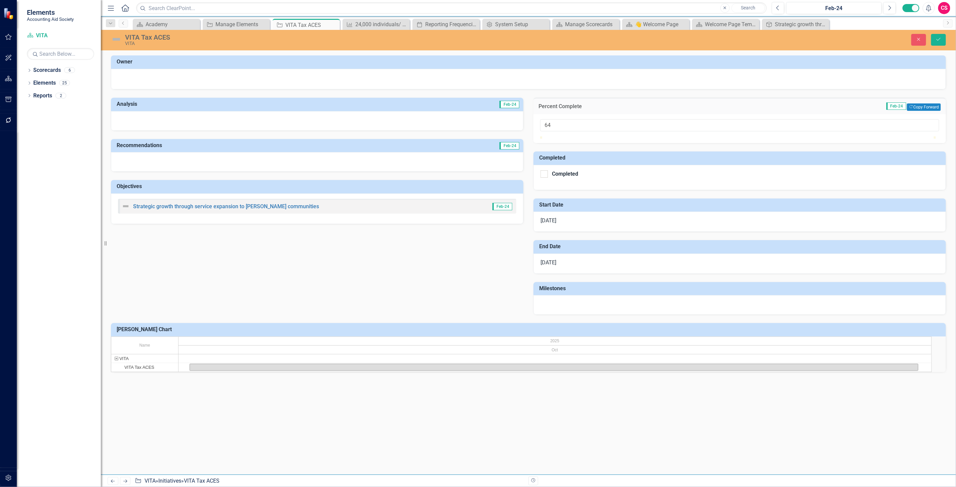
type input "54"
drag, startPoint x: 544, startPoint y: 142, endPoint x: 759, endPoint y: 129, distance: 214.5
click at [759, 129] on div "54" at bounding box center [739, 125] width 399 height 12
click at [917, 41] on icon "Close" at bounding box center [918, 39] width 6 height 5
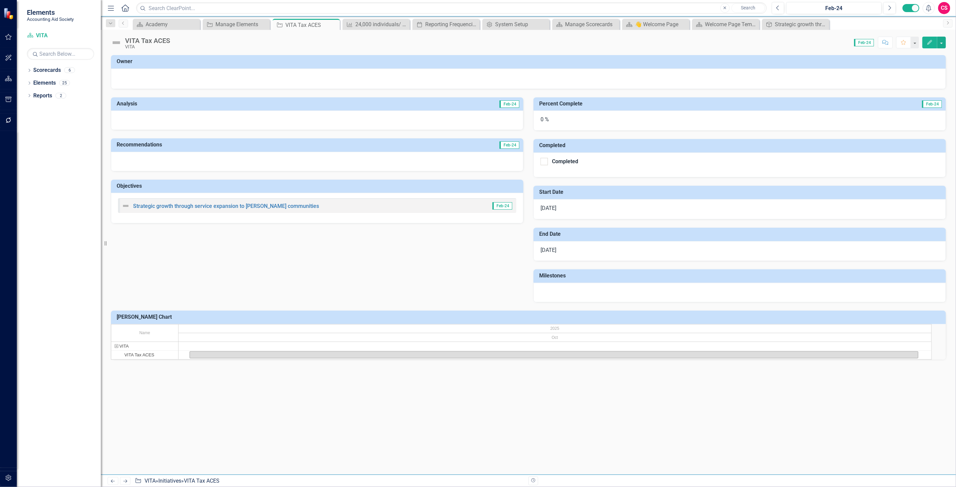
click at [571, 283] on div at bounding box center [739, 292] width 412 height 19
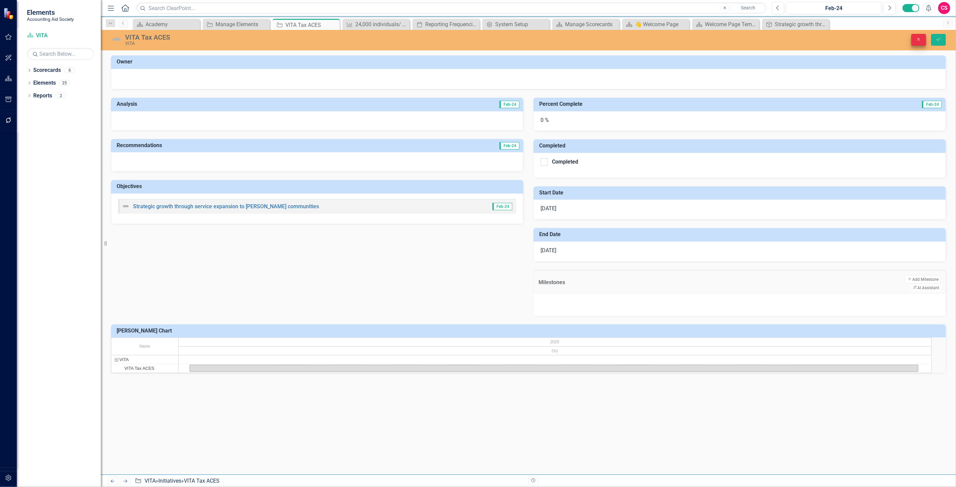
drag, startPoint x: 922, startPoint y: 31, endPoint x: 921, endPoint y: 39, distance: 7.8
click at [922, 34] on div "VITA Tax ACES VITA Close Save" at bounding box center [528, 40] width 855 height 21
click at [918, 37] on icon "Close" at bounding box center [918, 39] width 6 height 5
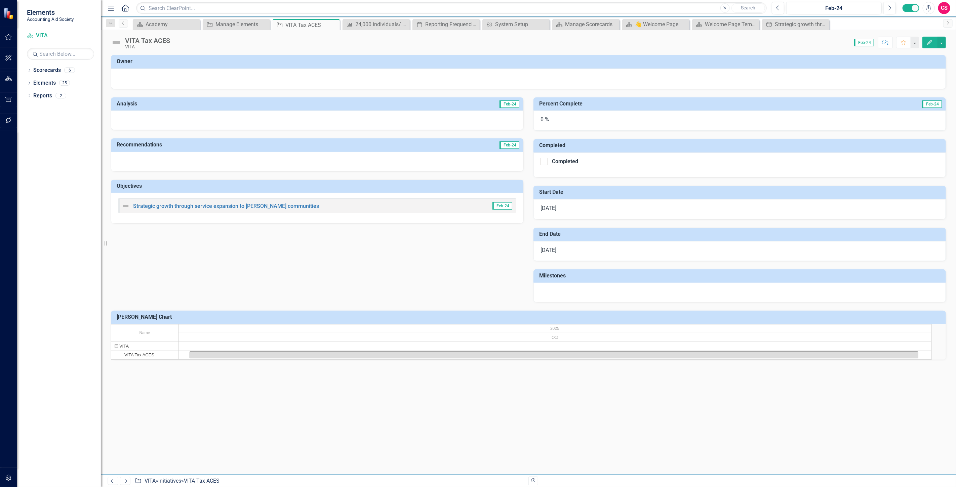
click at [119, 45] on img at bounding box center [116, 42] width 11 height 11
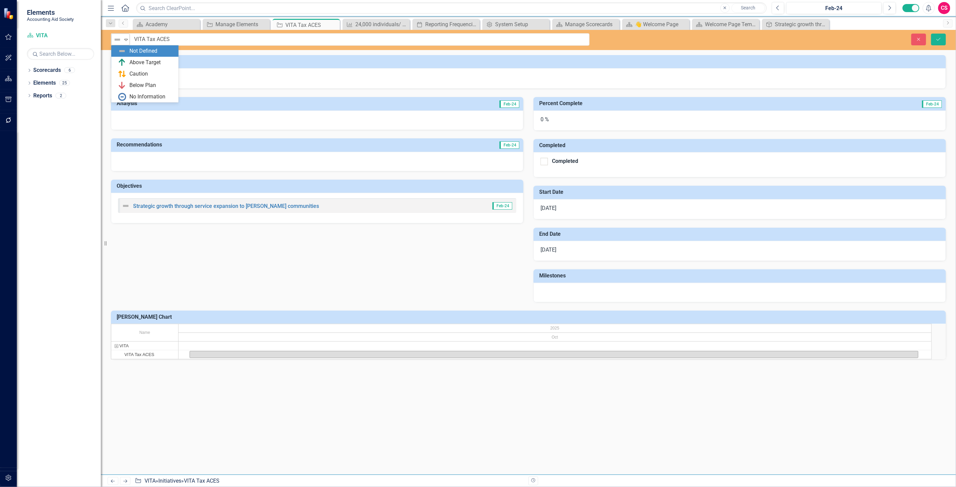
click at [119, 43] on img at bounding box center [117, 40] width 8 height 8
click at [913, 38] on button "Close" at bounding box center [918, 40] width 15 height 12
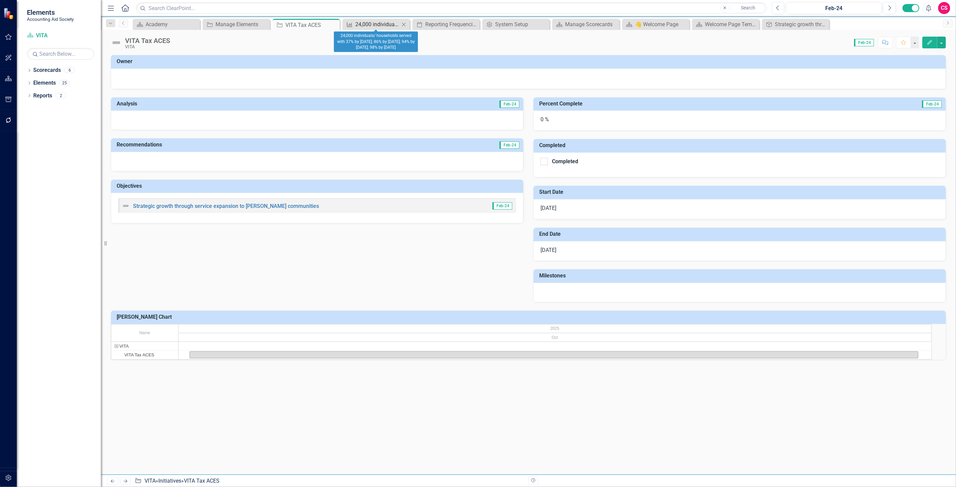
click at [369, 27] on div "24,000 individuals/ households served with 37% by [DATE]; 86% by [DATE]; 94% by…" at bounding box center [377, 24] width 44 height 8
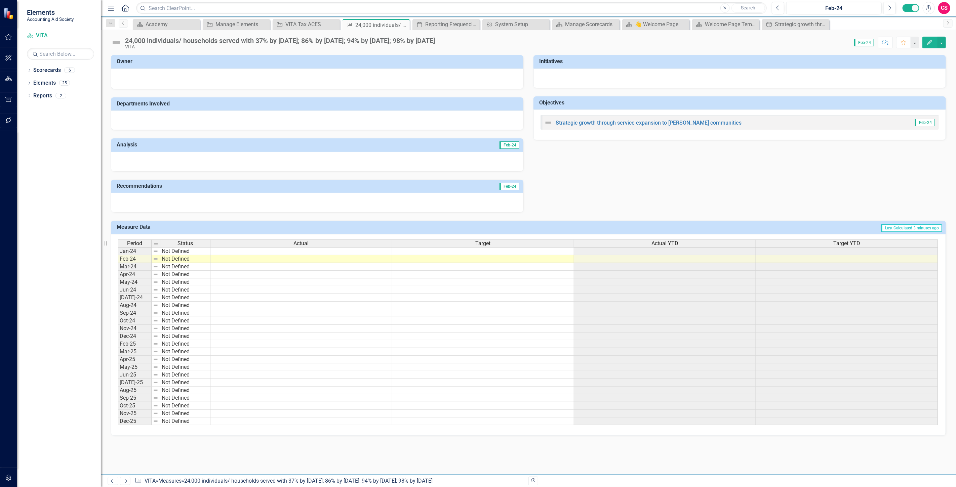
click at [109, 44] on div "24,000 individuals/ households served with 37% by 2/28/26; 86% by 4/30/26; 94% …" at bounding box center [528, 40] width 855 height 20
click at [115, 41] on img at bounding box center [116, 42] width 11 height 11
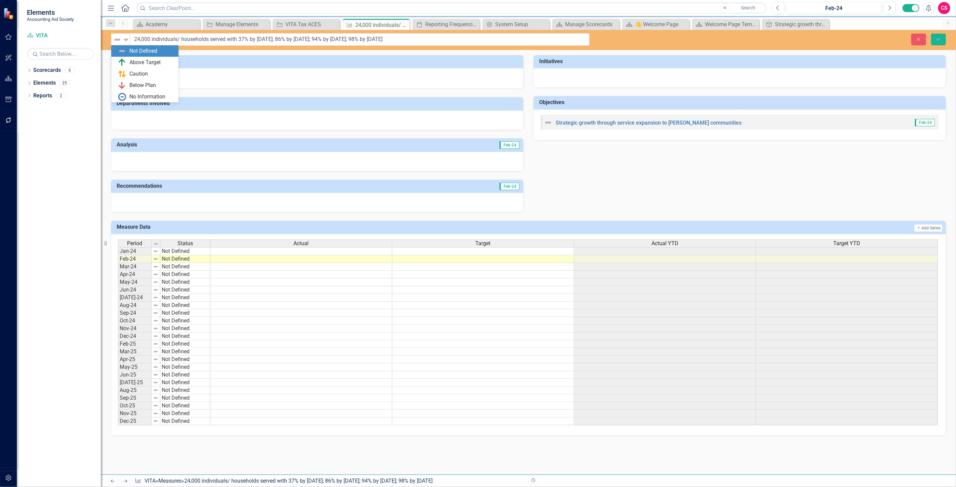
click at [115, 41] on img at bounding box center [117, 40] width 8 height 8
click at [121, 38] on img at bounding box center [117, 40] width 8 height 8
click at [287, 252] on td at bounding box center [301, 251] width 182 height 8
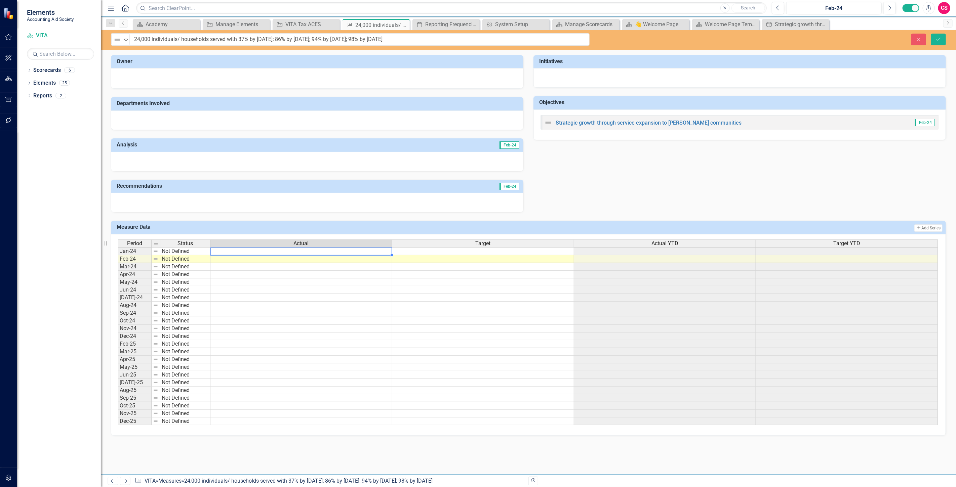
click at [287, 252] on td at bounding box center [301, 251] width 182 height 8
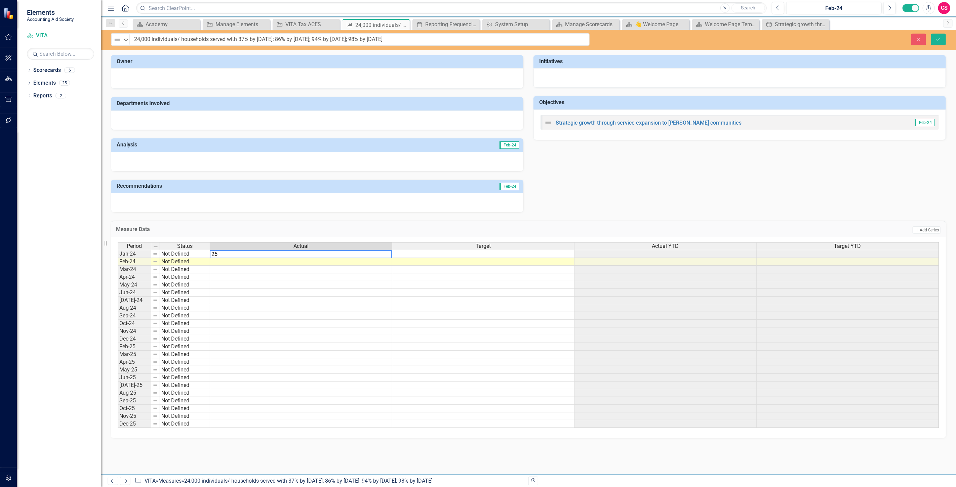
type textarea "25"
click at [261, 263] on td at bounding box center [301, 262] width 182 height 8
type textarea "25"
click at [256, 271] on td at bounding box center [301, 270] width 182 height 8
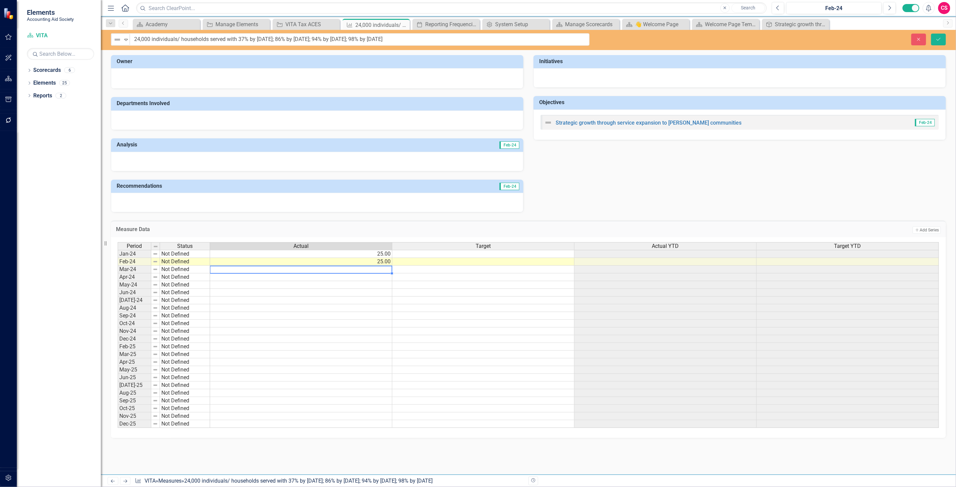
click at [256, 272] on td at bounding box center [301, 270] width 182 height 8
type textarea "25"
click at [254, 277] on td at bounding box center [301, 278] width 182 height 8
click at [255, 277] on textarea at bounding box center [301, 278] width 182 height 8
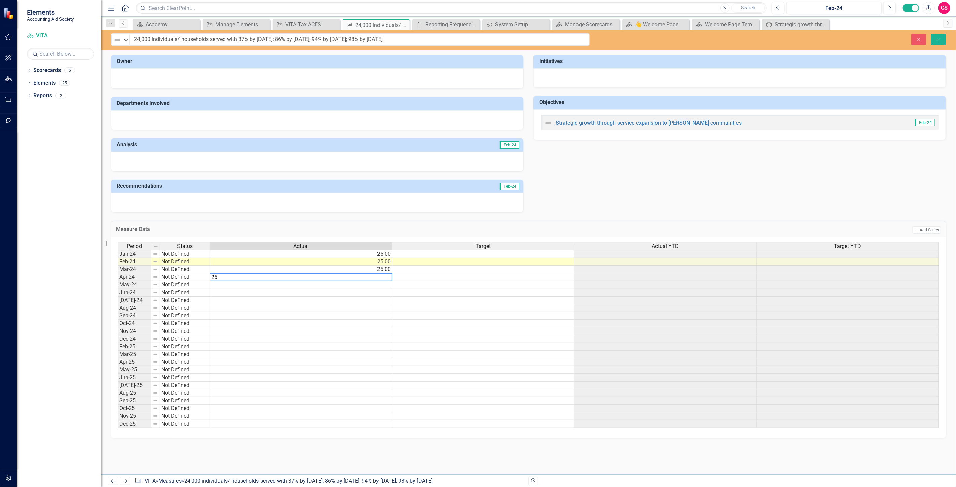
type textarea "25"
click at [422, 256] on td at bounding box center [483, 254] width 182 height 8
click at [365, 260] on td "25.00" at bounding box center [301, 262] width 182 height 8
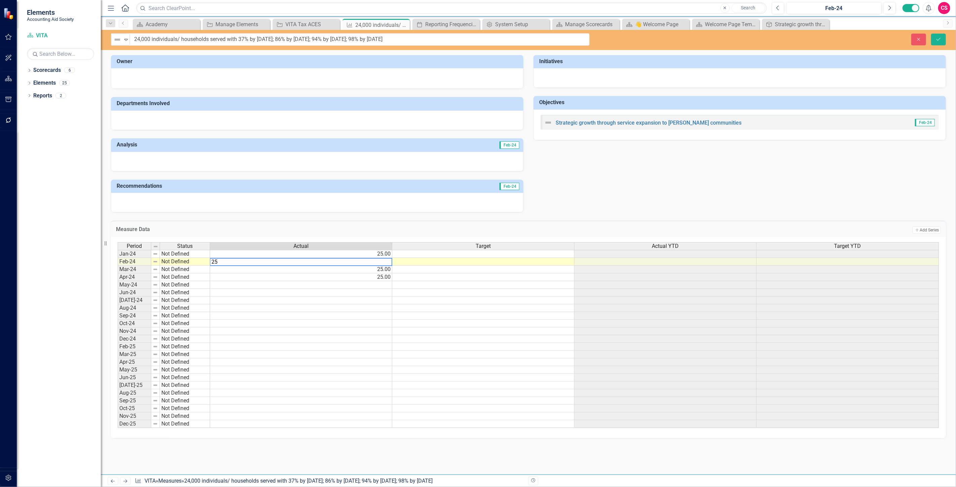
drag, startPoint x: 365, startPoint y: 260, endPoint x: 203, endPoint y: 259, distance: 161.6
click at [202, 262] on div "Period Status Actual Target Actual YTD Target YTD Jan-24 Not Defined 25.00 Feb-…" at bounding box center [528, 335] width 821 height 186
click at [332, 271] on td "25.00" at bounding box center [301, 270] width 182 height 8
click at [331, 271] on td "25.00" at bounding box center [301, 270] width 182 height 8
click at [331, 271] on textarea "25" at bounding box center [301, 270] width 182 height 8
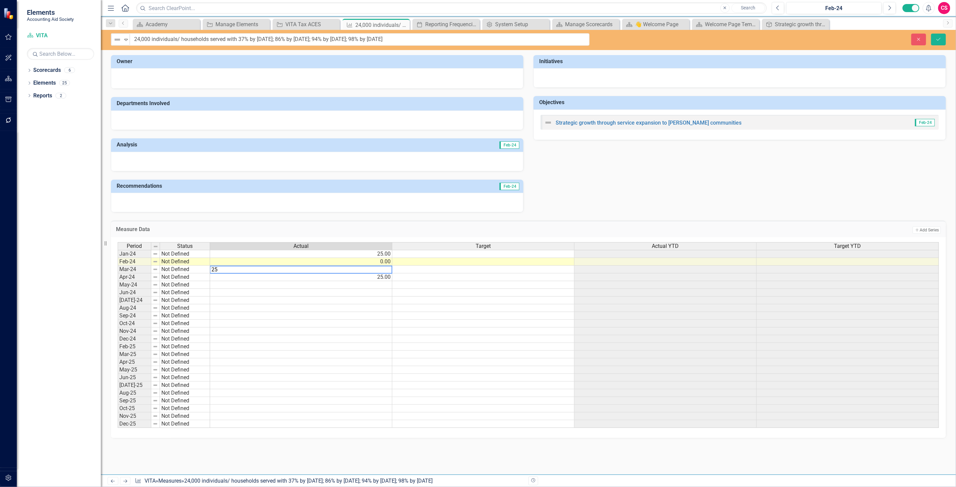
drag, startPoint x: 323, startPoint y: 270, endPoint x: 151, endPoint y: 264, distance: 172.2
click at [146, 269] on div "Period Status Actual Target Actual YTD Target YTD Jan-24 Not Defined 25.00 Feb-…" at bounding box center [528, 335] width 821 height 186
type textarea "50"
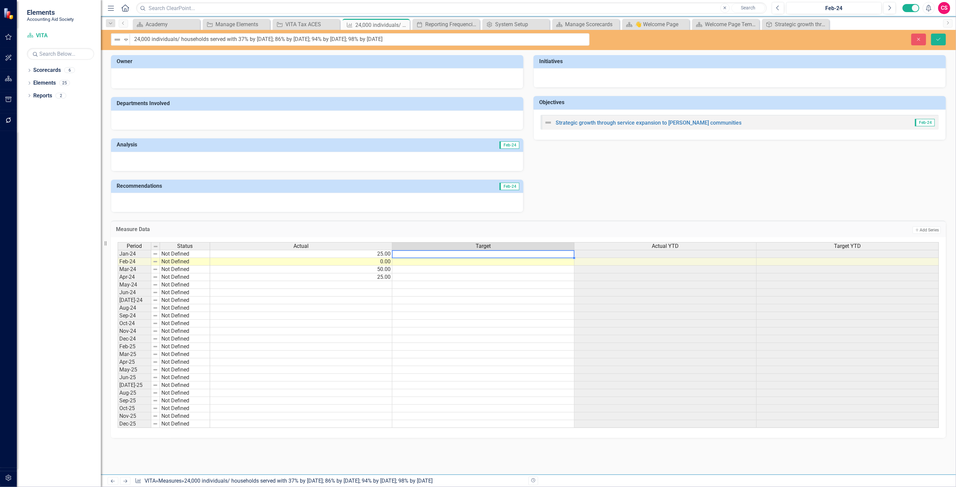
click at [432, 253] on td at bounding box center [483, 254] width 182 height 8
type textarea "25"
click at [418, 264] on td at bounding box center [483, 262] width 182 height 8
click at [417, 262] on td at bounding box center [483, 262] width 182 height 8
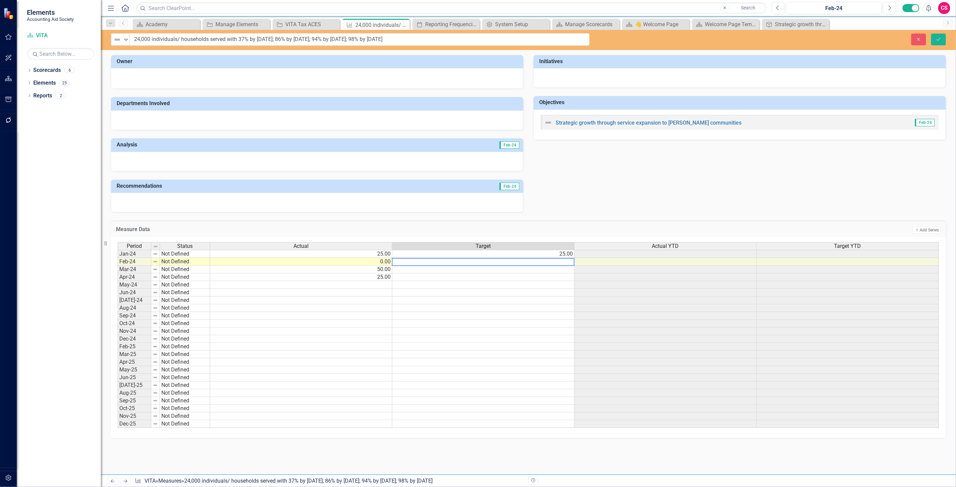
click at [417, 264] on textarea at bounding box center [483, 262] width 182 height 8
type textarea "25"
click at [415, 270] on td at bounding box center [483, 270] width 182 height 8
click at [415, 271] on td at bounding box center [483, 270] width 182 height 8
type textarea "25"
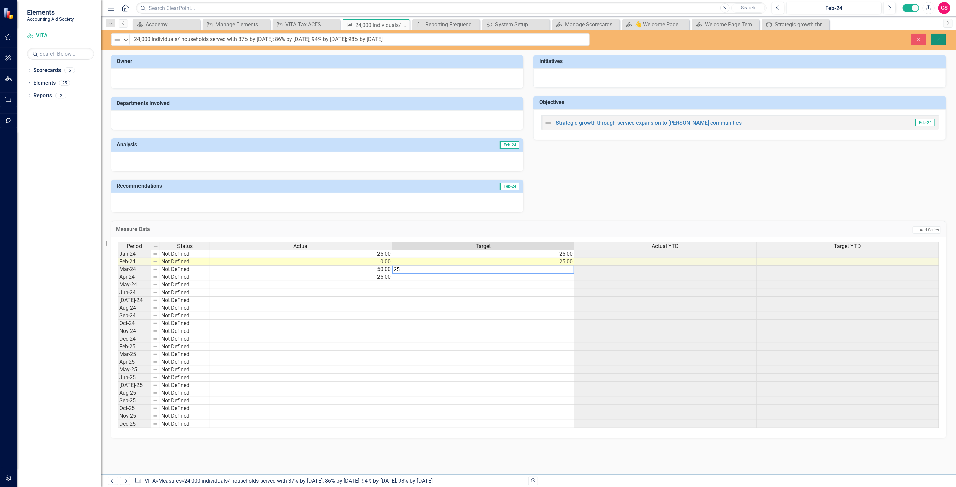
click at [938, 41] on icon "Save" at bounding box center [938, 39] width 6 height 5
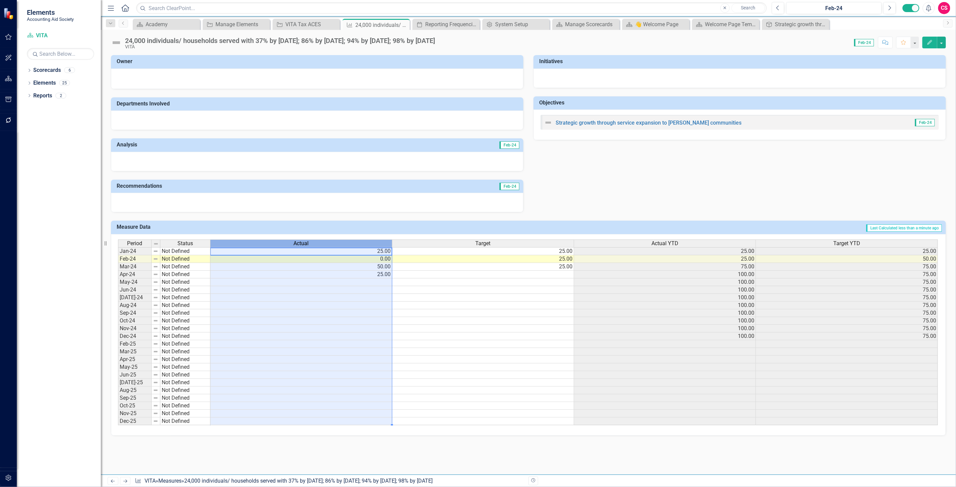
click at [343, 242] on div "Actual" at bounding box center [300, 243] width 181 height 7
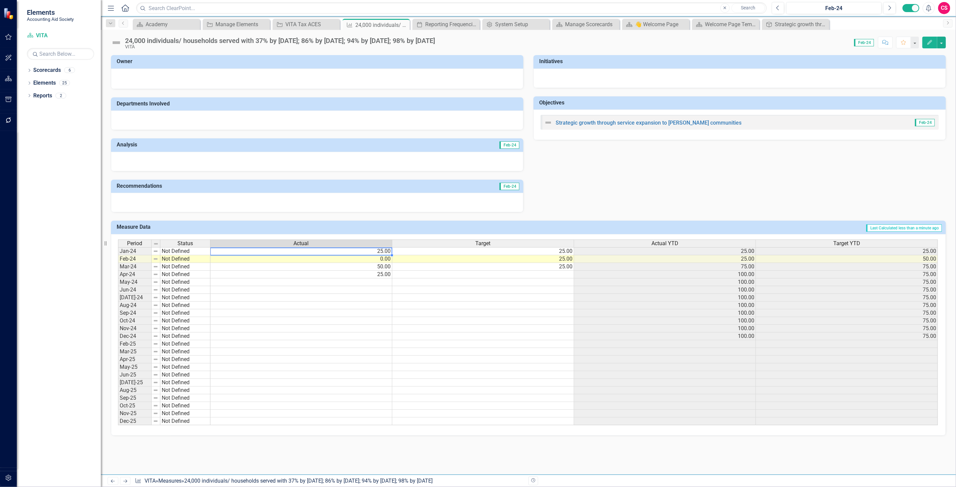
click at [347, 255] on div at bounding box center [301, 255] width 182 height 1
click at [480, 253] on td "25.00" at bounding box center [483, 251] width 182 height 8
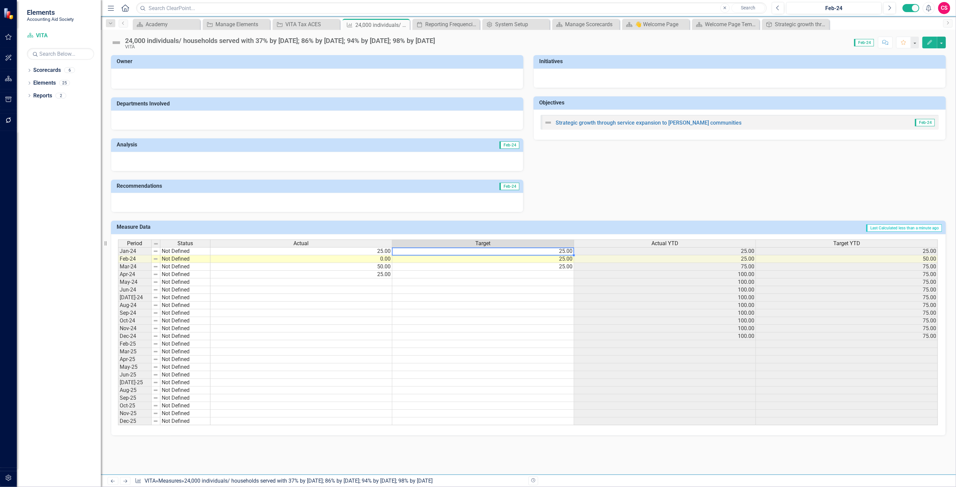
click at [293, 250] on td "25.00" at bounding box center [301, 251] width 182 height 8
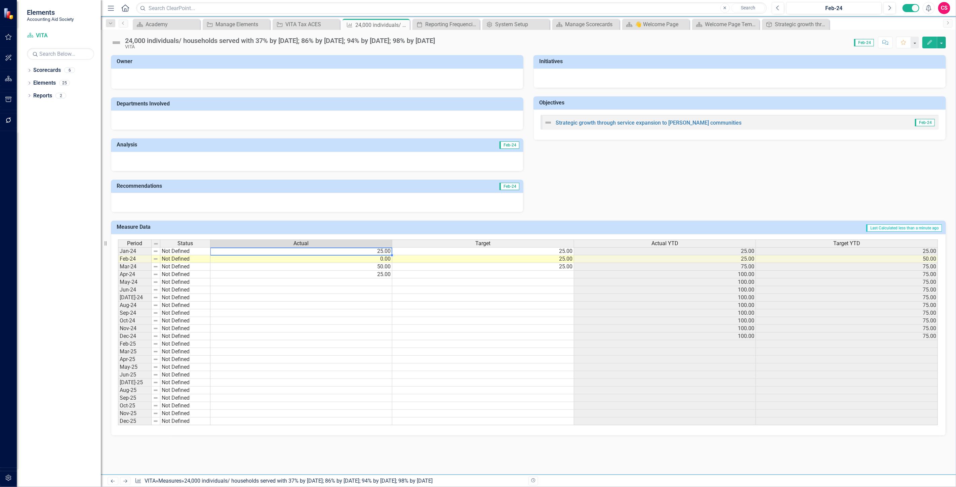
click at [155, 251] on img at bounding box center [155, 251] width 5 height 5
click at [219, 259] on td "0.00" at bounding box center [301, 259] width 182 height 8
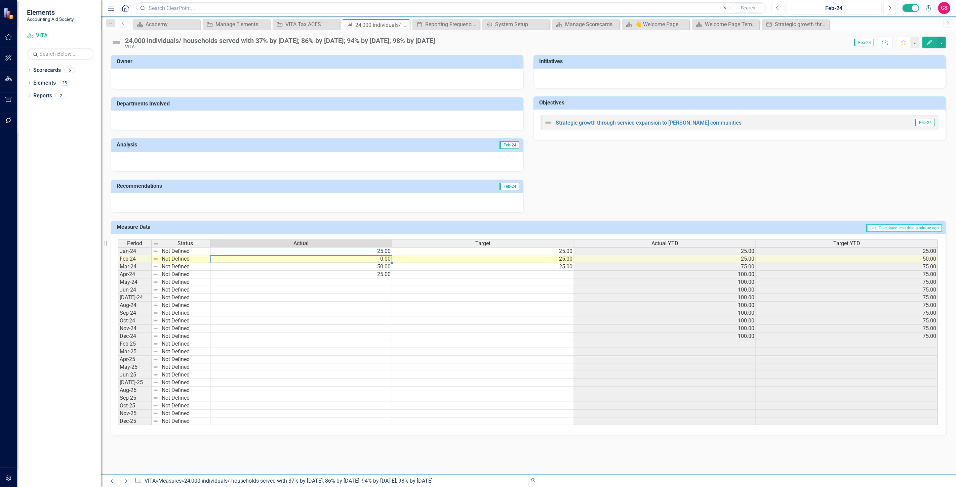
click at [155, 260] on img at bounding box center [155, 258] width 5 height 5
click at [247, 265] on td "50.00" at bounding box center [301, 267] width 182 height 8
click at [595, 203] on div "Owner Departments Involved Analysis Feb-24 Recommendations Feb-24 Initiatives O…" at bounding box center [528, 130] width 845 height 166
click at [113, 42] on img at bounding box center [116, 42] width 11 height 11
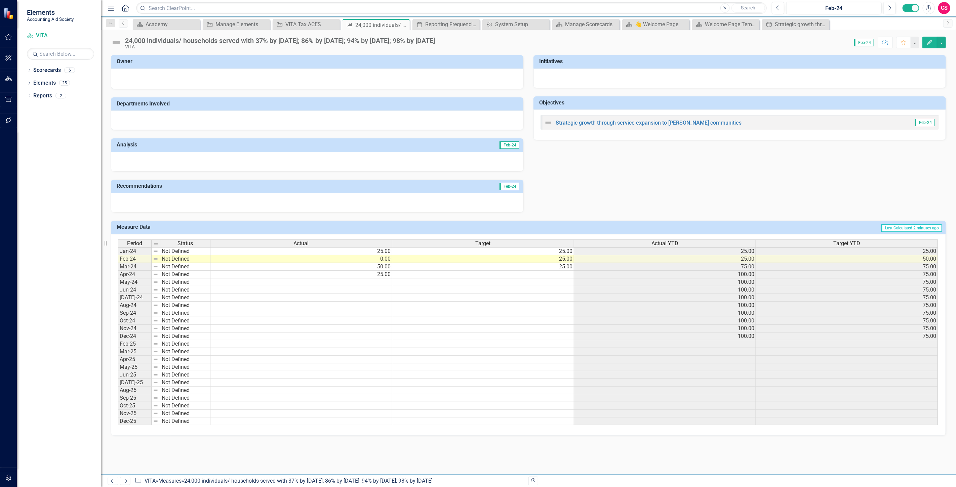
click at [113, 42] on img at bounding box center [116, 42] width 11 height 11
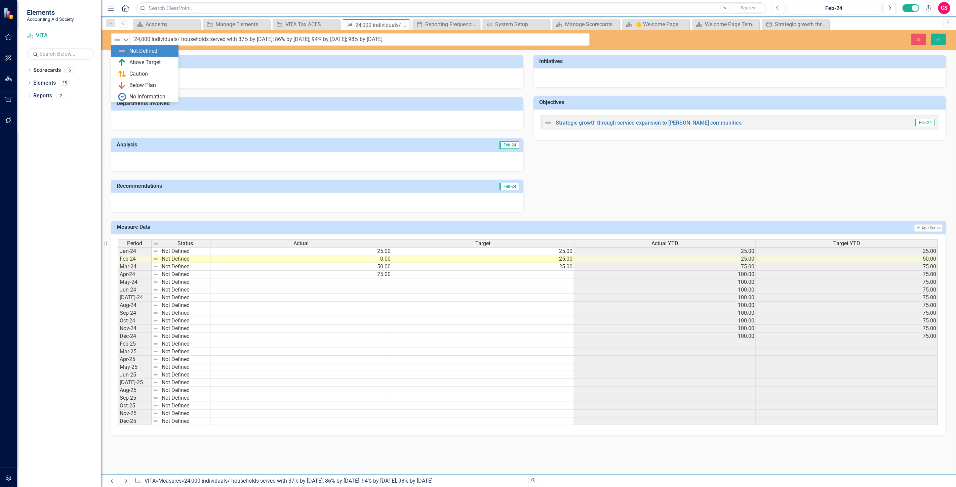
click at [113, 42] on div "Not Defined" at bounding box center [118, 39] width 10 height 9
click at [771, 169] on div "Owner Departments Involved Analysis Feb-24 Recommendations Feb-24 Initiatives O…" at bounding box center [528, 130] width 845 height 166
click at [910, 41] on div "Close Save" at bounding box center [778, 40] width 346 height 12
click at [917, 40] on icon "Close" at bounding box center [918, 39] width 6 height 5
type textarea "50"
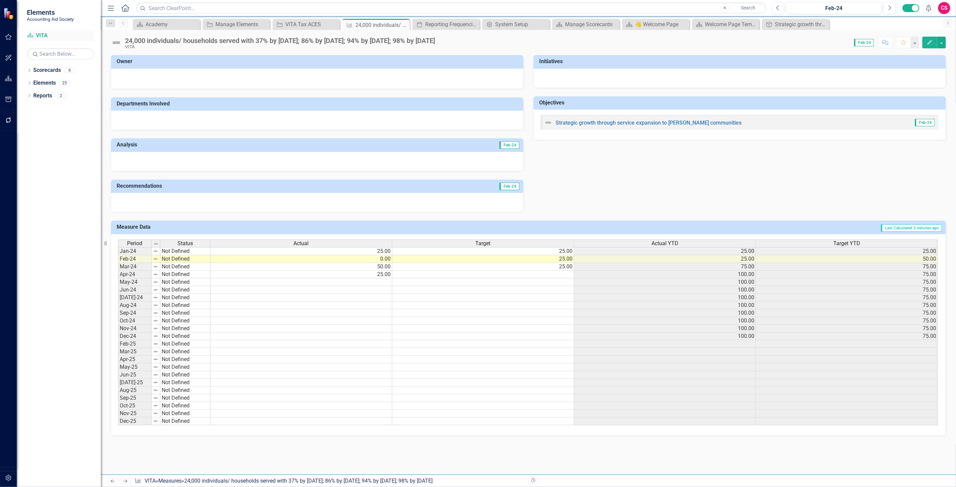
click at [40, 36] on link "Scorecard VITA" at bounding box center [60, 36] width 67 height 8
